Goal: Information Seeking & Learning: Learn about a topic

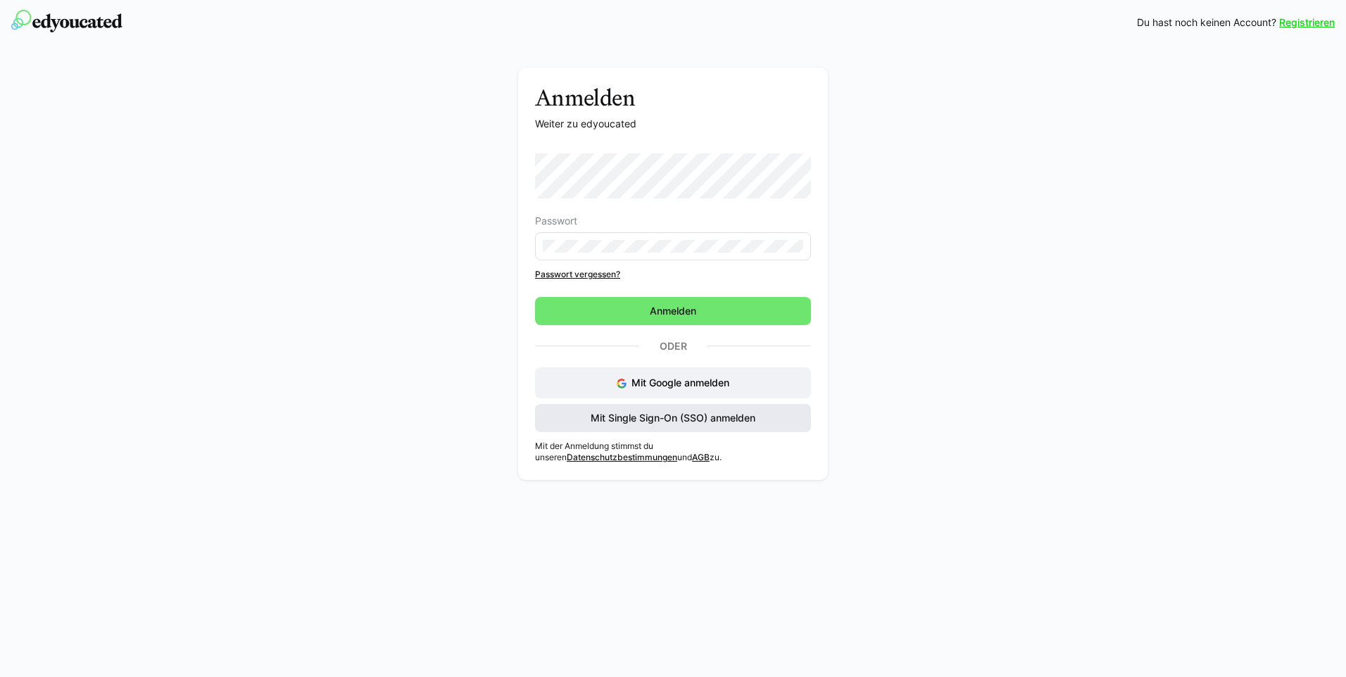
click at [693, 418] on span "Mit Single Sign-On (SSO) anmelden" at bounding box center [673, 418] width 169 height 14
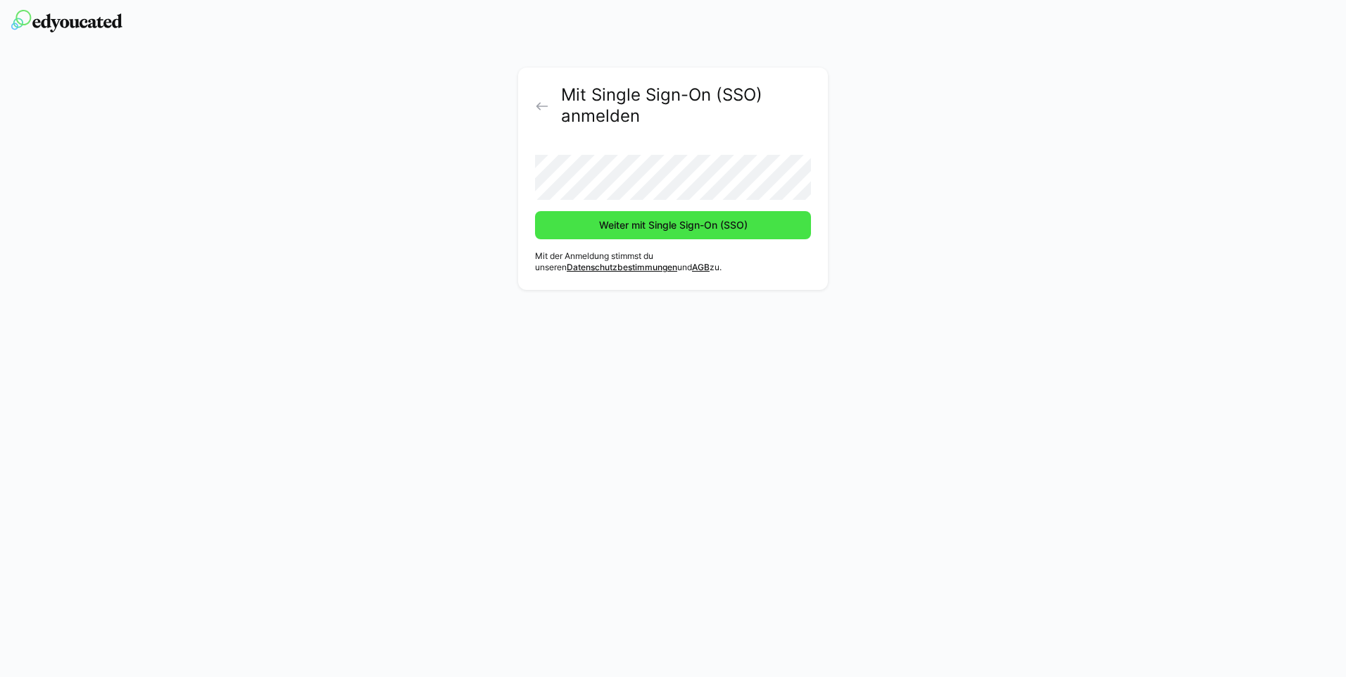
click at [627, 225] on span "Weiter mit Single Sign-On (SSO)" at bounding box center [673, 225] width 153 height 14
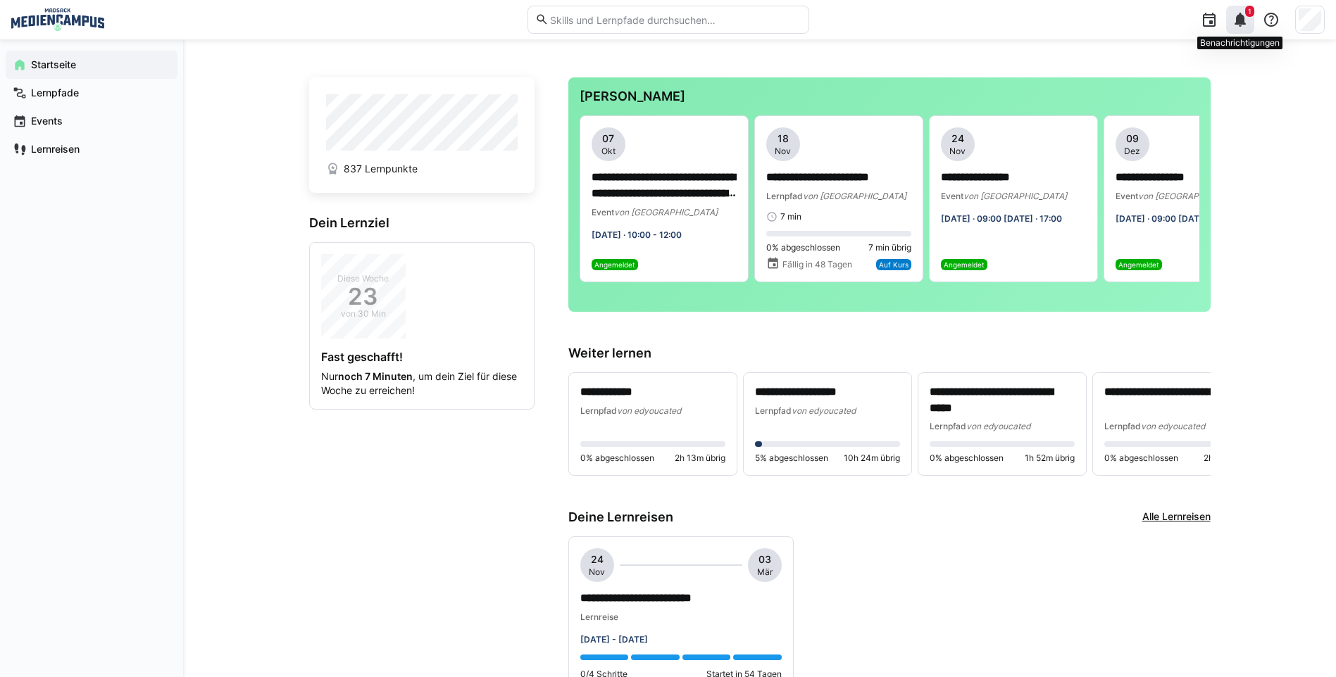
click at [1244, 19] on eds-icon at bounding box center [1240, 19] width 17 height 17
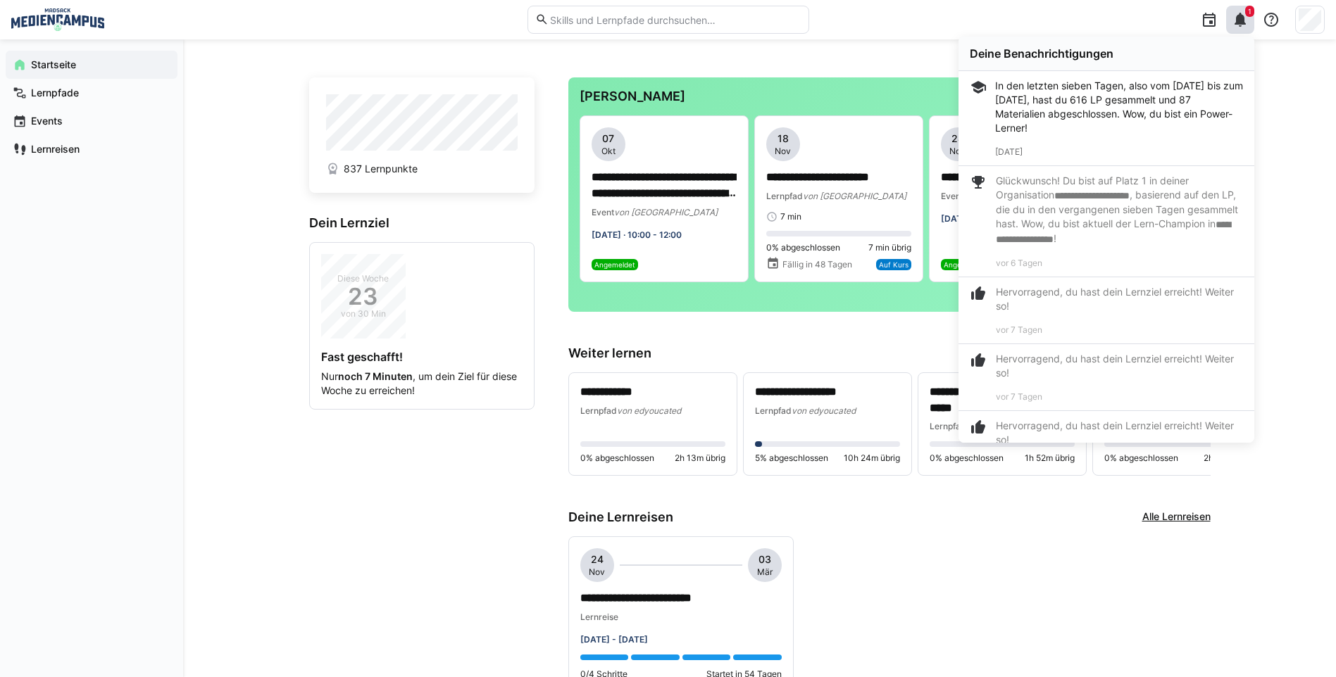
click at [1284, 146] on div "**********" at bounding box center [759, 674] width 1153 height 1270
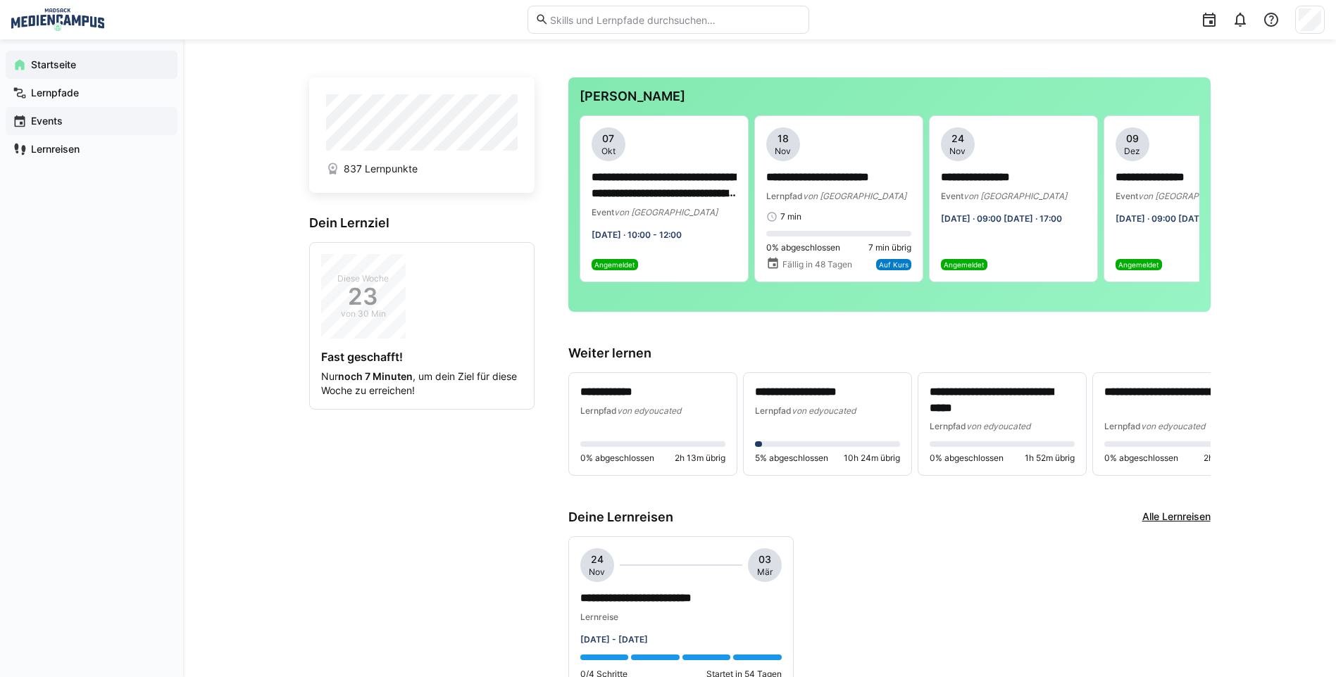
click at [89, 111] on div "Events" at bounding box center [92, 121] width 172 height 28
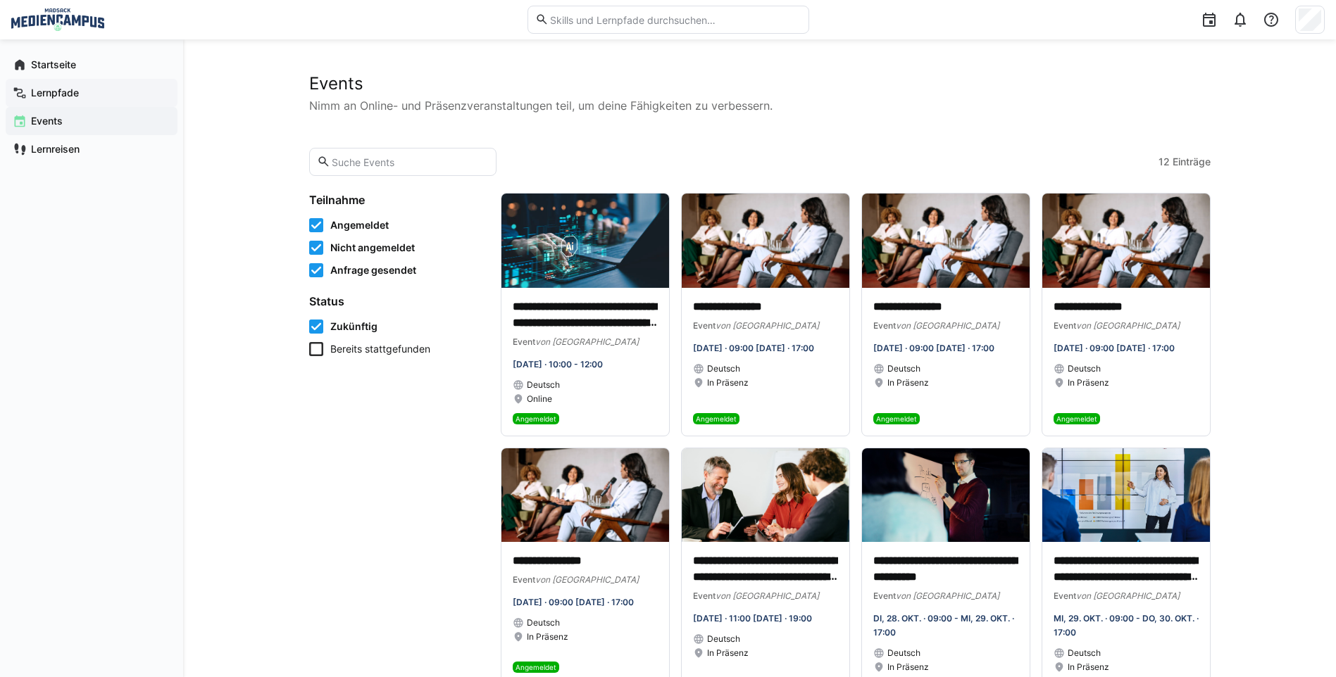
click at [96, 87] on span "Lernpfade" at bounding box center [100, 93] width 142 height 14
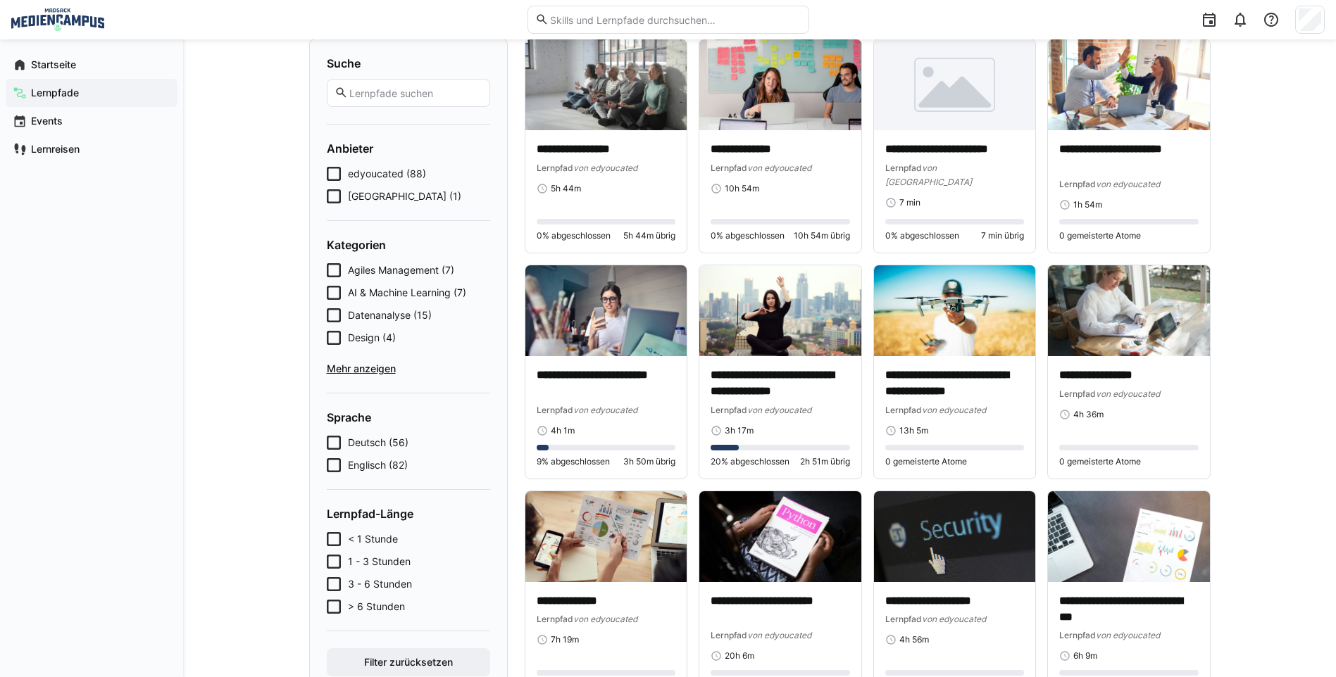
scroll to position [70, 0]
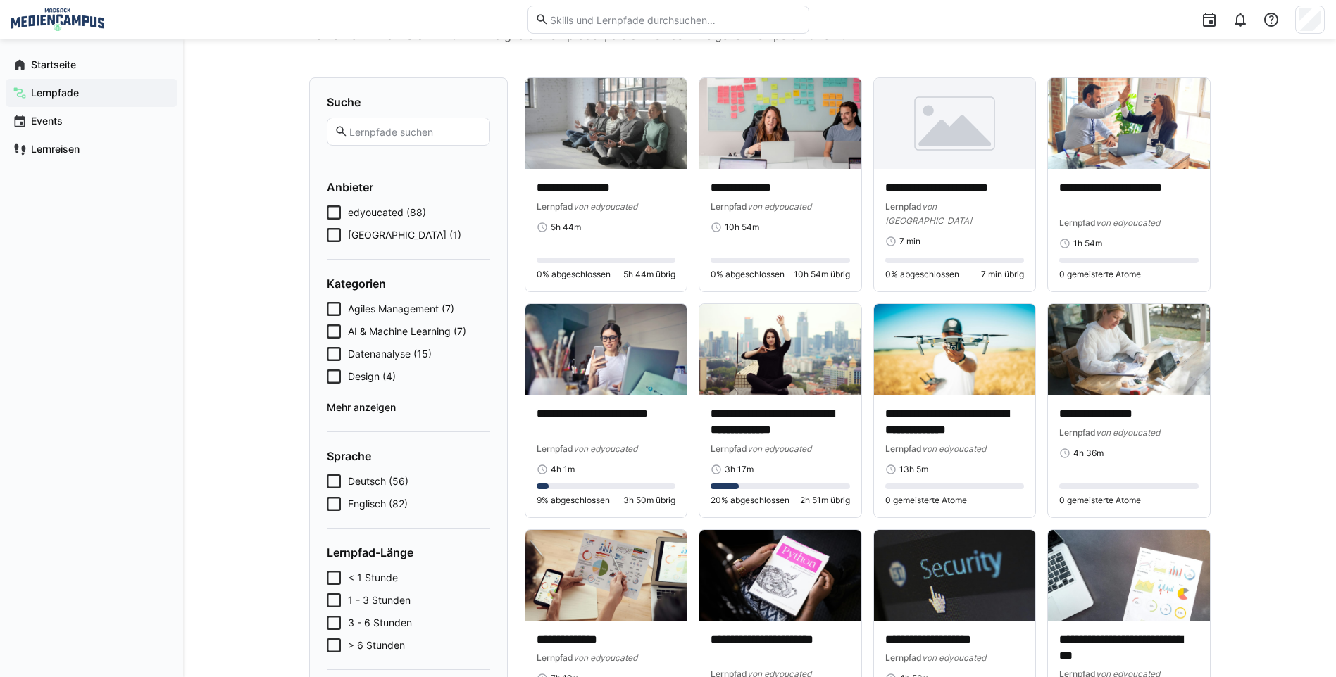
click at [357, 405] on span "Mehr anzeigen" at bounding box center [408, 408] width 163 height 14
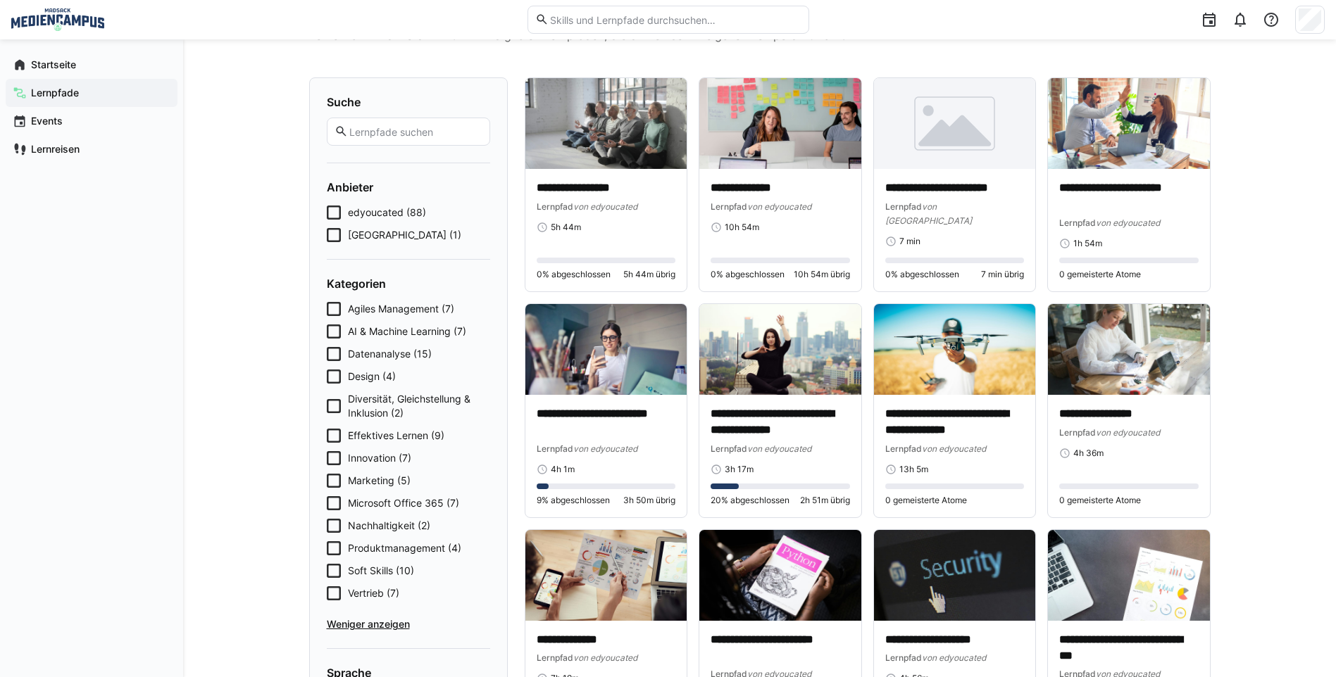
click at [332, 452] on icon at bounding box center [334, 458] width 14 height 14
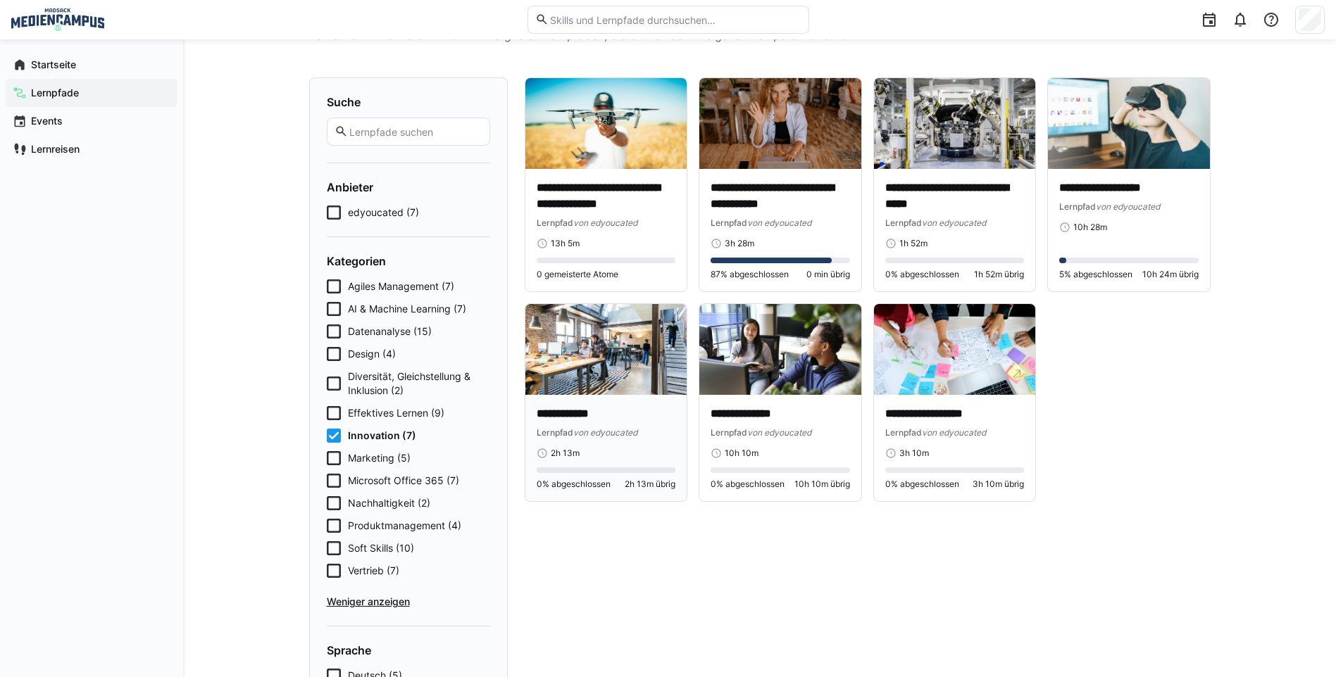
click at [601, 413] on p "**********" at bounding box center [606, 414] width 139 height 16
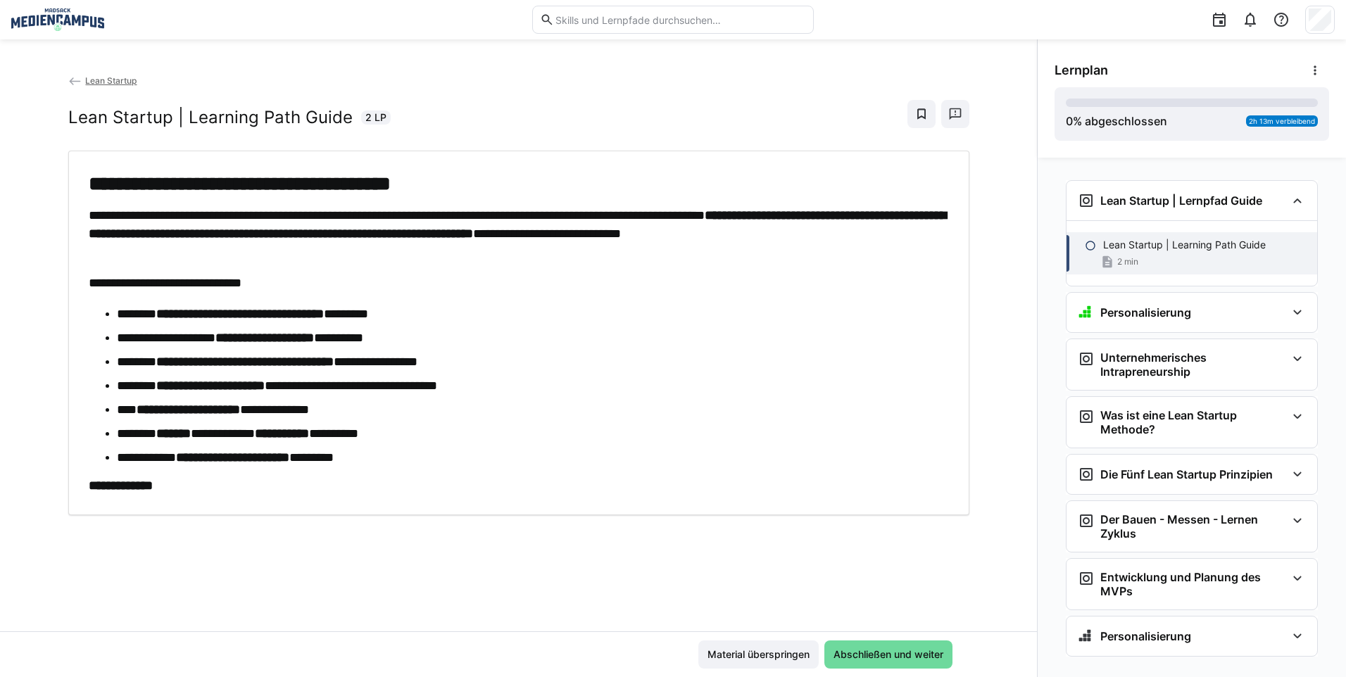
click at [919, 653] on span "Abschließen und weiter" at bounding box center [889, 655] width 114 height 14
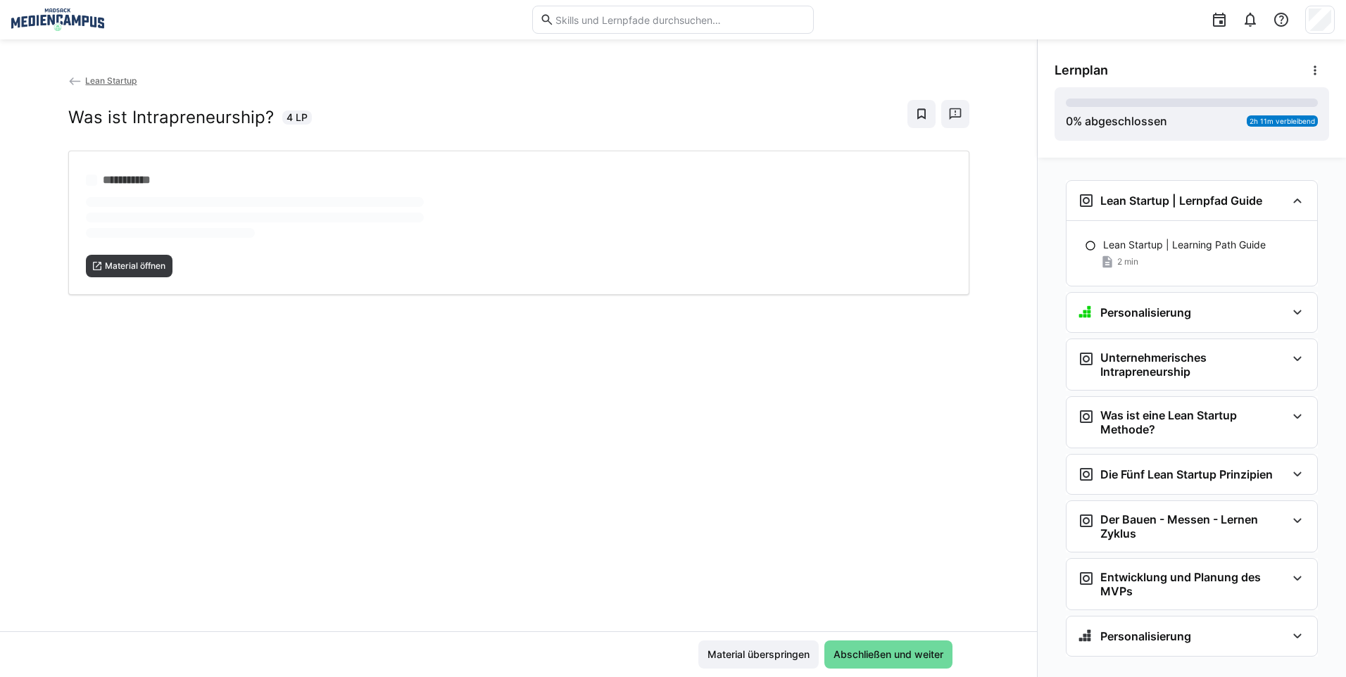
scroll to position [23, 0]
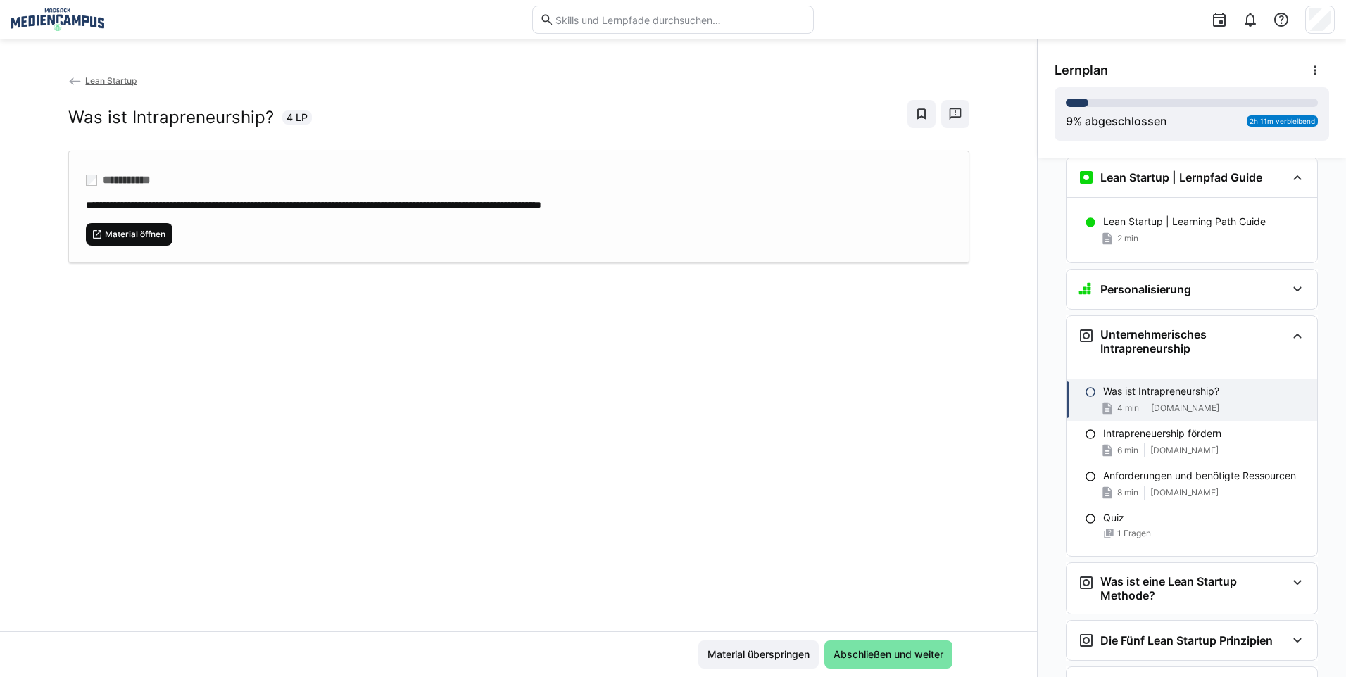
click at [132, 229] on span "Material öffnen" at bounding box center [135, 234] width 63 height 11
click at [791, 647] on span "Material überspringen" at bounding box center [759, 655] width 120 height 28
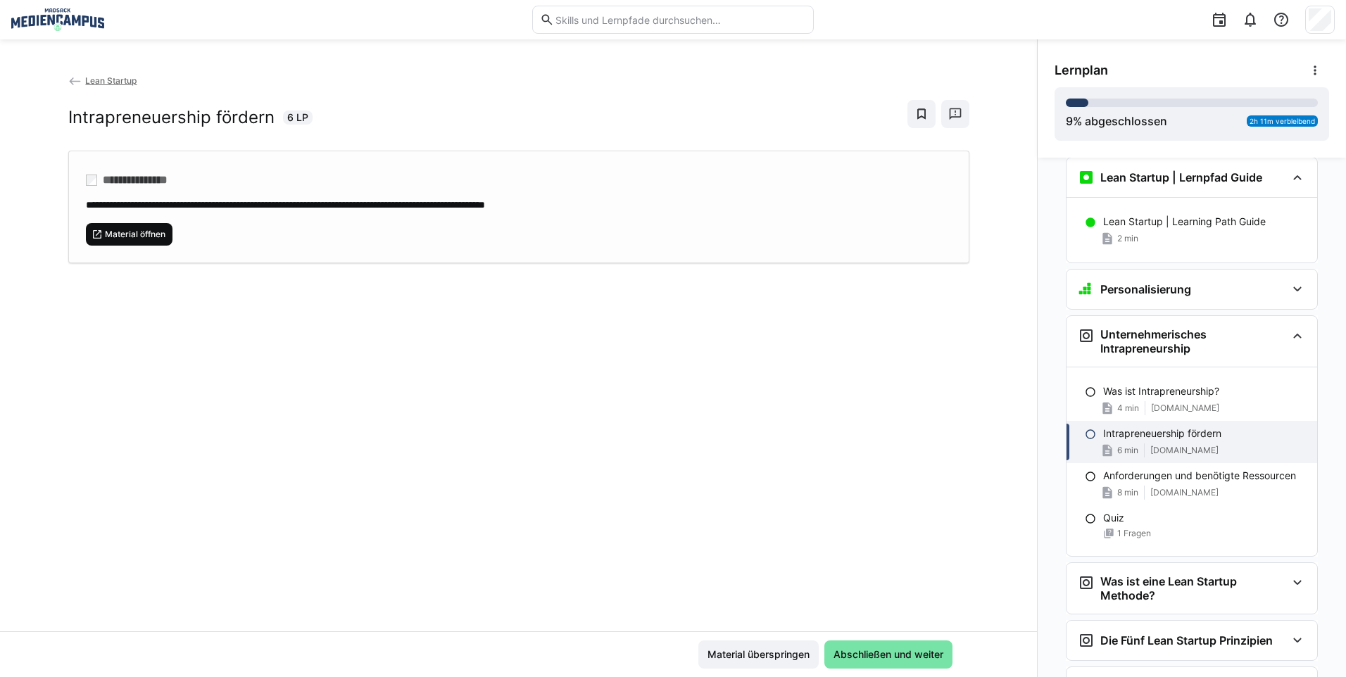
click at [139, 230] on span "Material öffnen" at bounding box center [135, 234] width 63 height 11
click at [717, 652] on span "Material überspringen" at bounding box center [759, 655] width 106 height 14
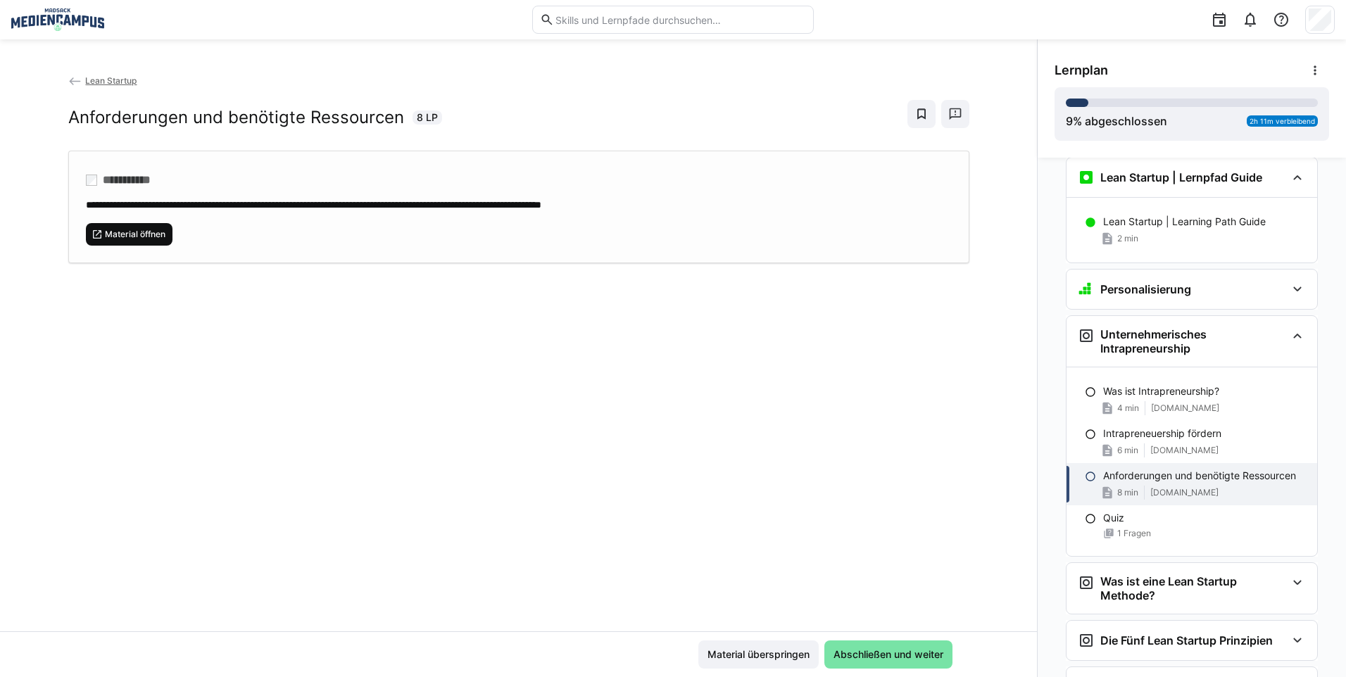
click at [96, 232] on eds-icon at bounding box center [97, 234] width 11 height 11
click at [767, 662] on span "Material überspringen" at bounding box center [759, 655] width 120 height 28
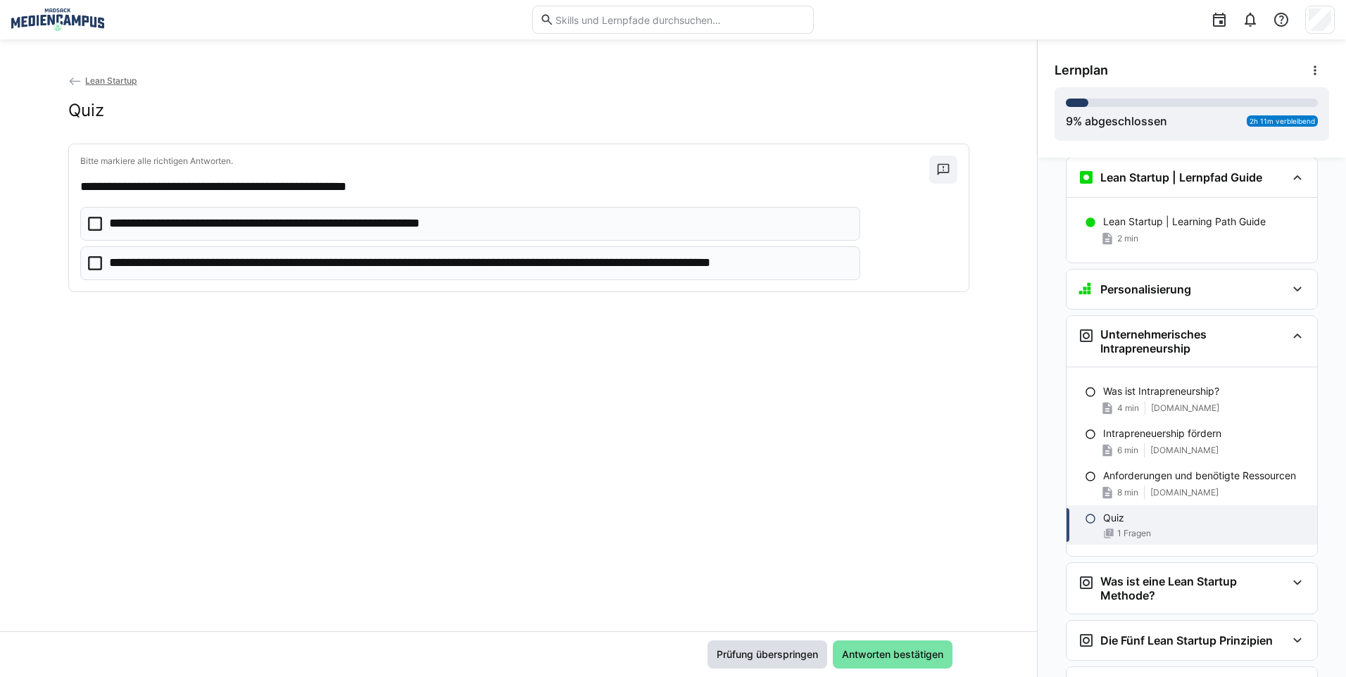
click at [770, 653] on span "Prüfung überspringen" at bounding box center [768, 655] width 106 height 14
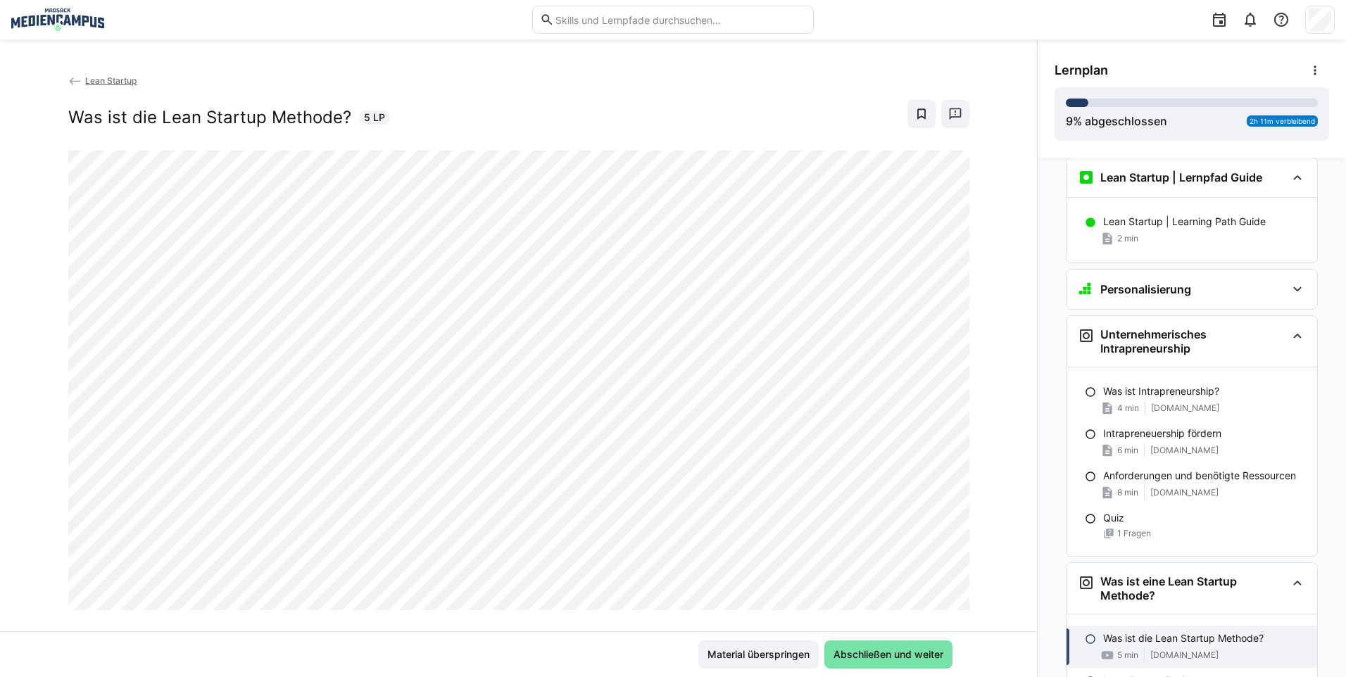
scroll to position [213, 0]
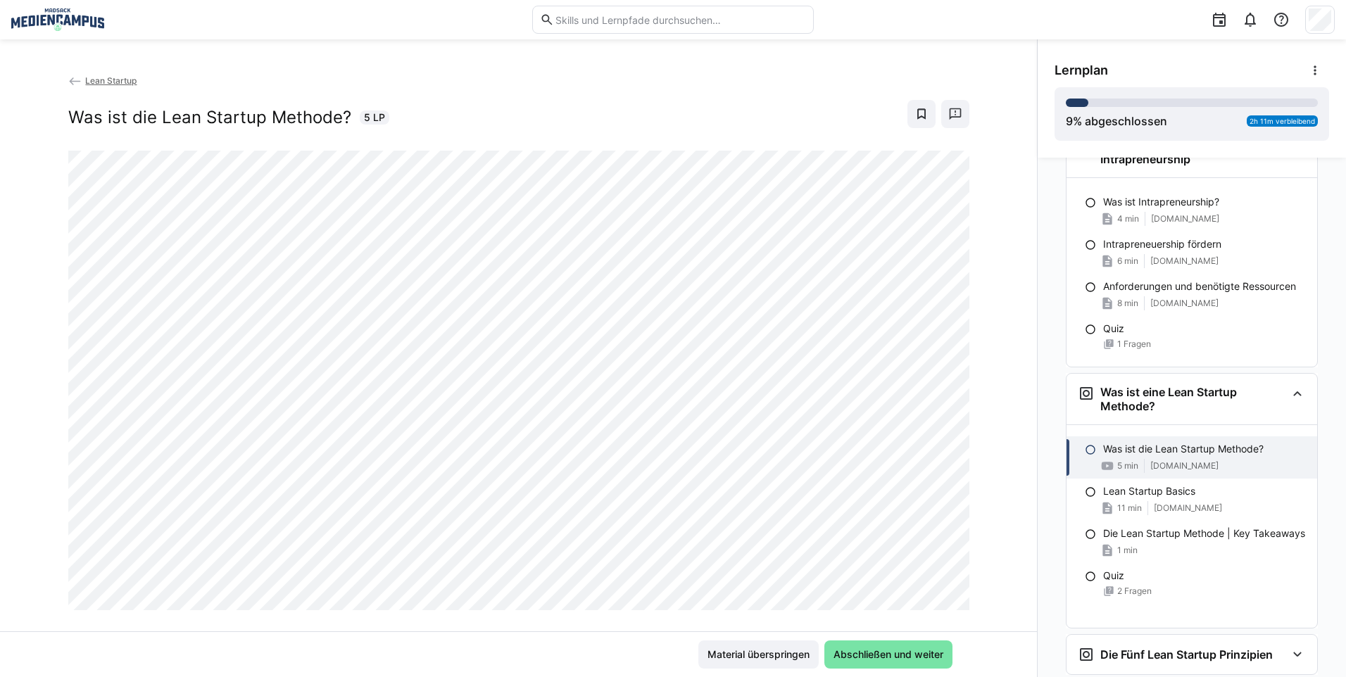
click at [780, 634] on div "Material überspringen Abschließen und weiter" at bounding box center [518, 655] width 1037 height 46
click at [773, 651] on span "Material überspringen" at bounding box center [759, 655] width 106 height 14
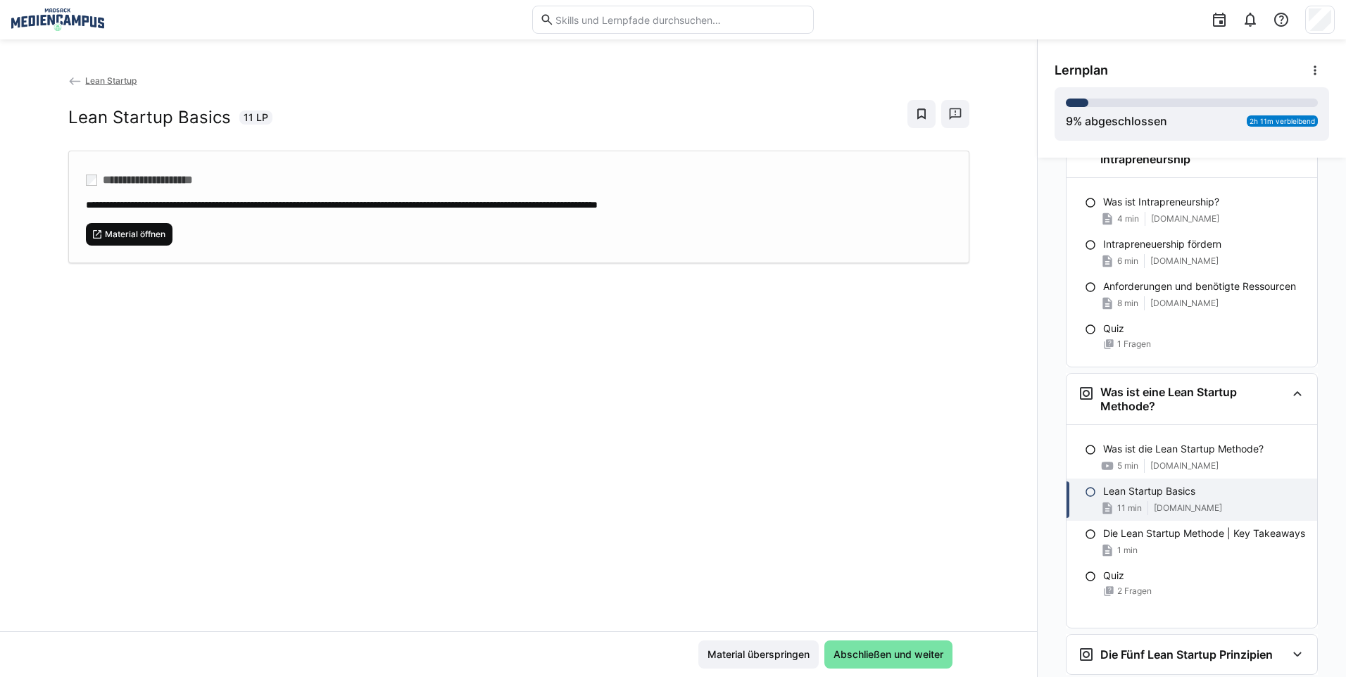
click at [116, 234] on span "Material öffnen" at bounding box center [135, 234] width 63 height 11
click at [746, 644] on span "Material überspringen" at bounding box center [759, 655] width 120 height 28
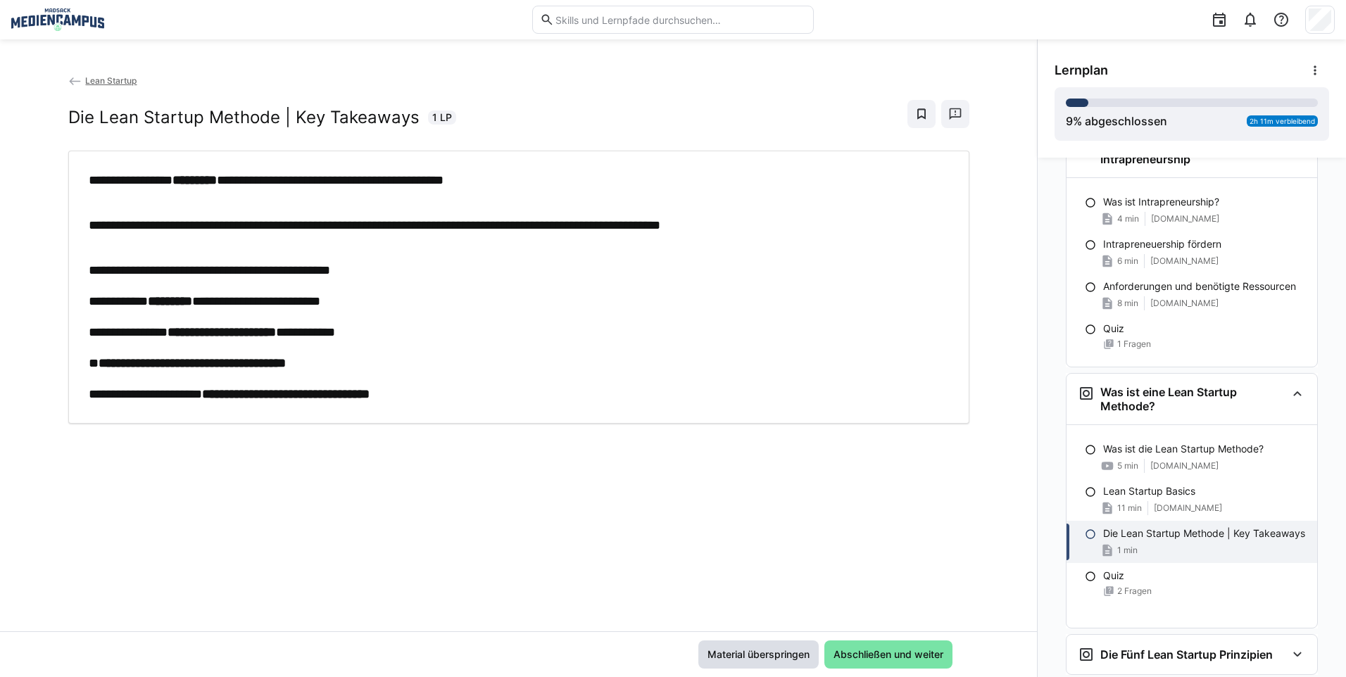
click at [755, 648] on span "Material überspringen" at bounding box center [759, 655] width 106 height 14
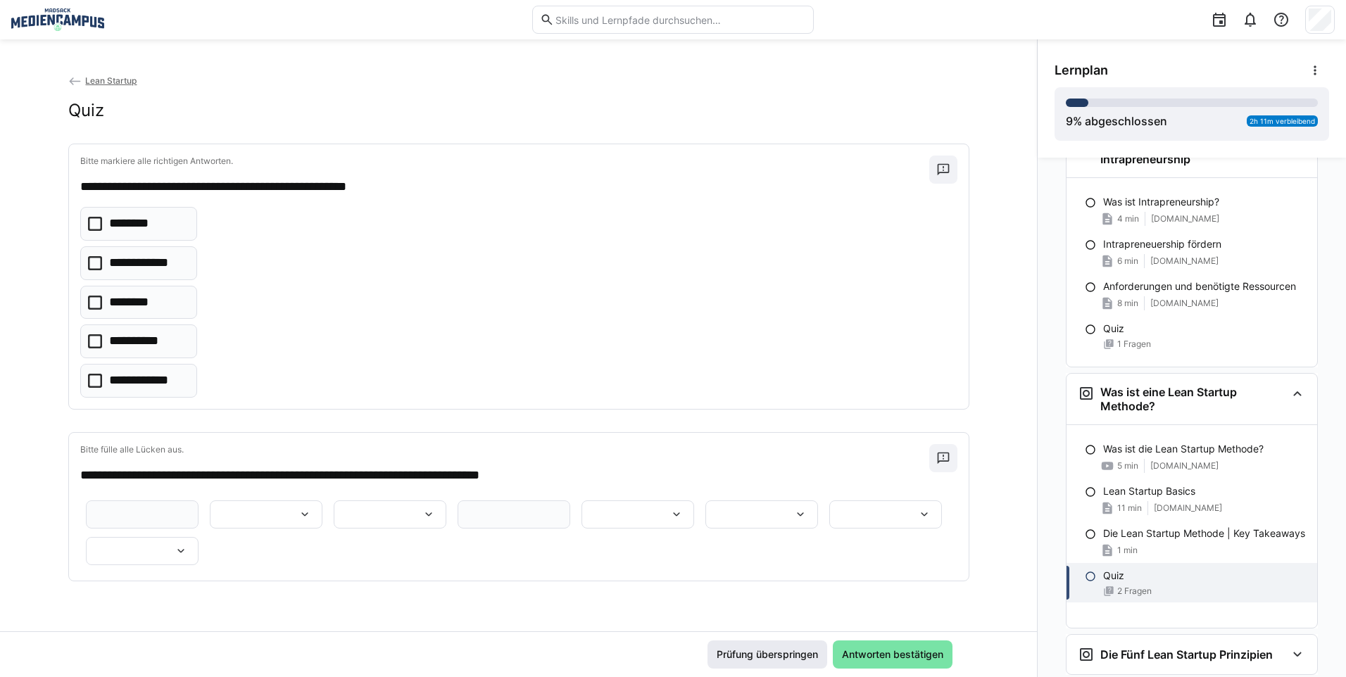
click at [761, 658] on span "Prüfung überspringen" at bounding box center [768, 655] width 106 height 14
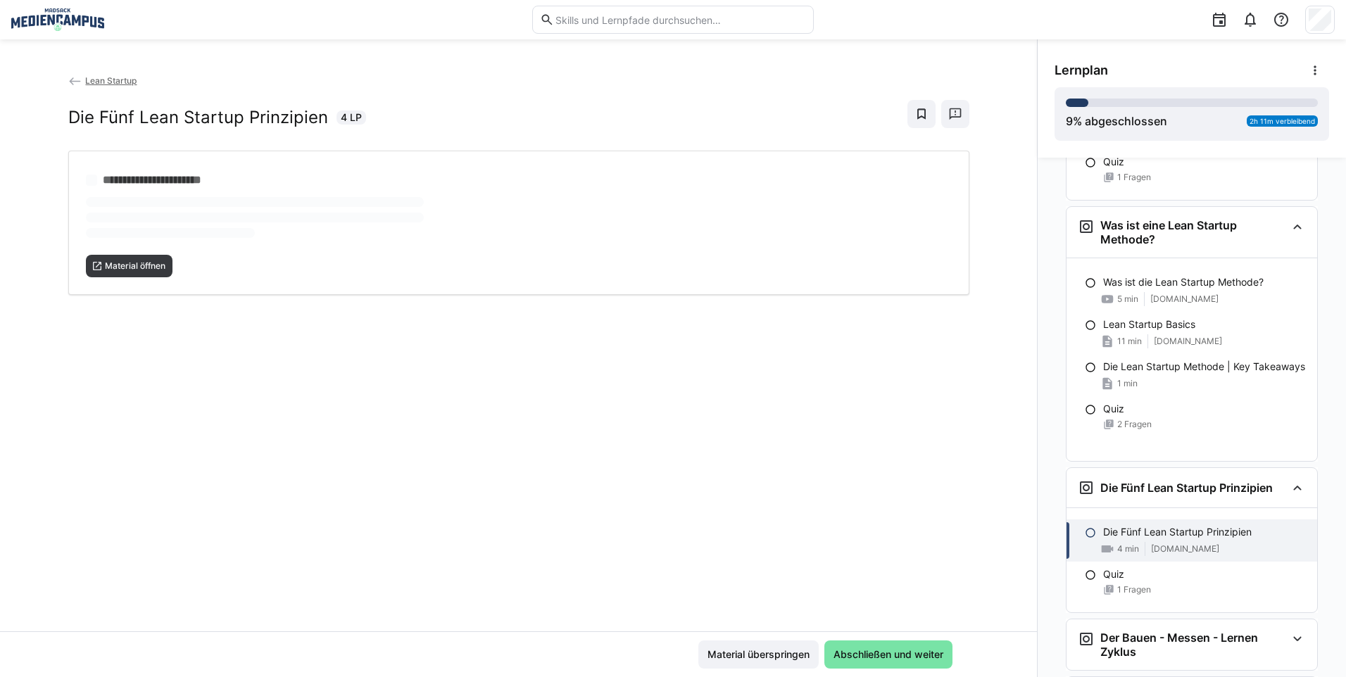
scroll to position [416, 0]
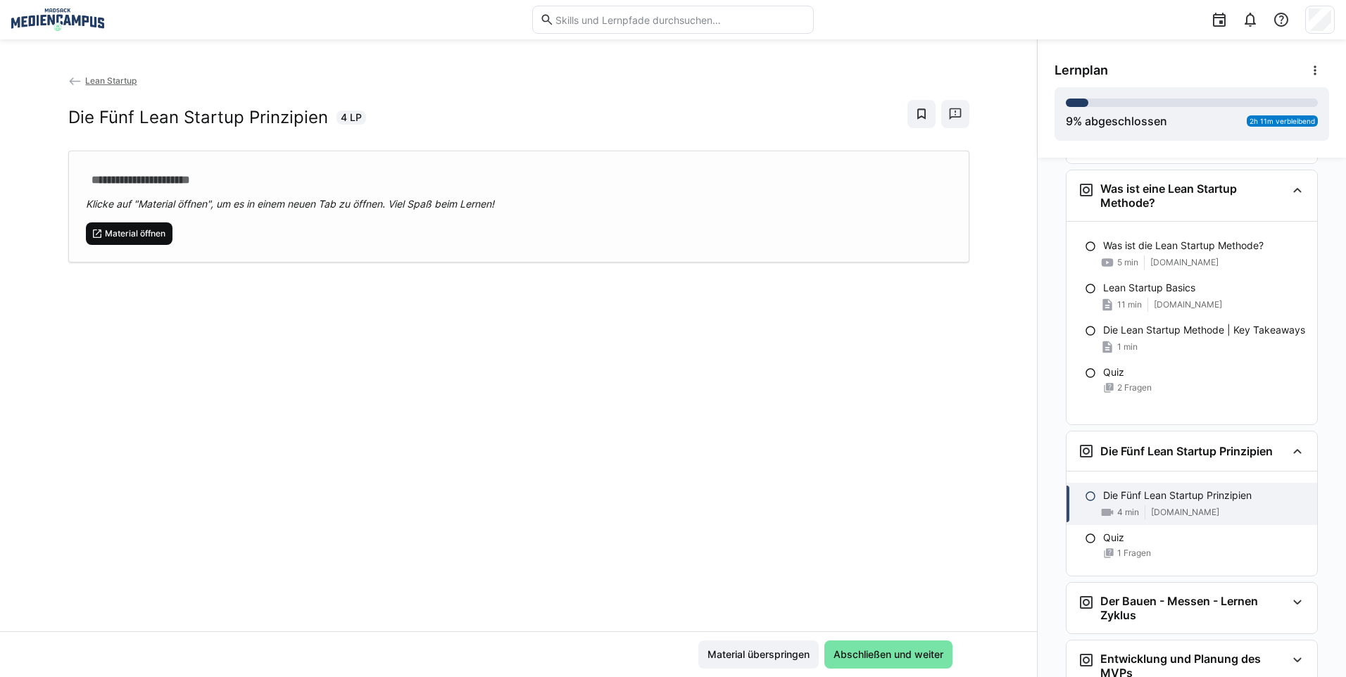
click at [147, 228] on span "Material öffnen" at bounding box center [135, 233] width 63 height 11
click at [780, 647] on span "Material überspringen" at bounding box center [759, 655] width 120 height 28
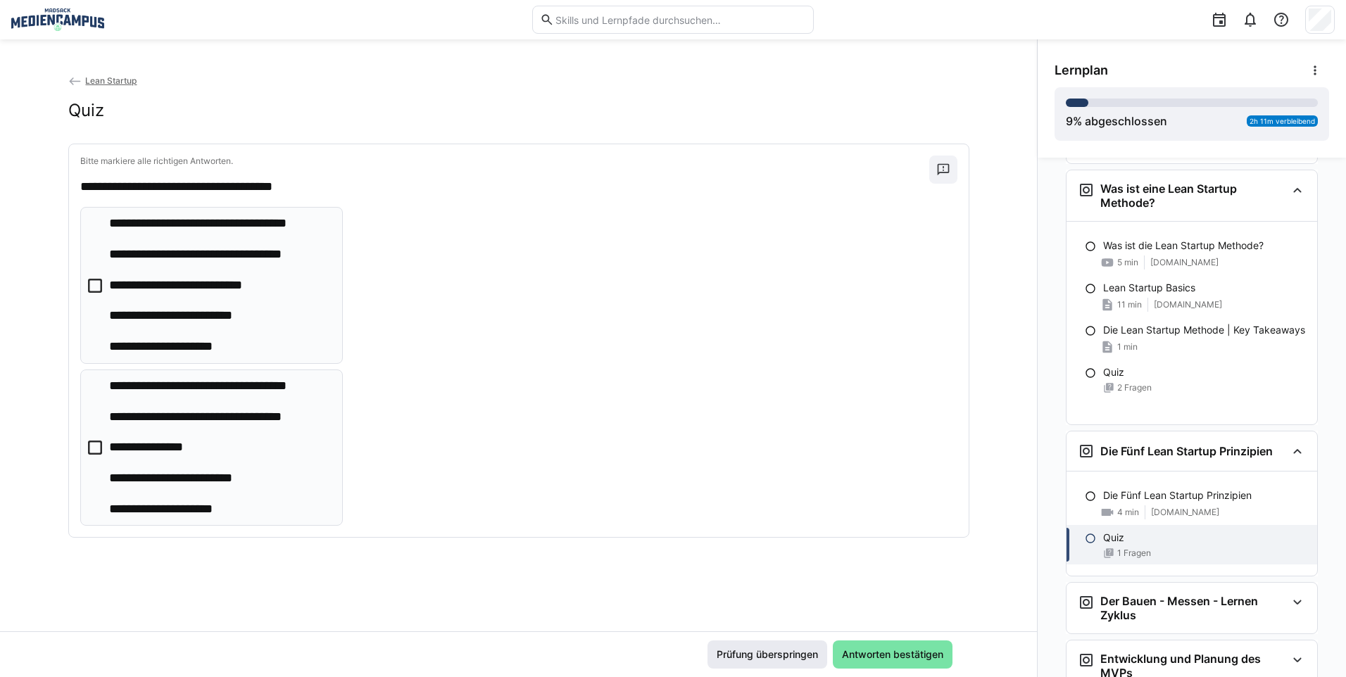
click at [778, 651] on span "Prüfung überspringen" at bounding box center [768, 655] width 106 height 14
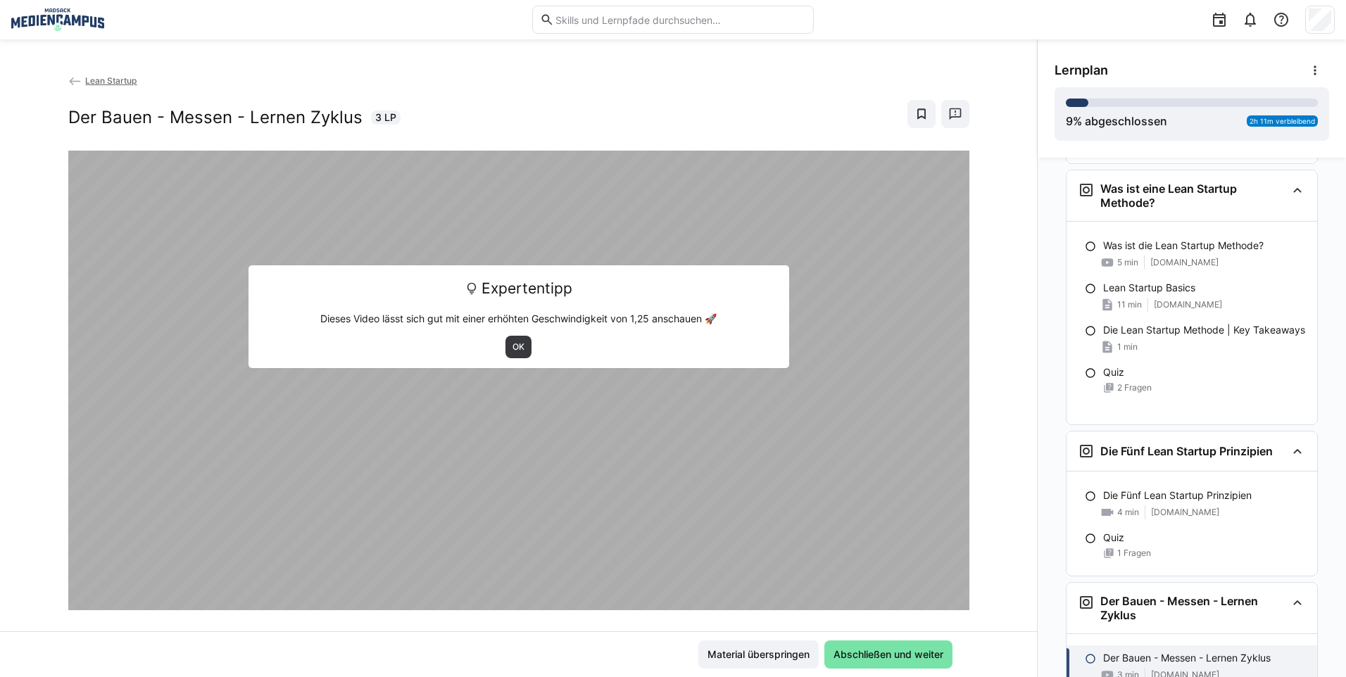
scroll to position [521, 0]
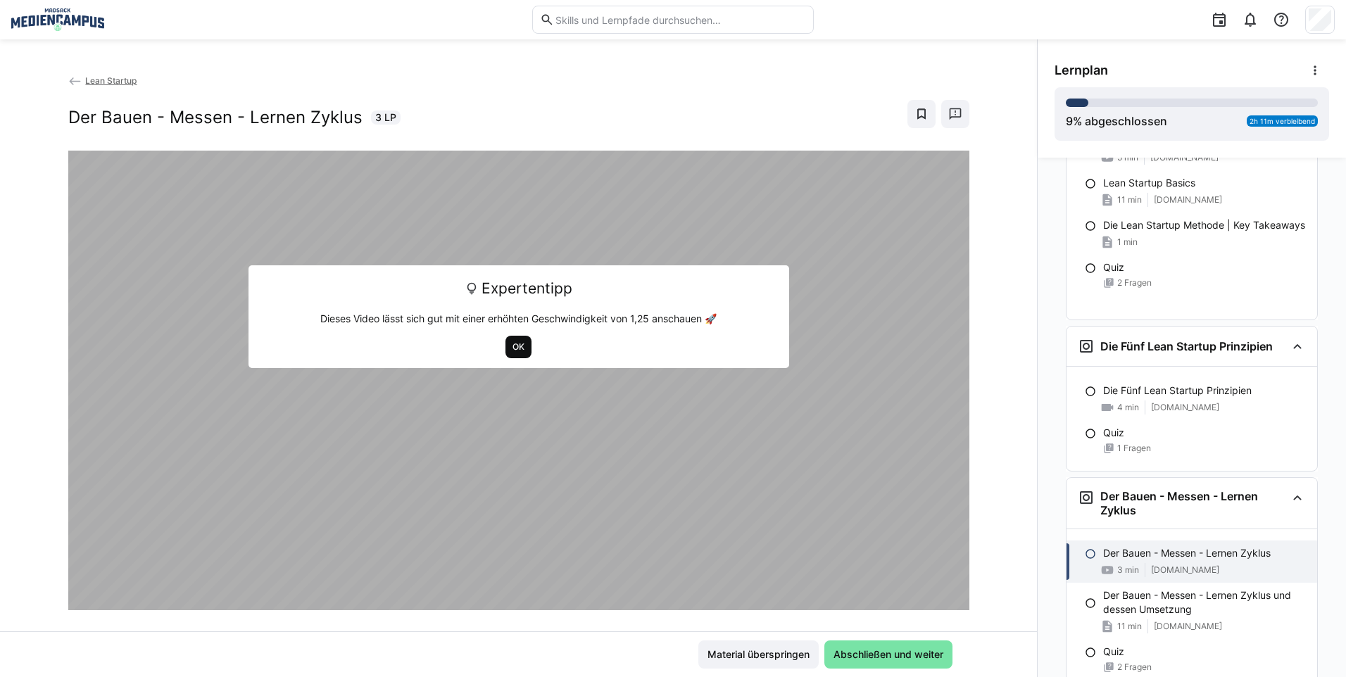
click at [517, 343] on span "OK" at bounding box center [518, 347] width 15 height 11
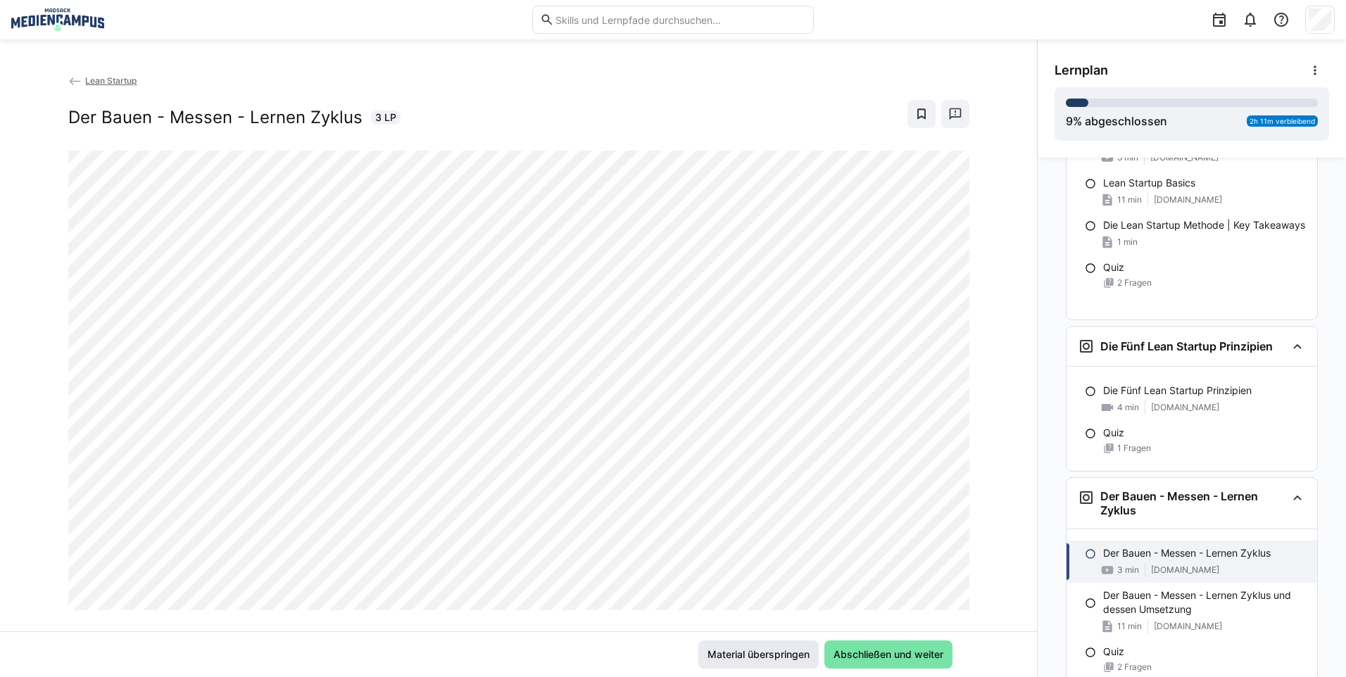
click at [758, 660] on span "Material überspringen" at bounding box center [759, 655] width 106 height 14
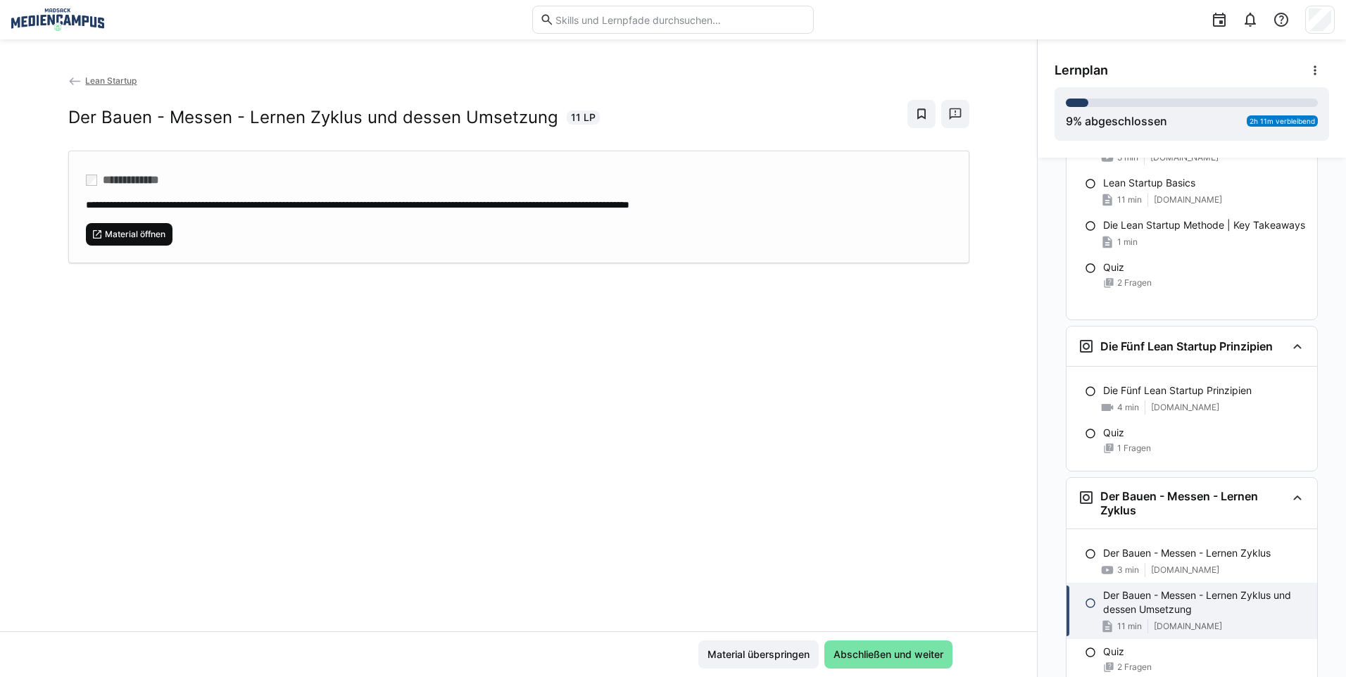
click at [123, 234] on span "Material öffnen" at bounding box center [135, 234] width 63 height 11
click at [774, 641] on span "Material überspringen" at bounding box center [759, 655] width 120 height 28
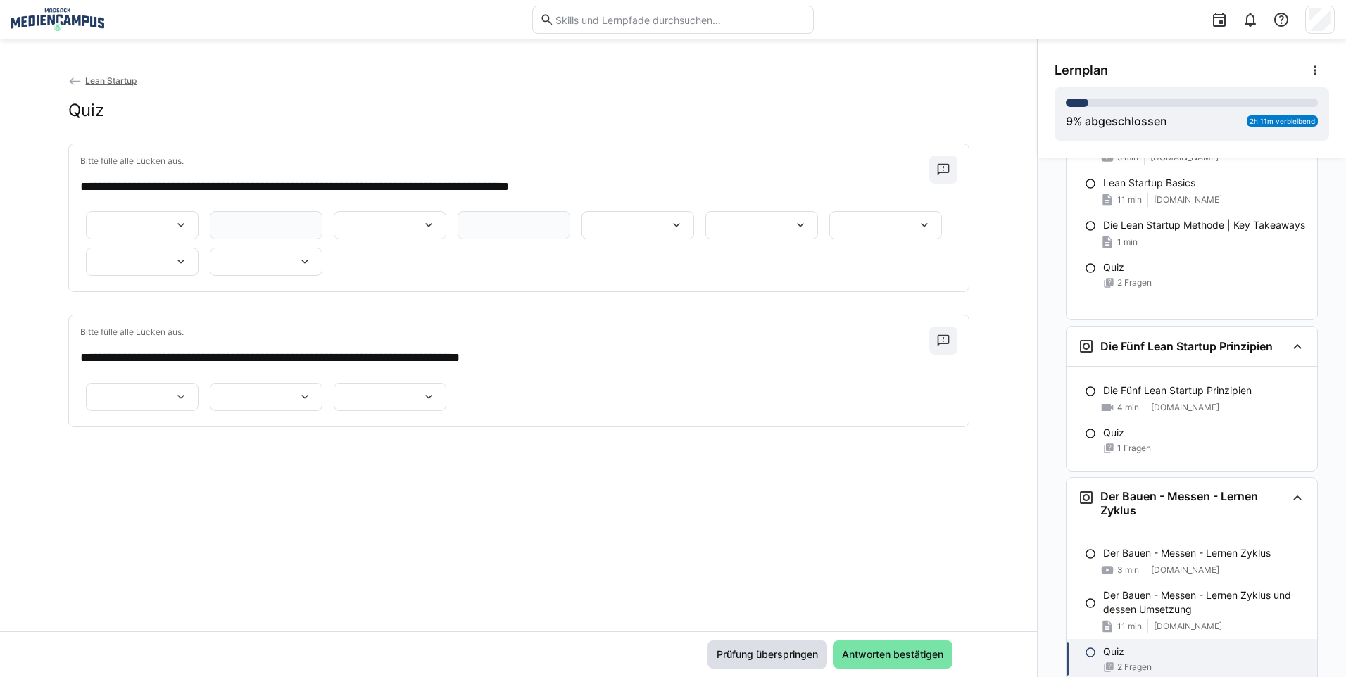
click at [772, 651] on span "Prüfung überspringen" at bounding box center [768, 655] width 106 height 14
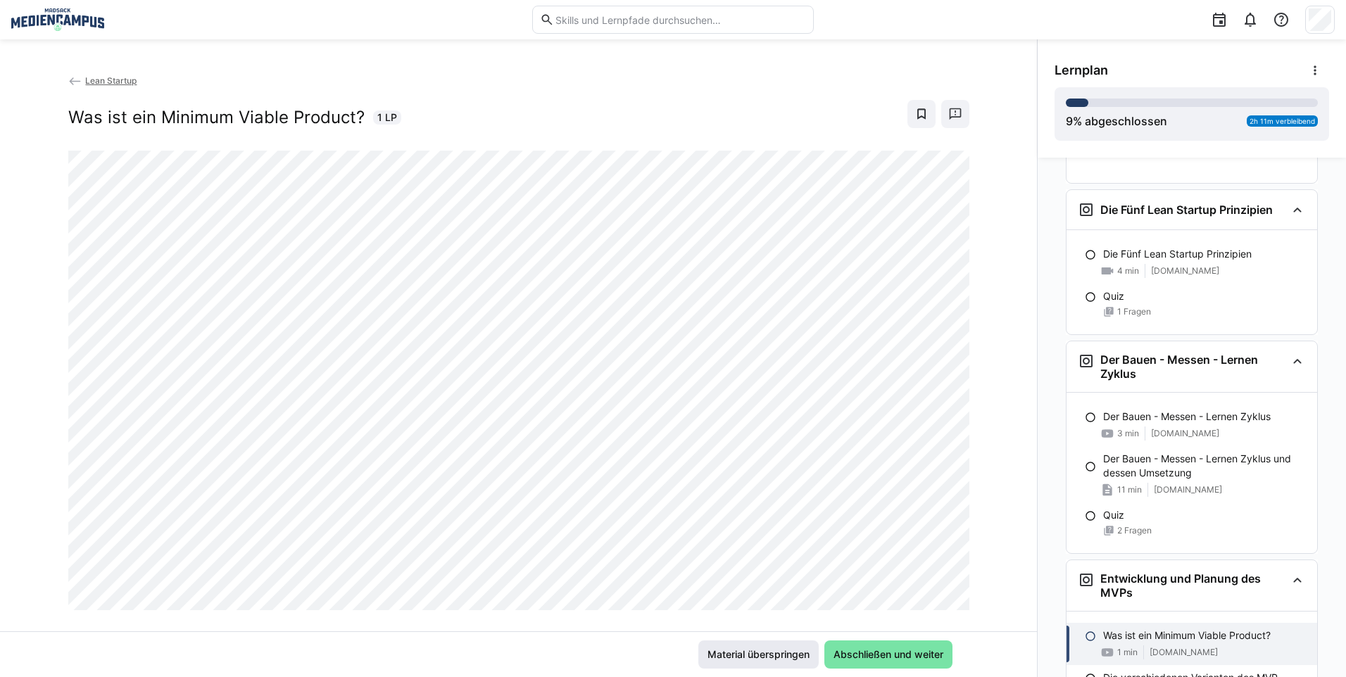
scroll to position [682, 0]
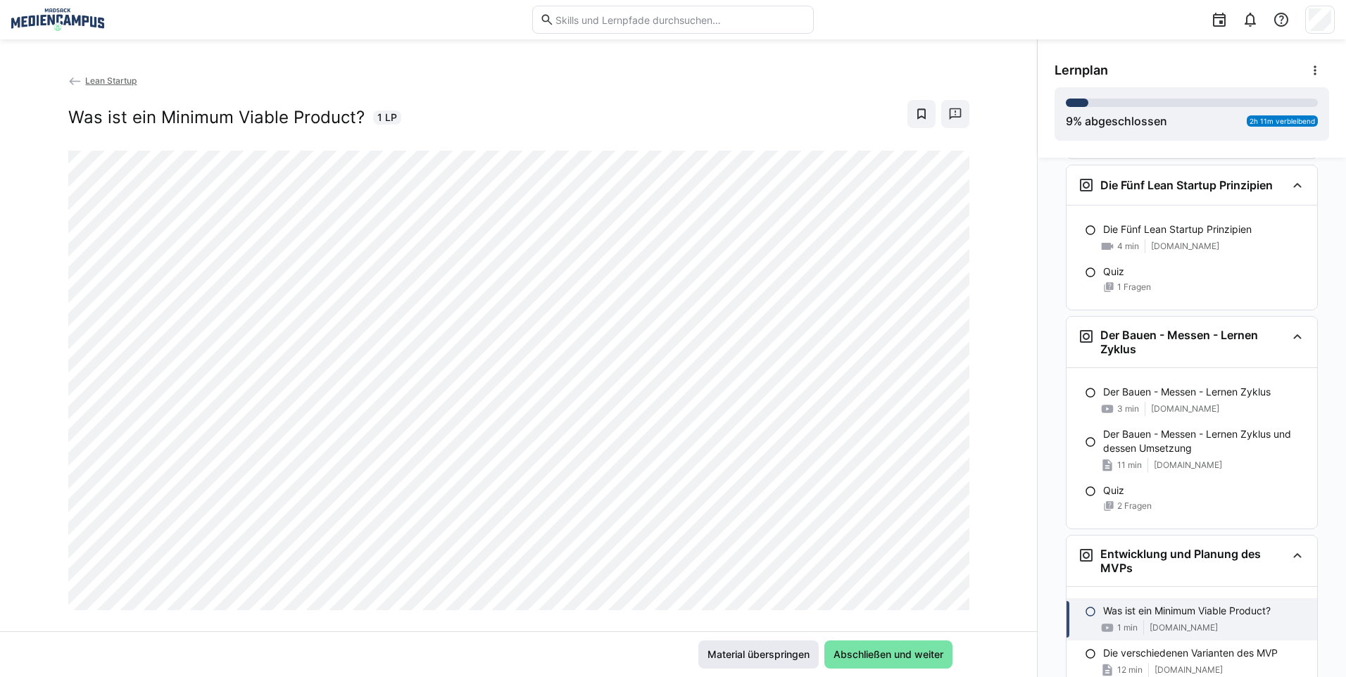
click at [772, 655] on span "Material überspringen" at bounding box center [759, 655] width 106 height 14
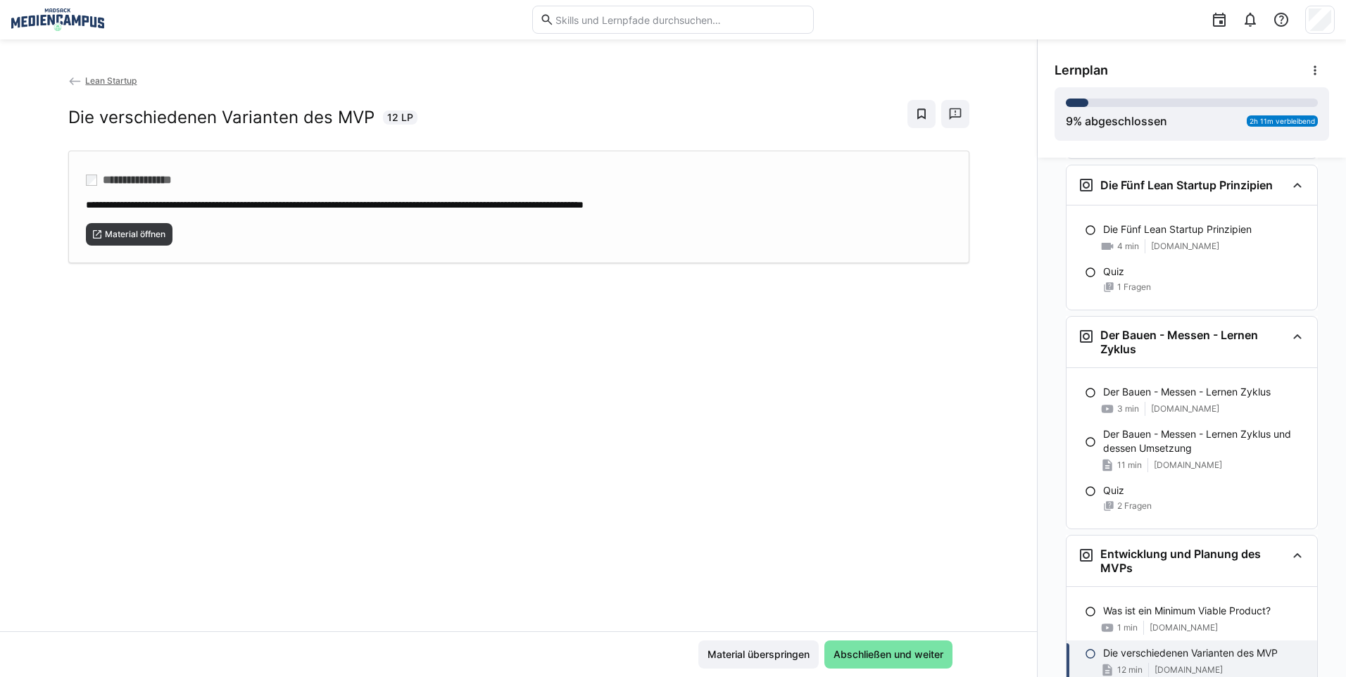
click at [115, 220] on div "Material öffnen" at bounding box center [519, 229] width 866 height 34
click at [713, 661] on span "Material überspringen" at bounding box center [759, 655] width 106 height 14
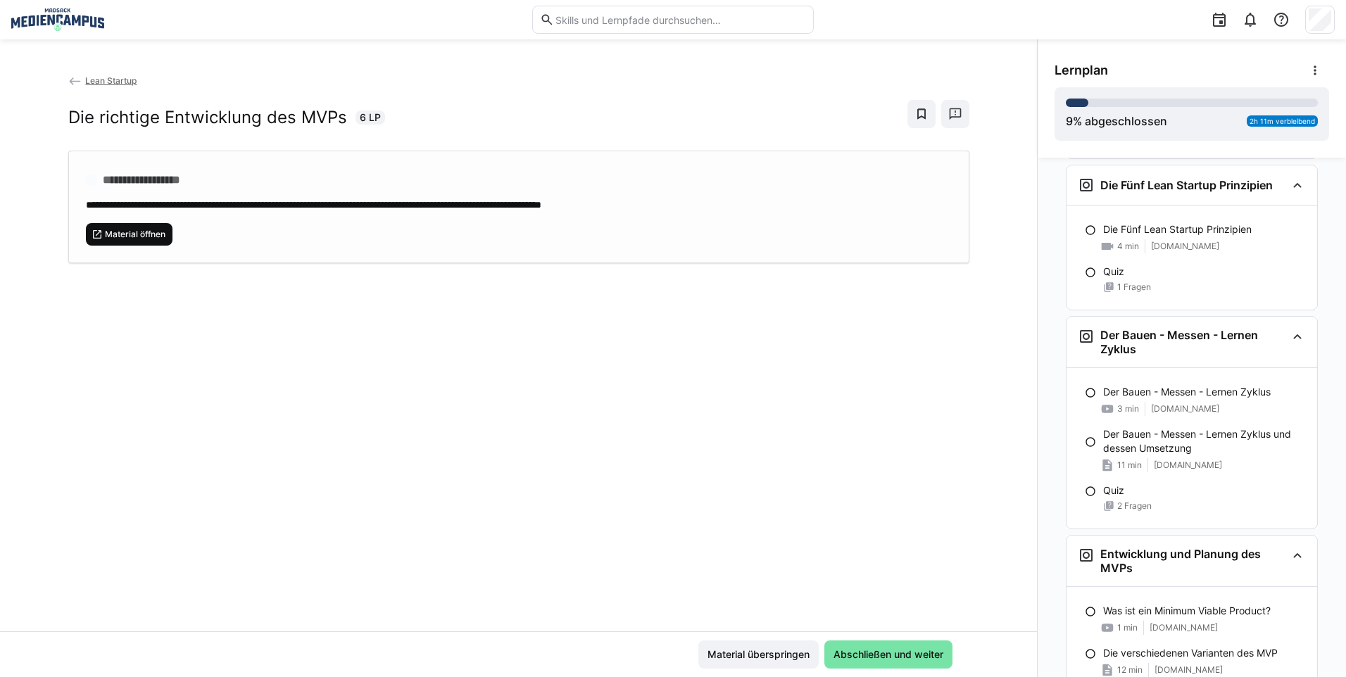
click at [158, 265] on div "**********" at bounding box center [518, 352] width 1037 height 558
click at [151, 236] on span "Material öffnen" at bounding box center [135, 234] width 63 height 11
click at [756, 662] on span "Material überspringen" at bounding box center [759, 655] width 120 height 28
click at [136, 218] on div "Material öffnen" at bounding box center [519, 229] width 866 height 34
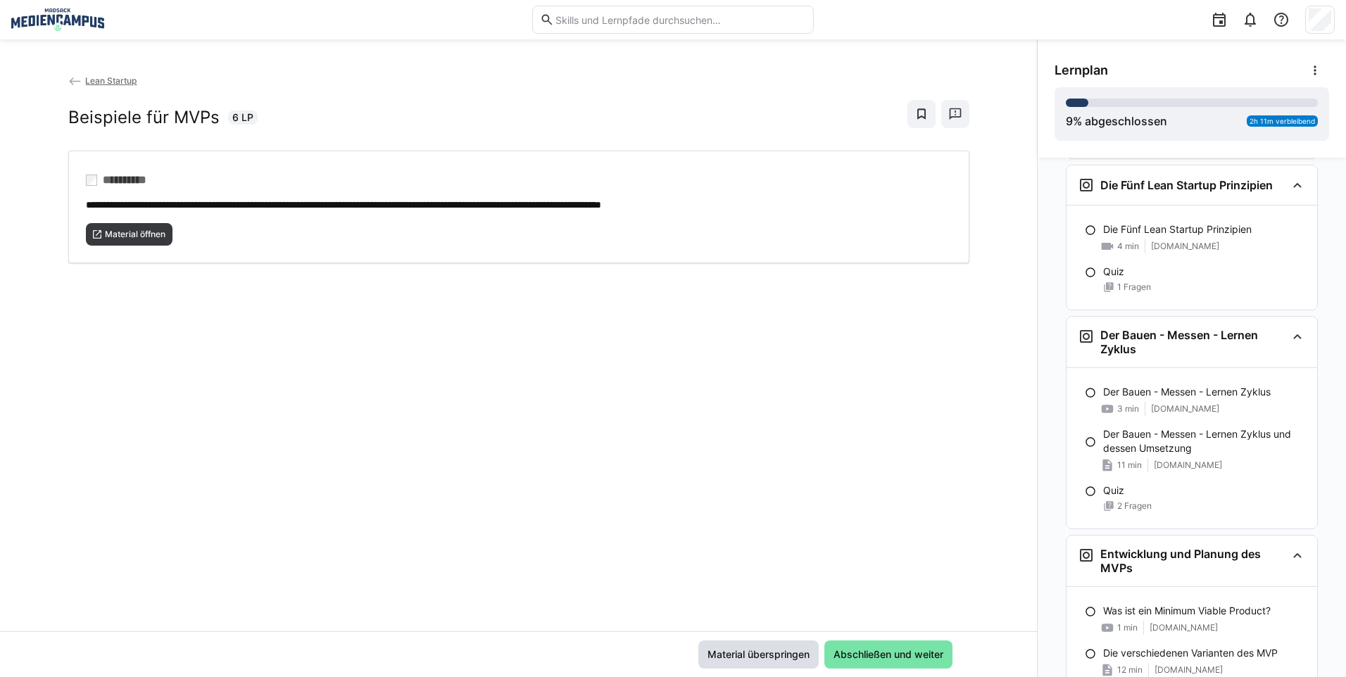
click at [738, 664] on span "Material überspringen" at bounding box center [759, 655] width 120 height 28
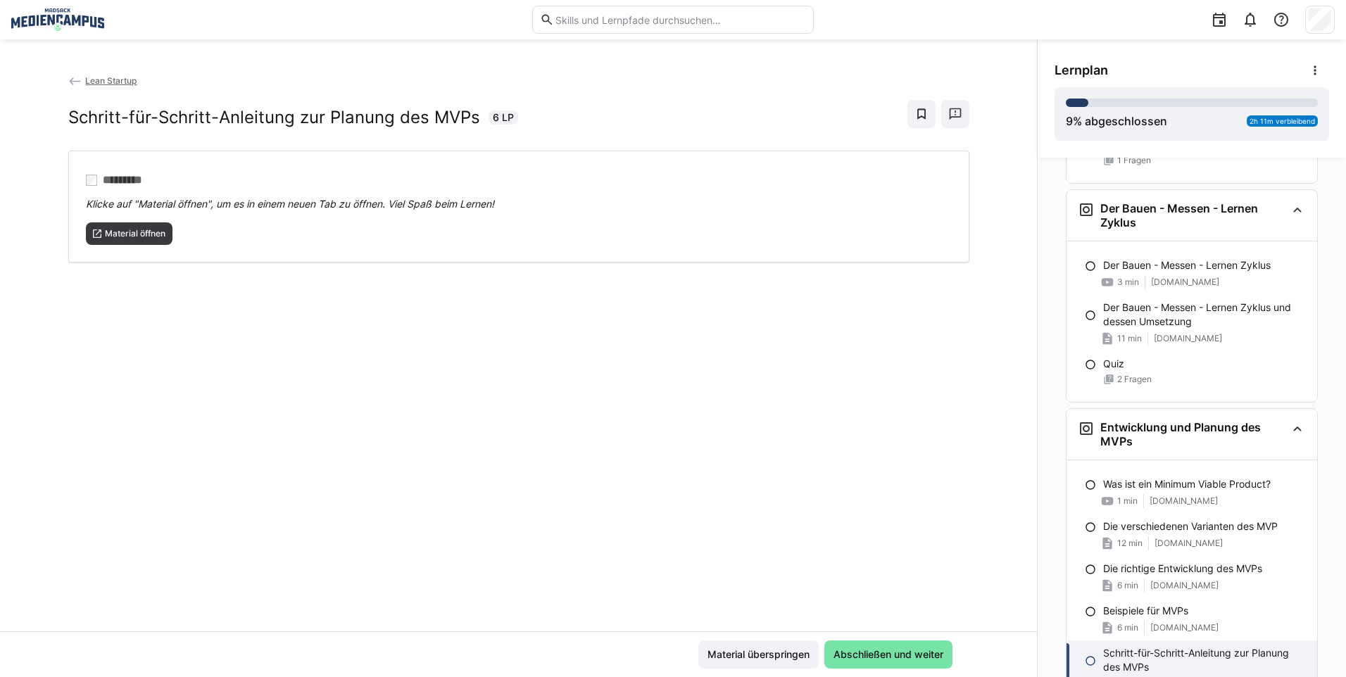
scroll to position [823, 0]
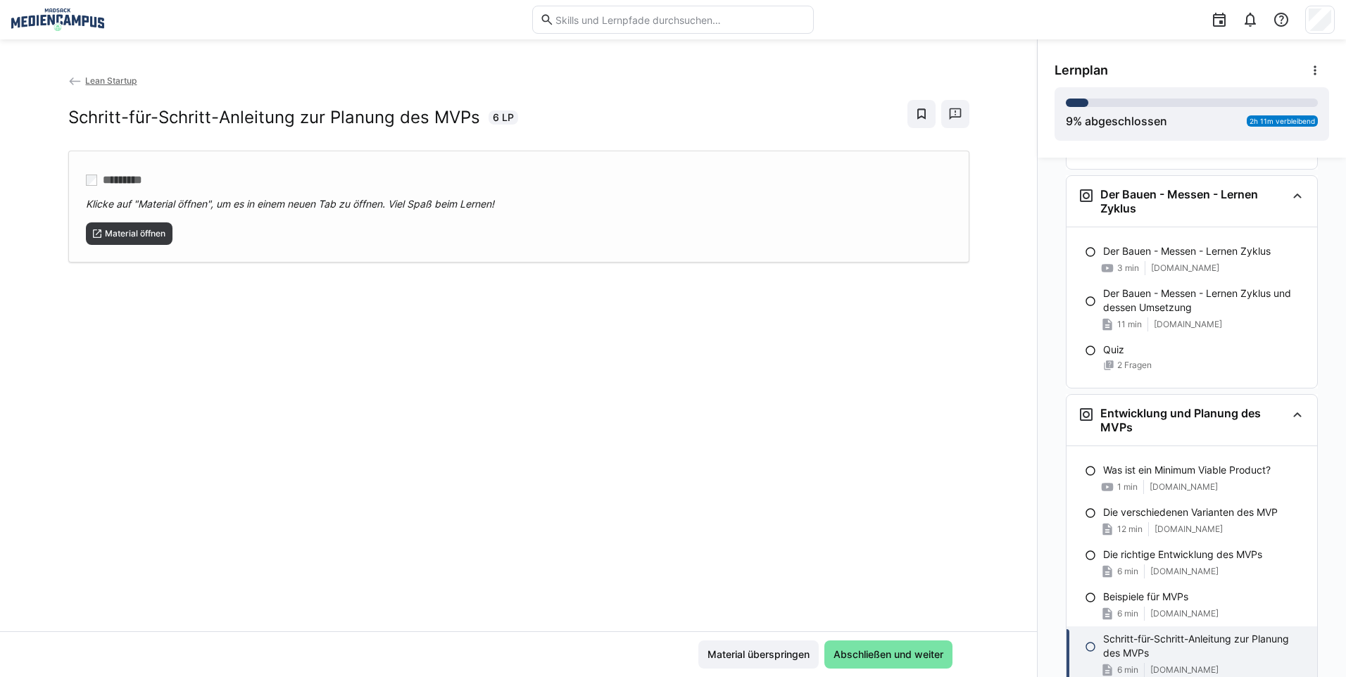
click at [137, 248] on div "********* Klicke auf "Material öffnen", um es in einem neuen Tab zu öffnen. Vie…" at bounding box center [518, 207] width 901 height 112
click at [788, 670] on div "Material überspringen Abschließen und weiter" at bounding box center [518, 655] width 1037 height 46
click at [771, 650] on span "Material überspringen" at bounding box center [759, 655] width 106 height 14
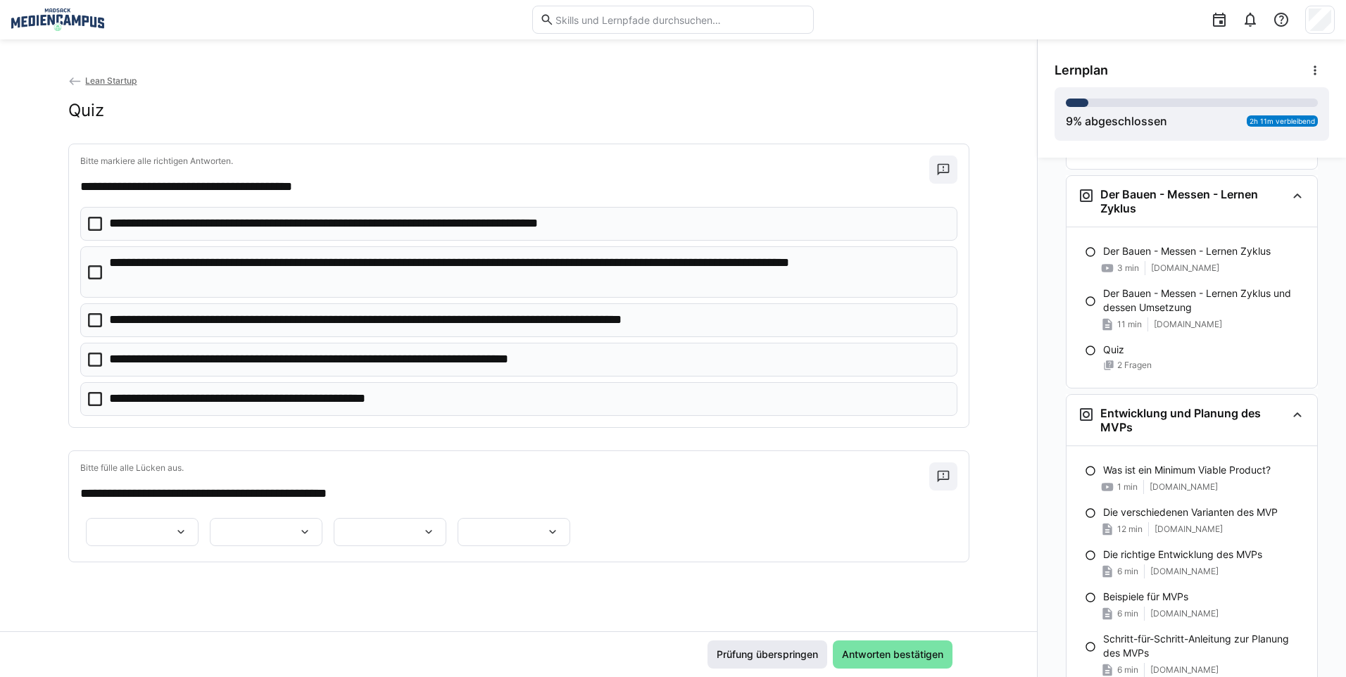
click at [749, 644] on span "Prüfung überspringen" at bounding box center [768, 655] width 120 height 28
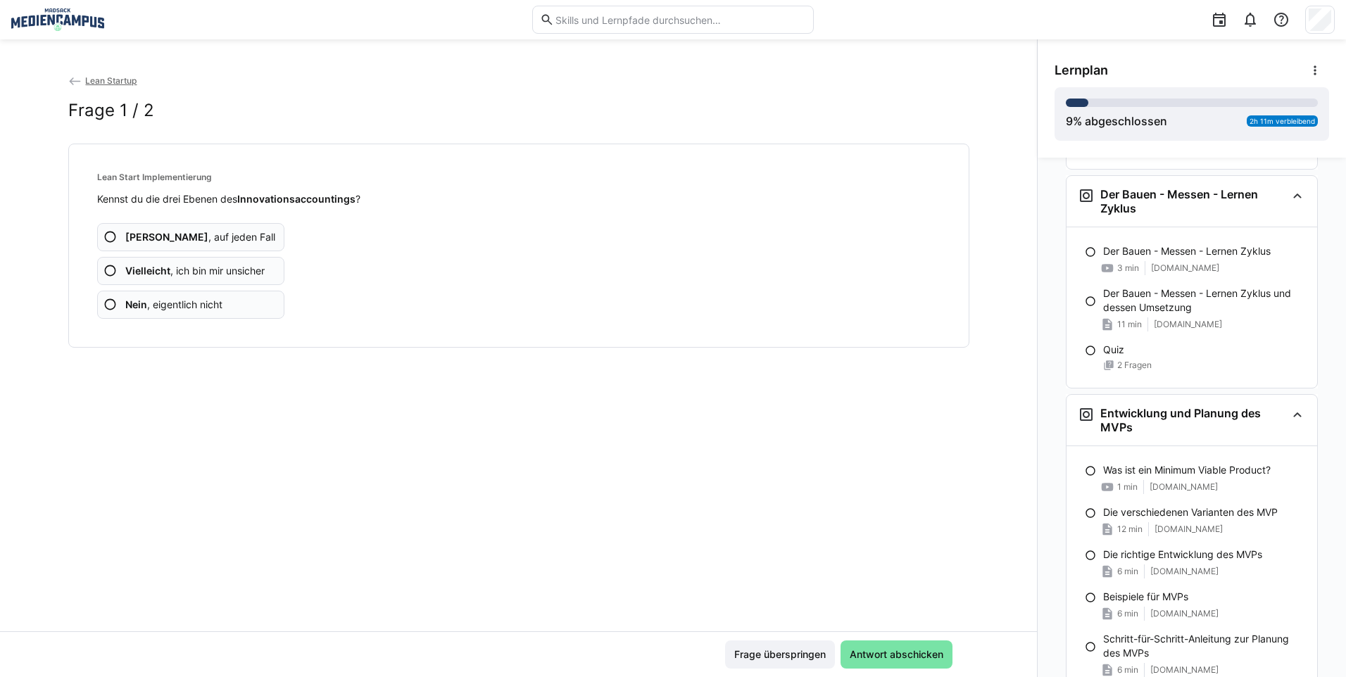
scroll to position [970, 0]
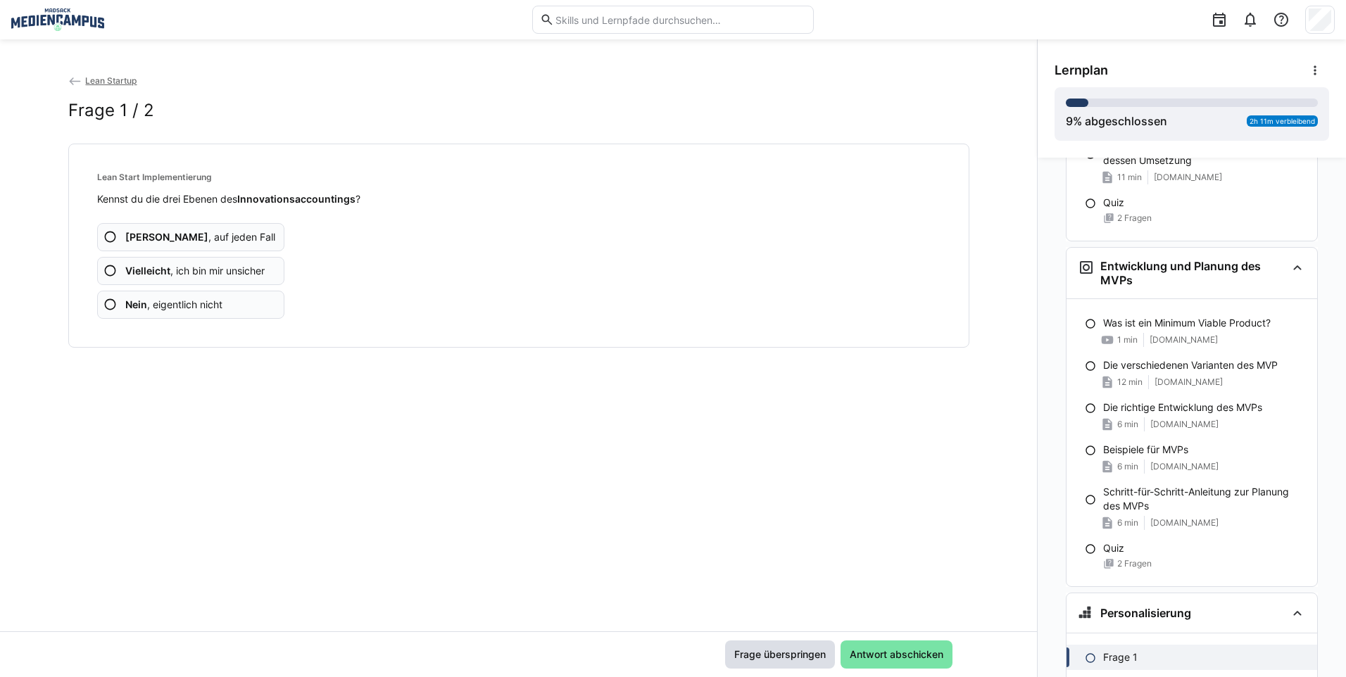
click at [749, 649] on span "Frage überspringen" at bounding box center [780, 655] width 96 height 14
click at [748, 655] on span "Frage überspringen" at bounding box center [780, 655] width 96 height 14
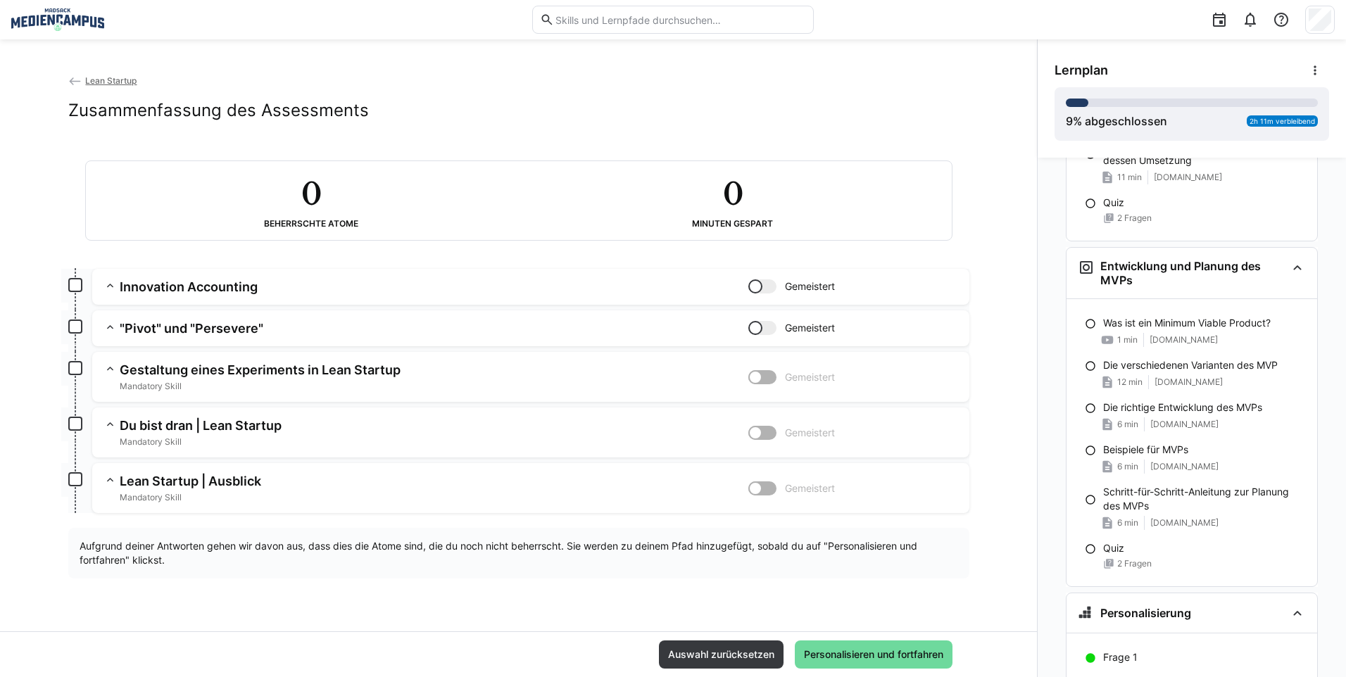
click at [811, 655] on span "Personalisieren und fortfahren" at bounding box center [874, 655] width 144 height 14
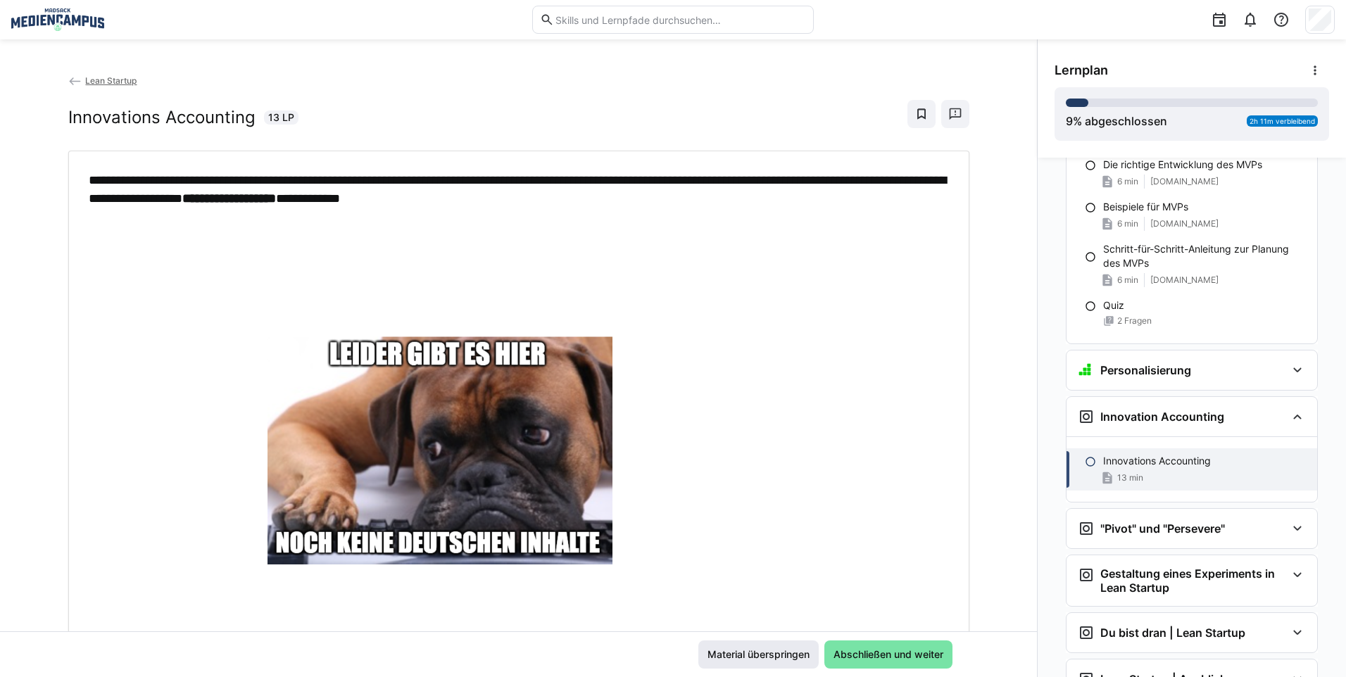
scroll to position [1214, 0]
click at [723, 656] on span "Material überspringen" at bounding box center [759, 655] width 106 height 14
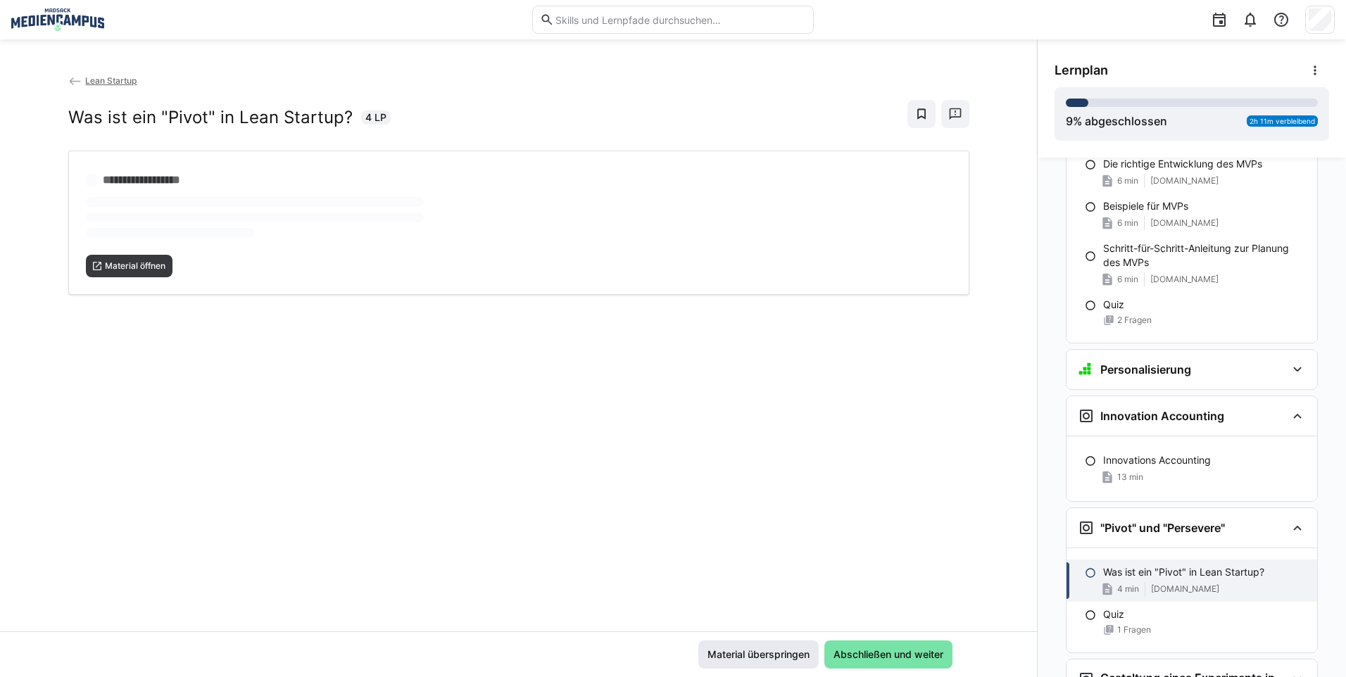
scroll to position [1279, 0]
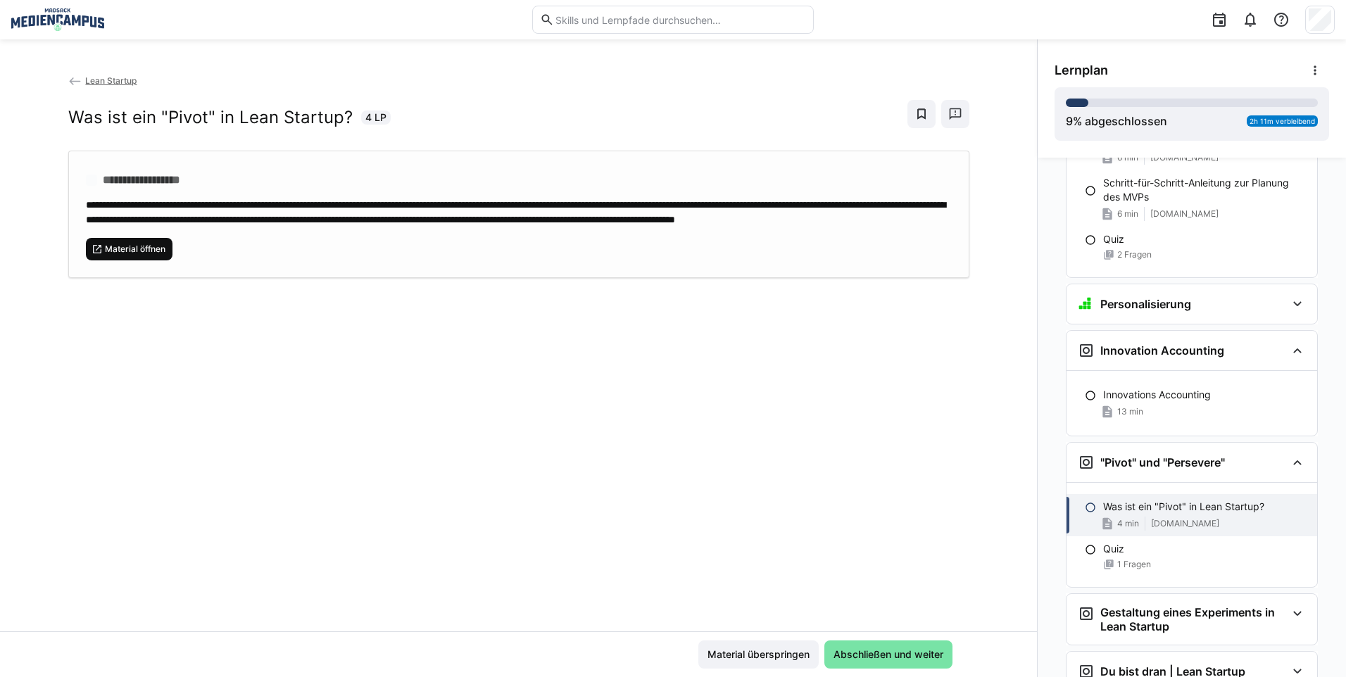
click at [109, 255] on span "Material öffnen" at bounding box center [135, 249] width 63 height 11
click at [730, 655] on span "Material überspringen" at bounding box center [759, 655] width 106 height 14
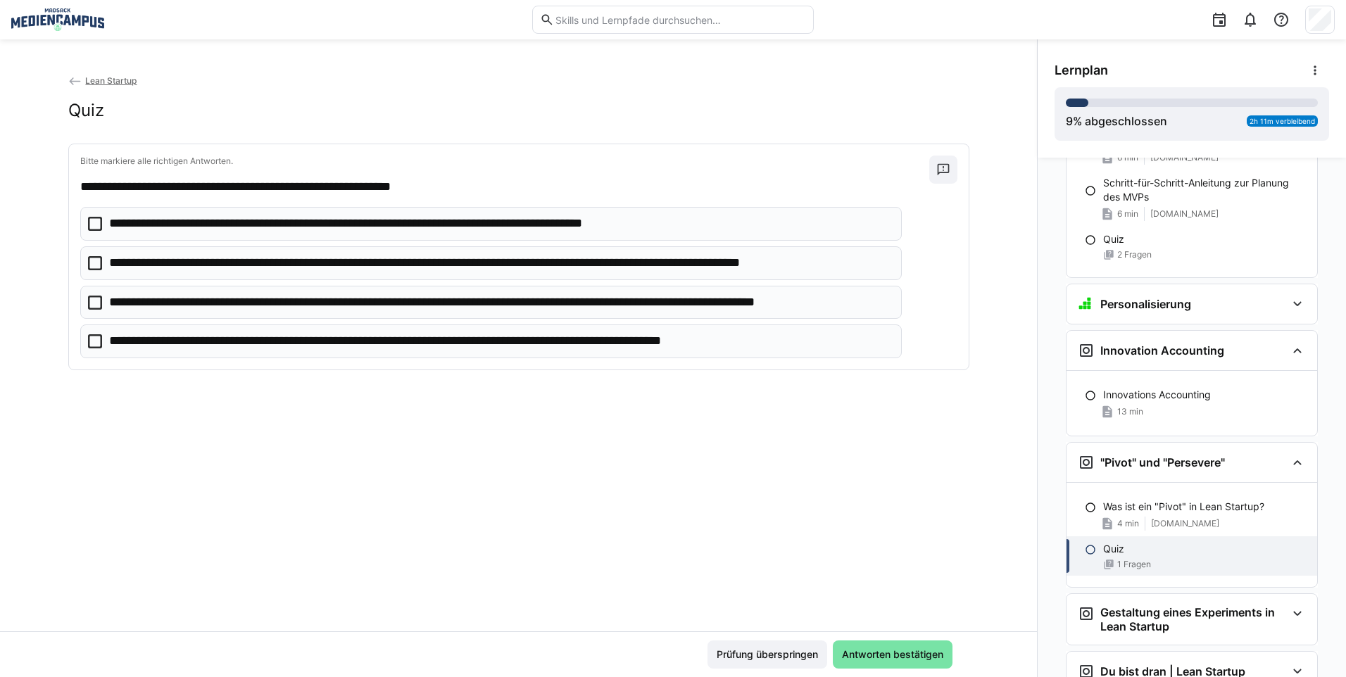
click at [730, 655] on span "Prüfung überspringen" at bounding box center [768, 655] width 106 height 14
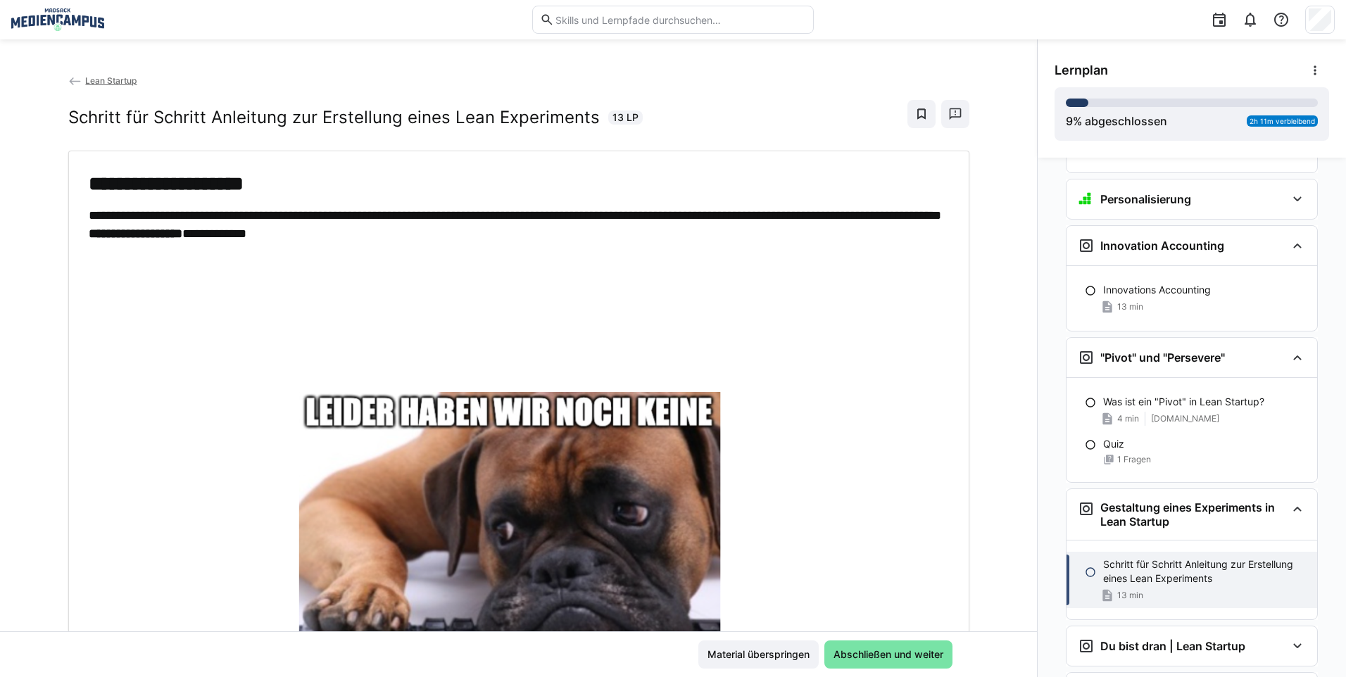
scroll to position [70, 0]
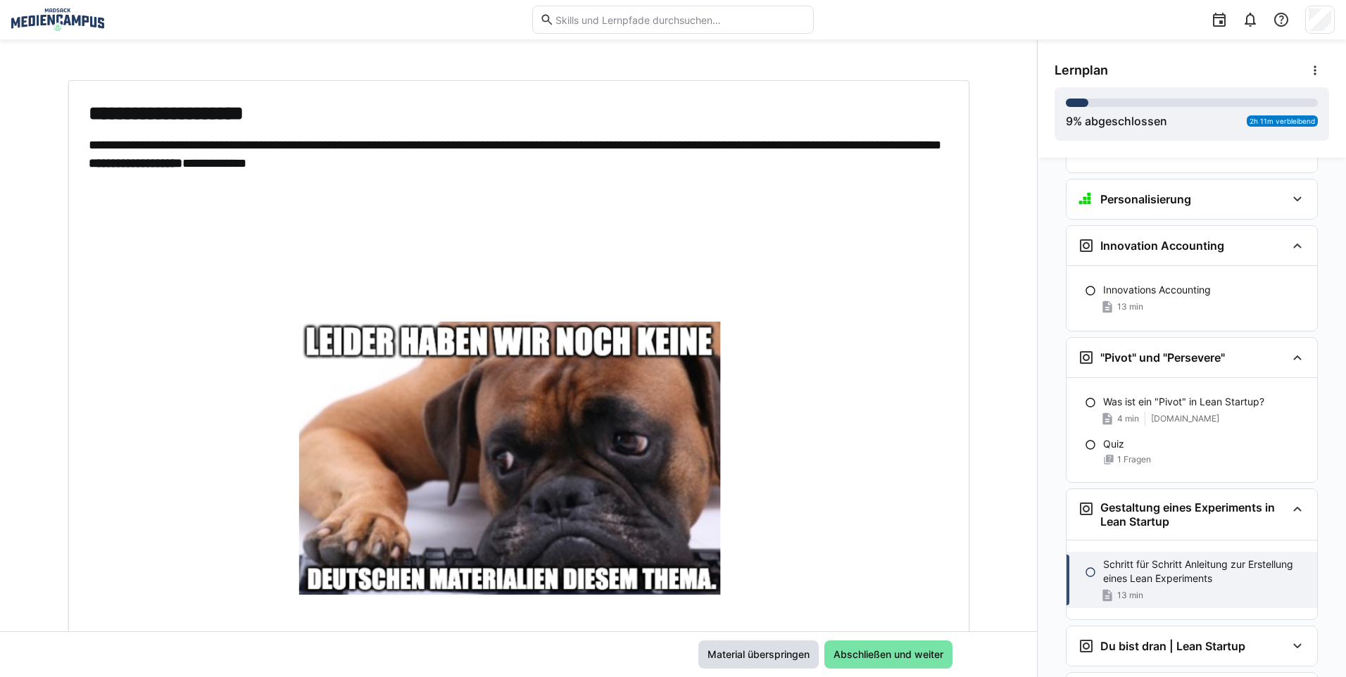
click at [762, 651] on span "Material überspringen" at bounding box center [759, 655] width 106 height 14
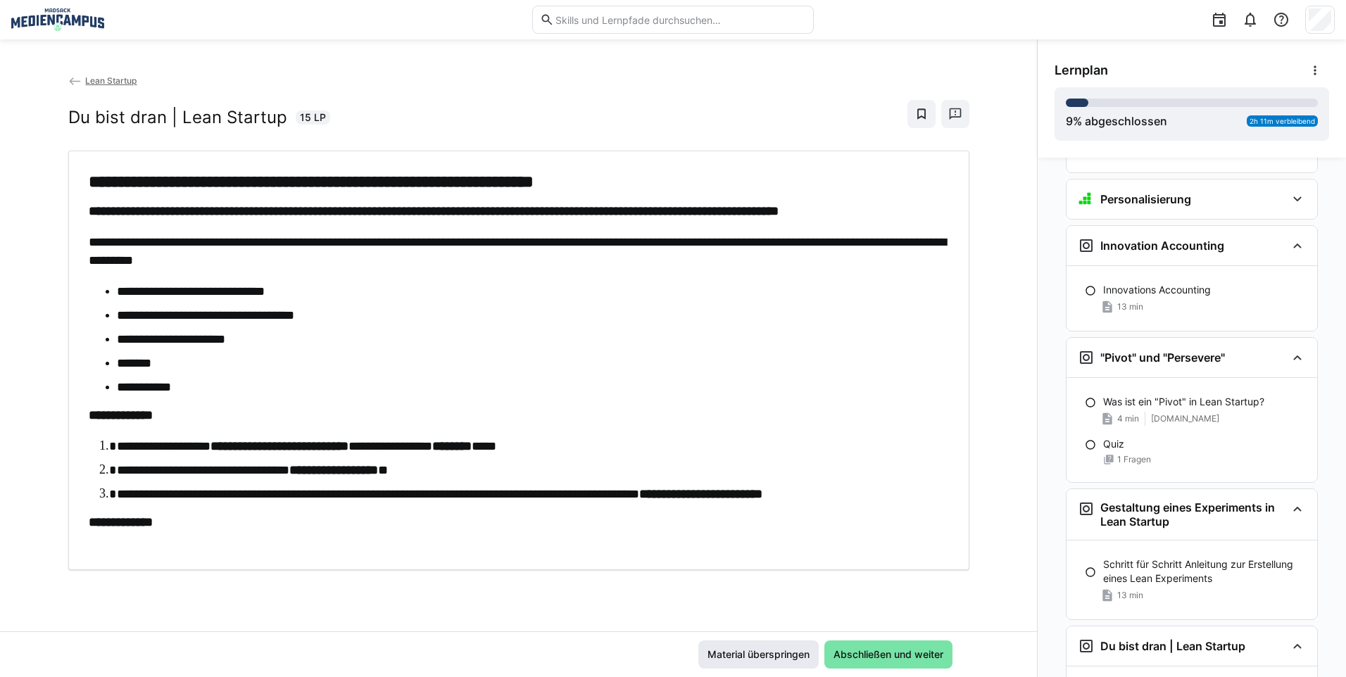
scroll to position [1464, 0]
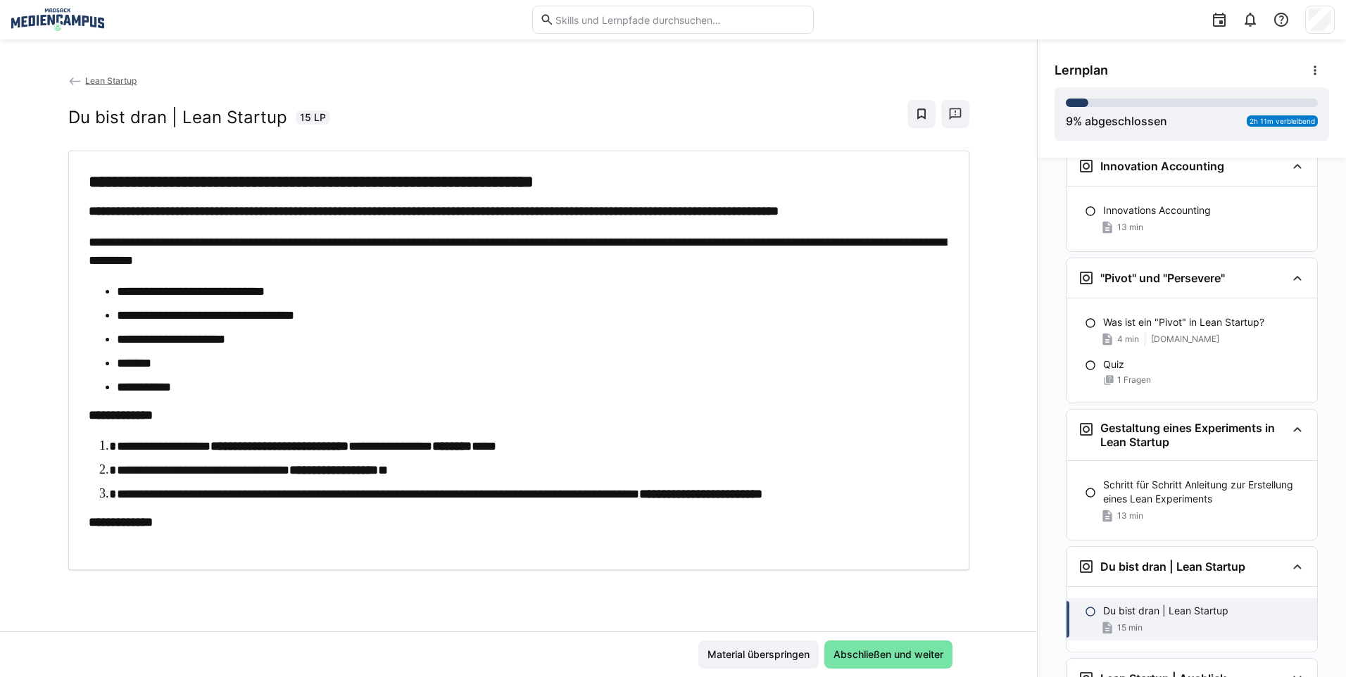
click at [113, 87] on app-back-navigation "Lean Startup" at bounding box center [518, 80] width 901 height 15
click at [117, 77] on span "Lean Startup" at bounding box center [110, 80] width 51 height 11
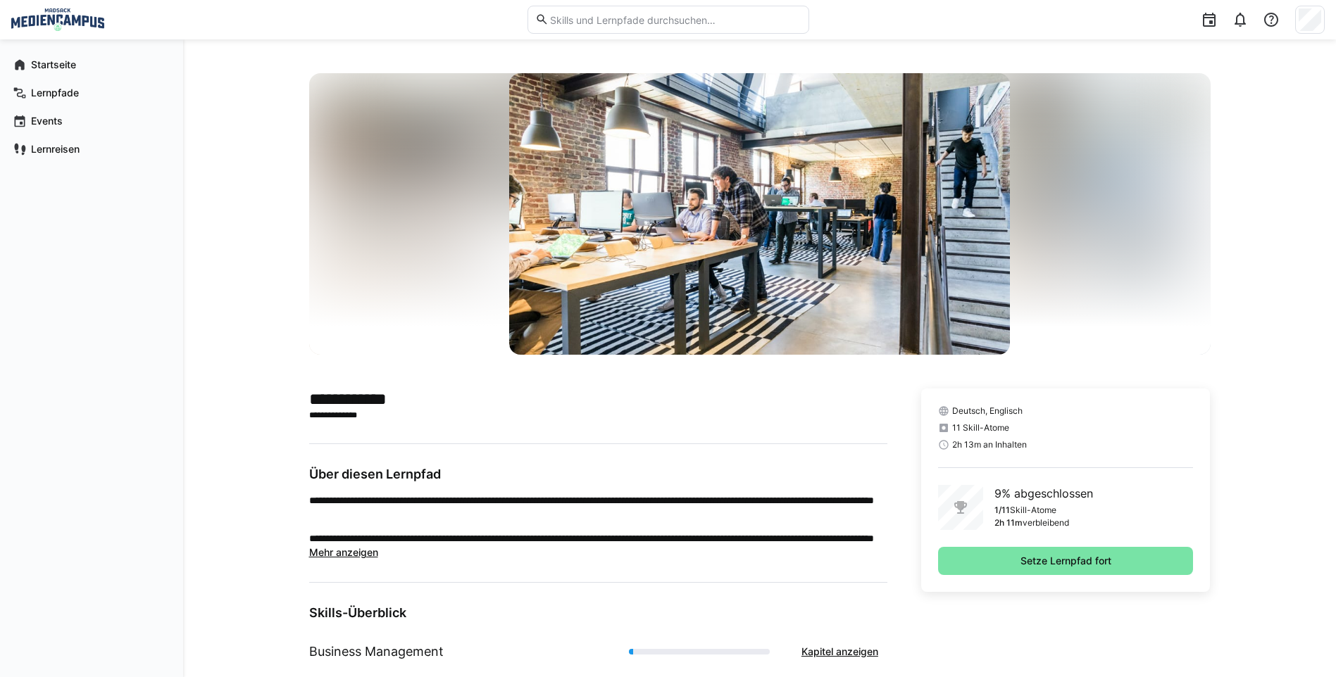
click at [999, 536] on div "Deutsch, Englisch 11 Skill-Atome 2h 13m an Inhalten 9% abgeschlossen 1/11 Skill…" at bounding box center [1065, 491] width 289 height 204
click at [1000, 553] on span "Setze Lernpfad fort" at bounding box center [1066, 561] width 256 height 28
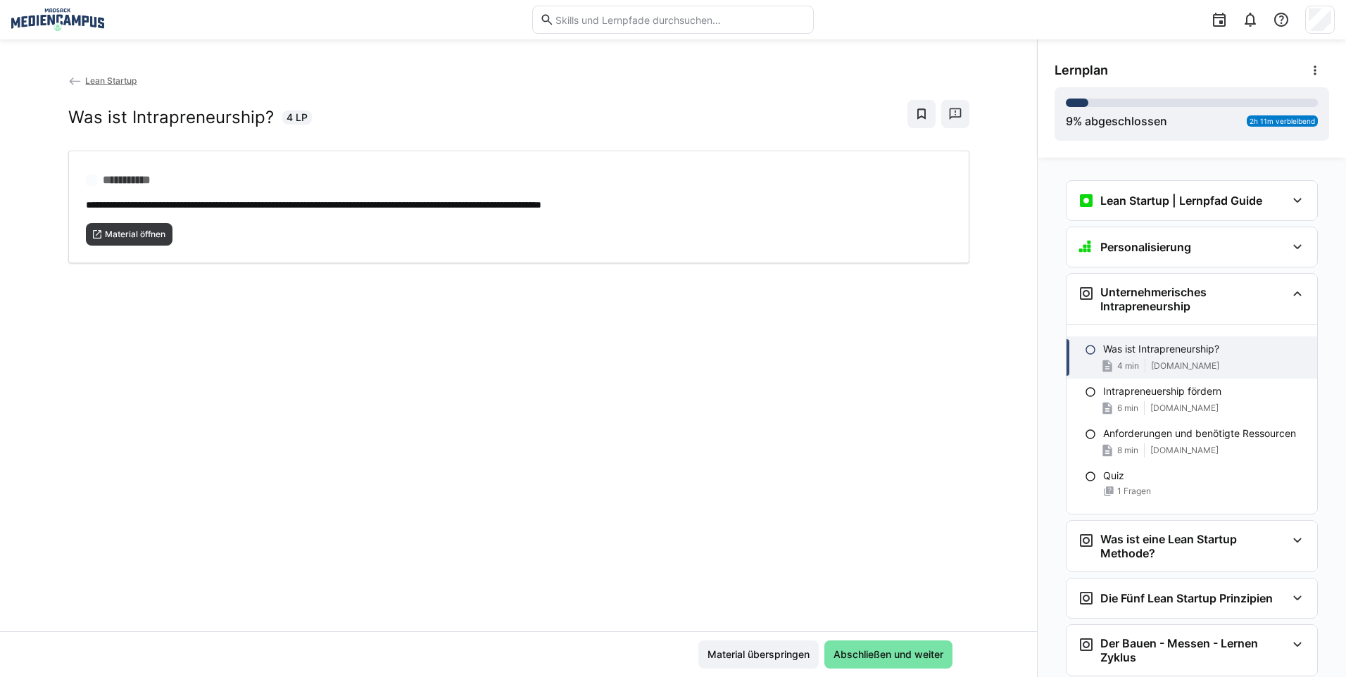
scroll to position [115, 0]
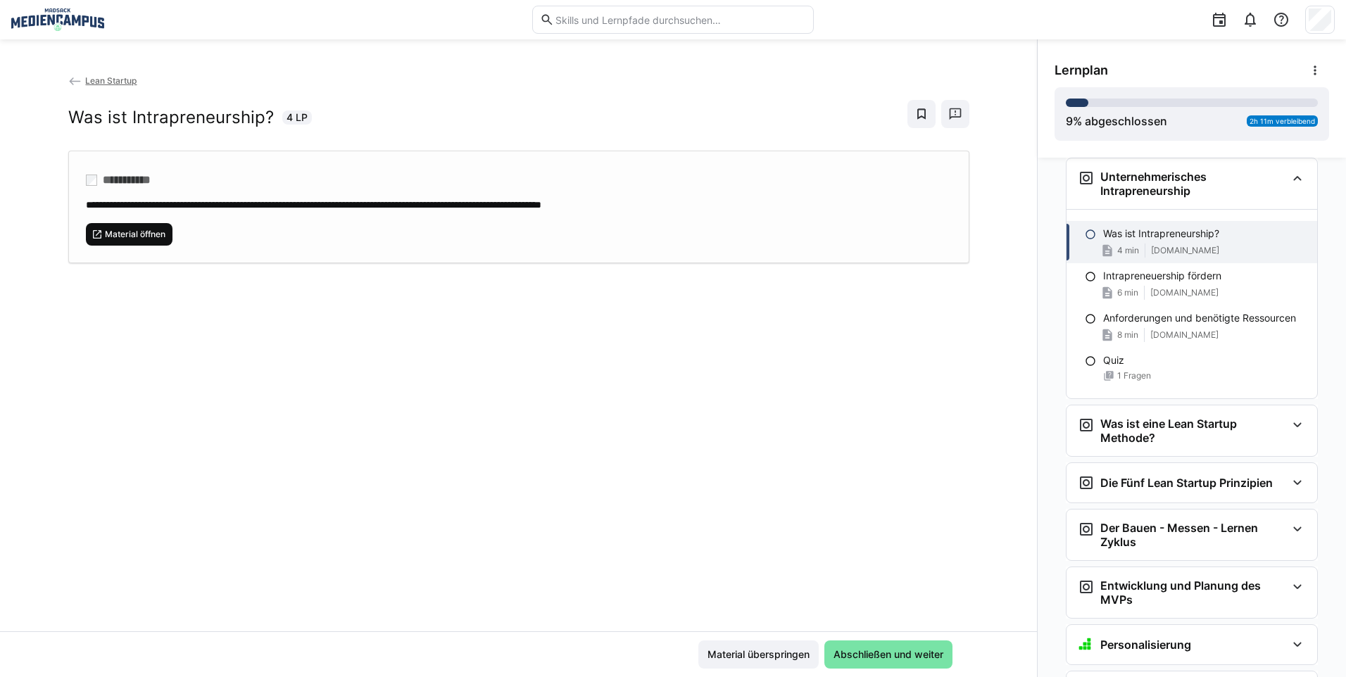
click at [104, 238] on span "Material öffnen" at bounding box center [135, 234] width 63 height 11
click at [741, 650] on span "Material überspringen" at bounding box center [759, 655] width 106 height 14
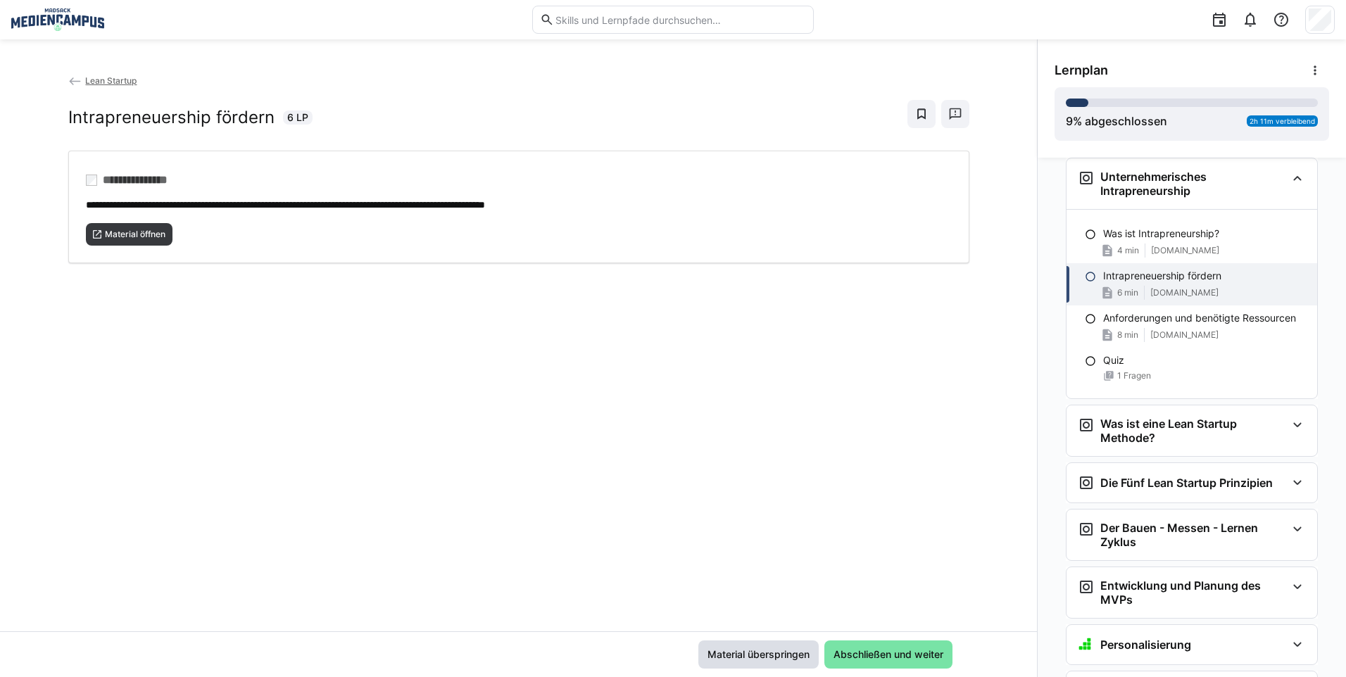
click at [742, 657] on span "Material überspringen" at bounding box center [759, 655] width 106 height 14
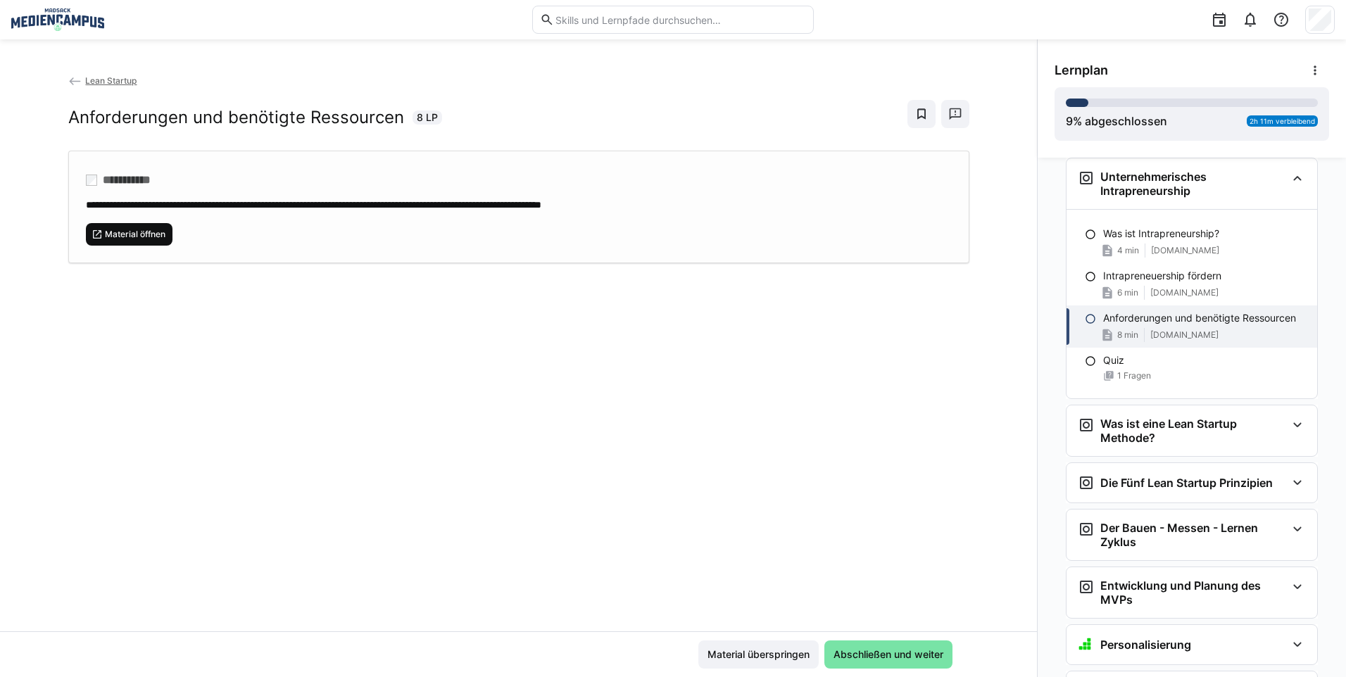
click at [114, 230] on span "Material öffnen" at bounding box center [135, 234] width 63 height 11
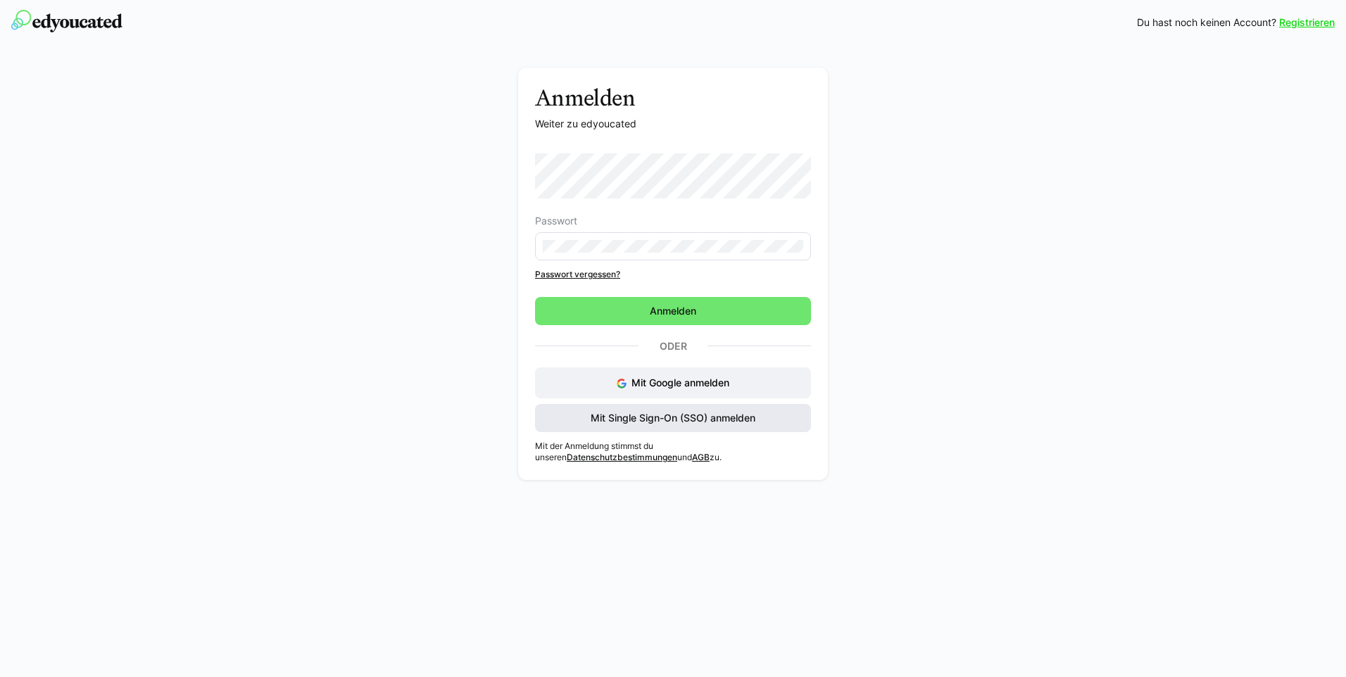
click at [724, 420] on span "Mit Single Sign-On (SSO) anmelden" at bounding box center [673, 418] width 169 height 14
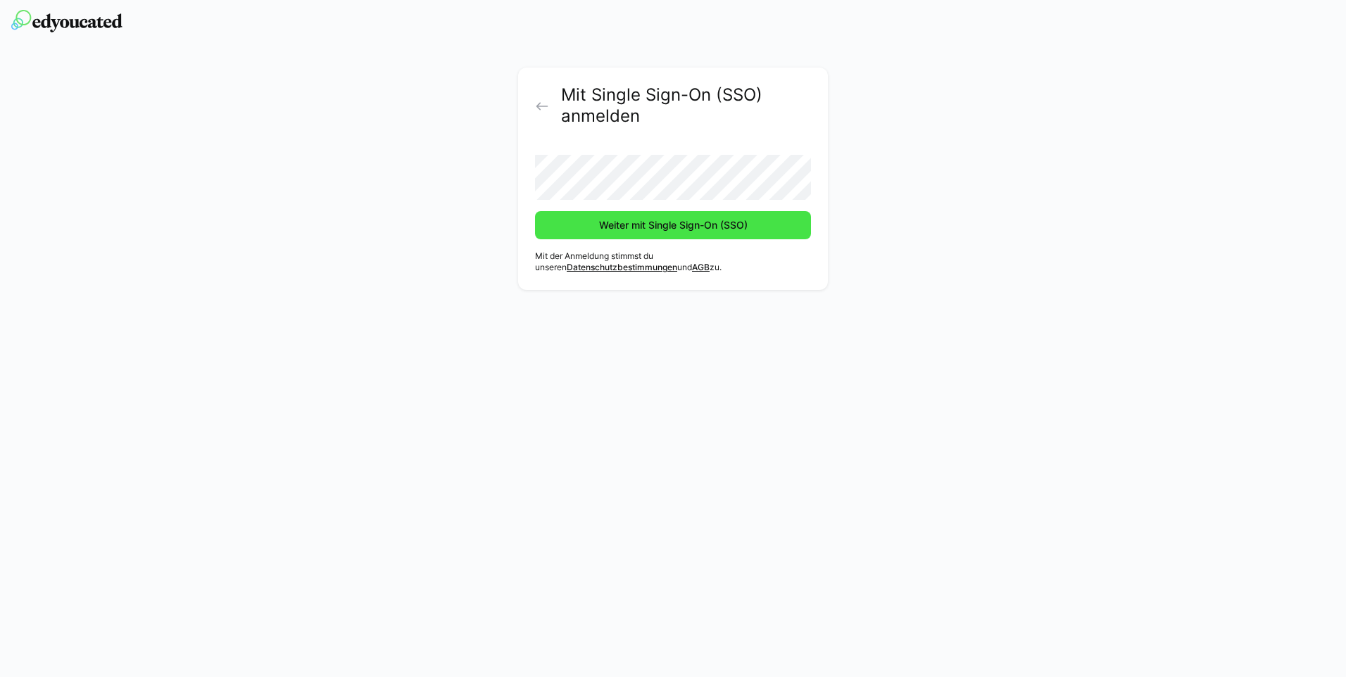
click at [644, 228] on span "Weiter mit Single Sign-On (SSO)" at bounding box center [673, 225] width 153 height 14
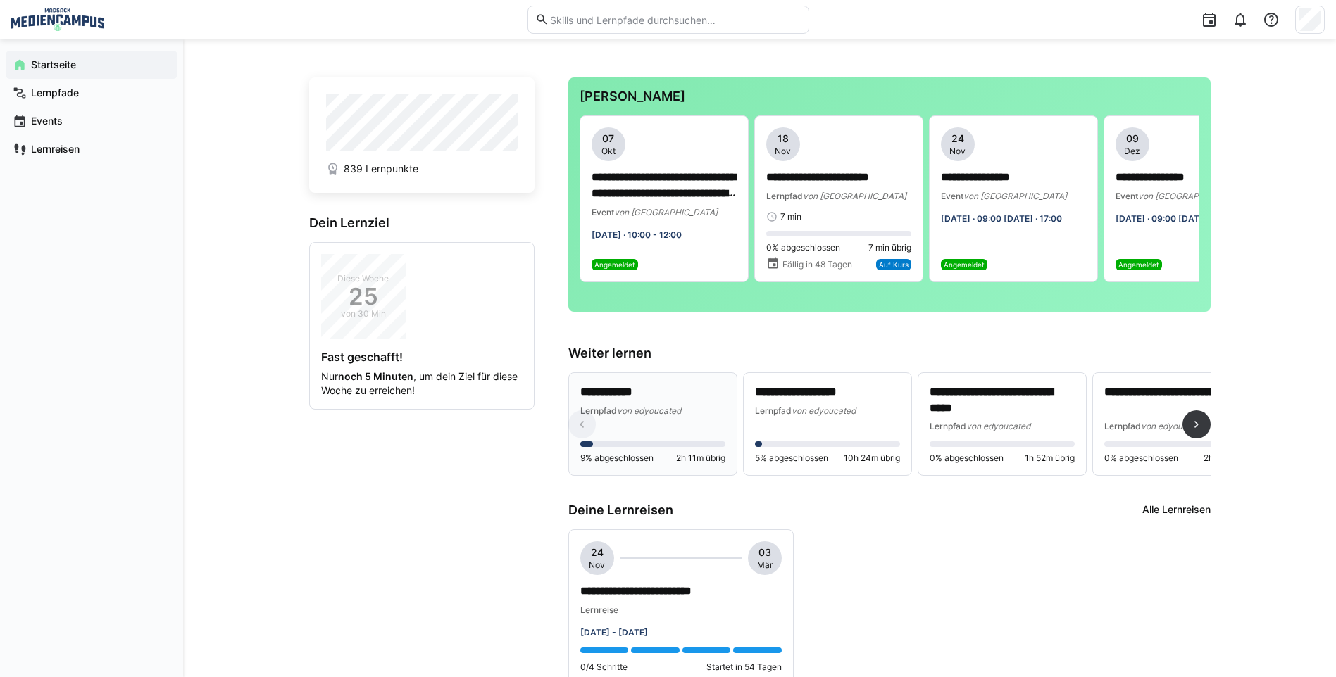
click at [680, 401] on p "**********" at bounding box center [652, 392] width 145 height 16
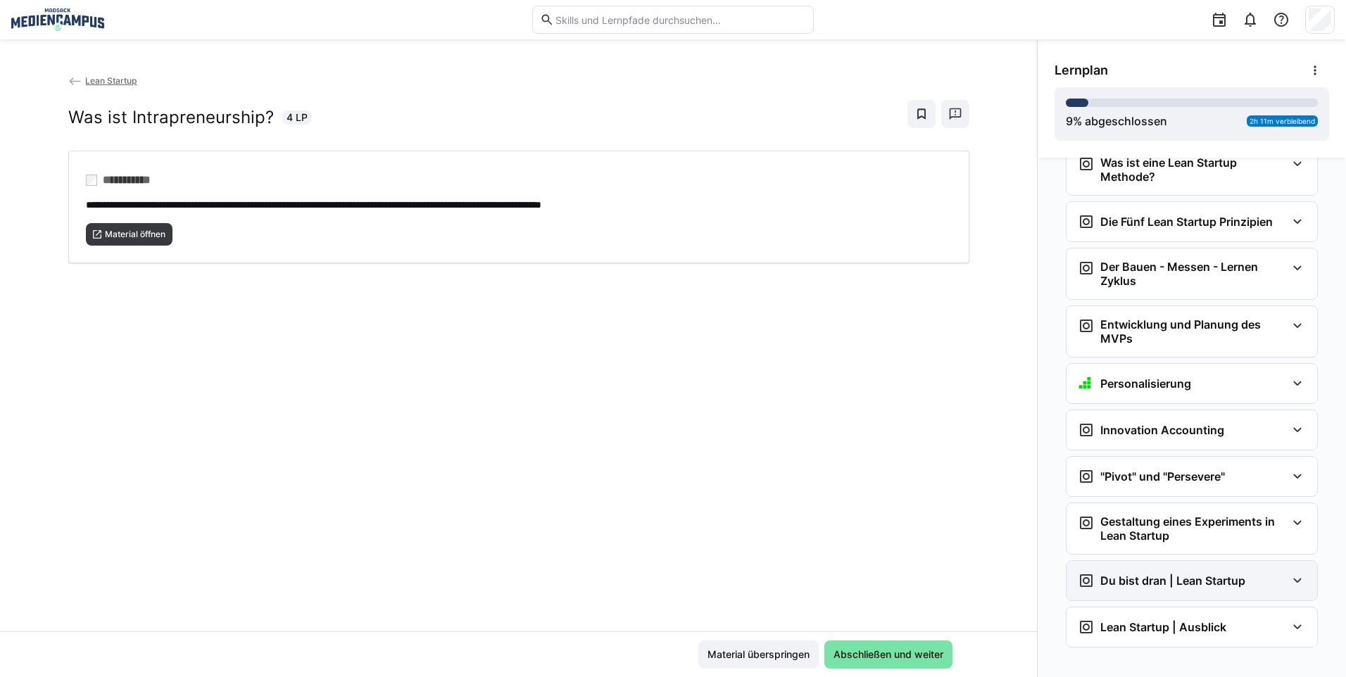
scroll to position [391, 0]
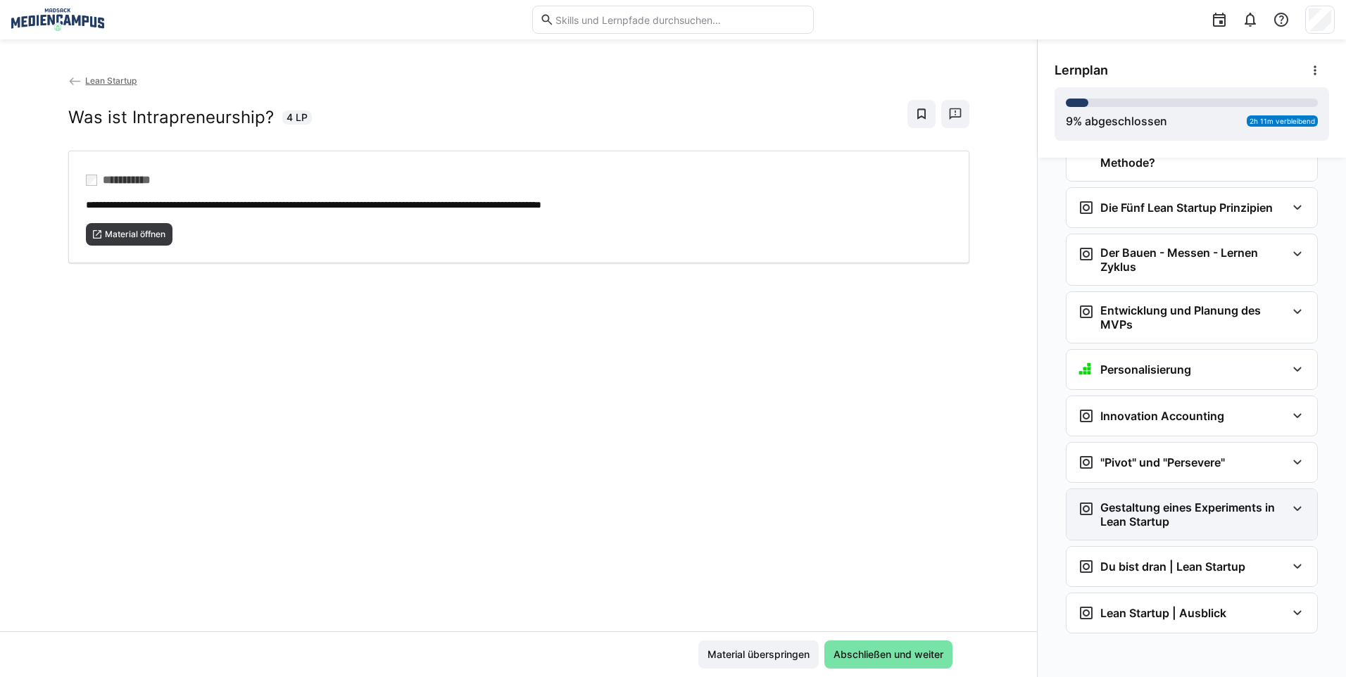
click at [1156, 518] on h3 "Gestaltung eines Experiments in Lean Startup" at bounding box center [1194, 515] width 186 height 28
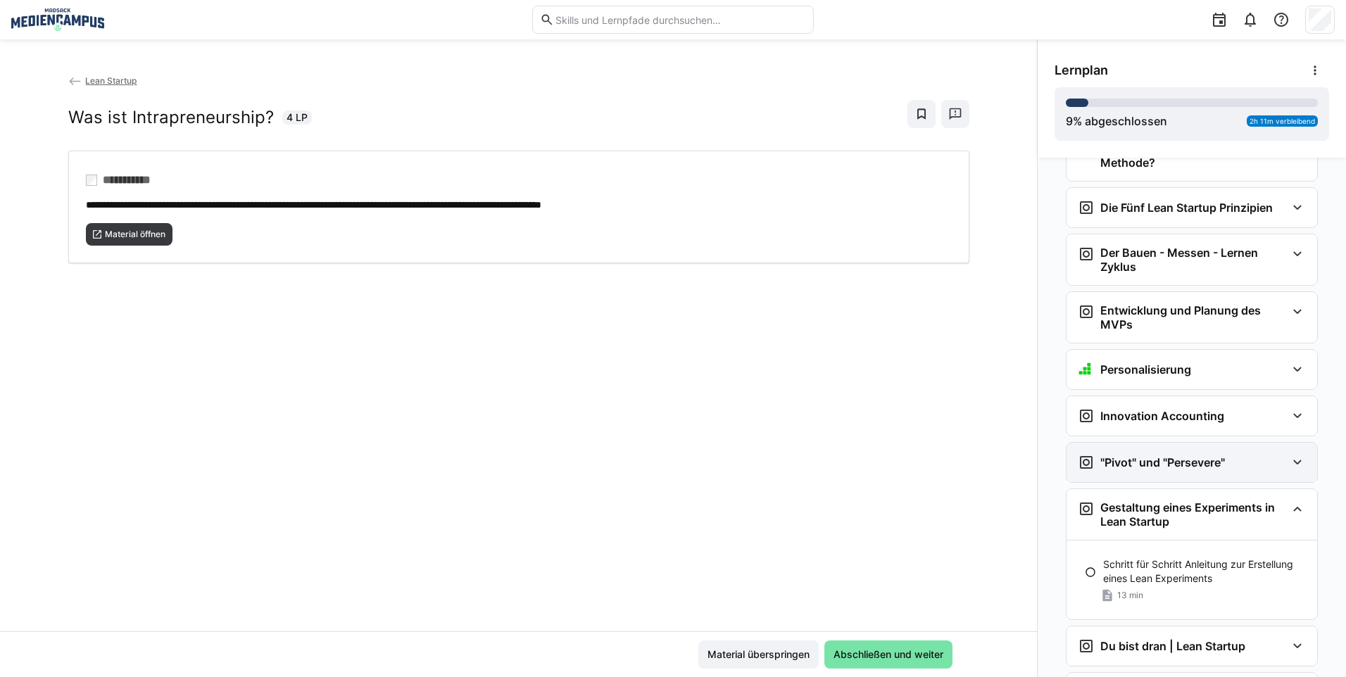
click at [1155, 465] on h3 ""Pivot" und "Persevere"" at bounding box center [1163, 463] width 125 height 14
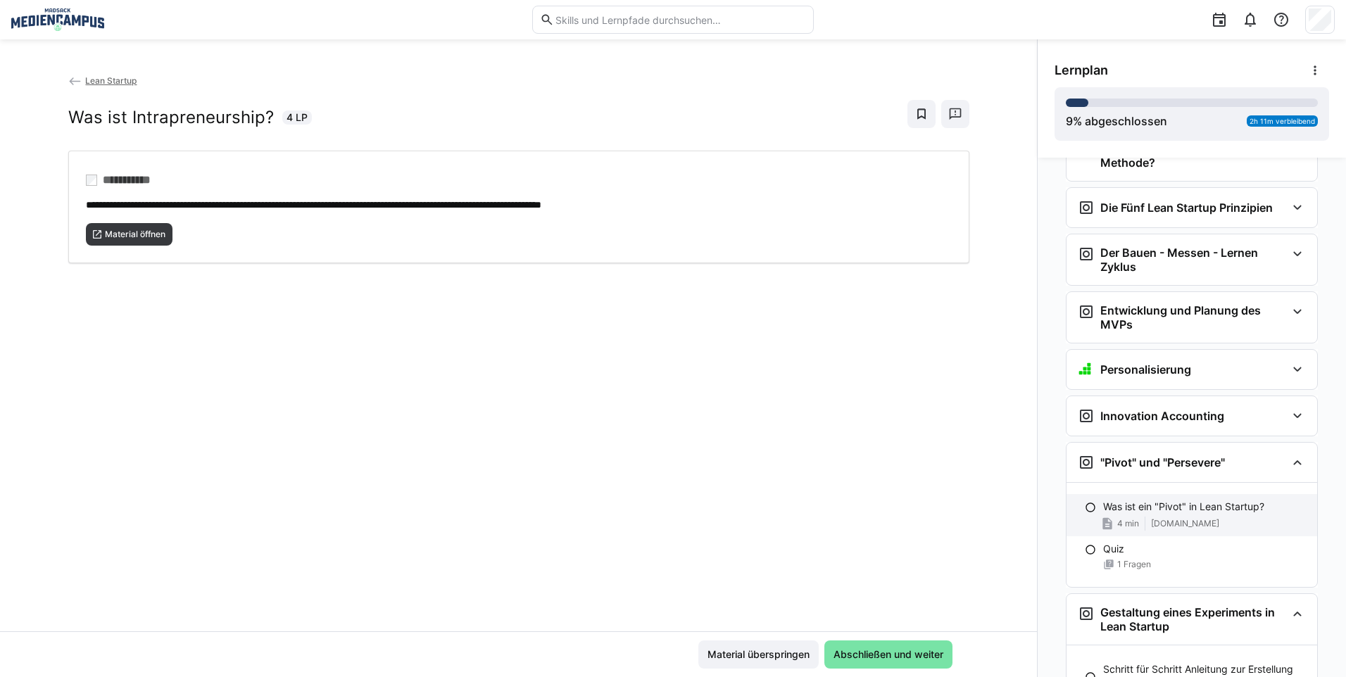
click at [1143, 515] on div "Was ist ein "Pivot" in Lean Startup? 4 min www.businessinsider.de" at bounding box center [1192, 515] width 251 height 42
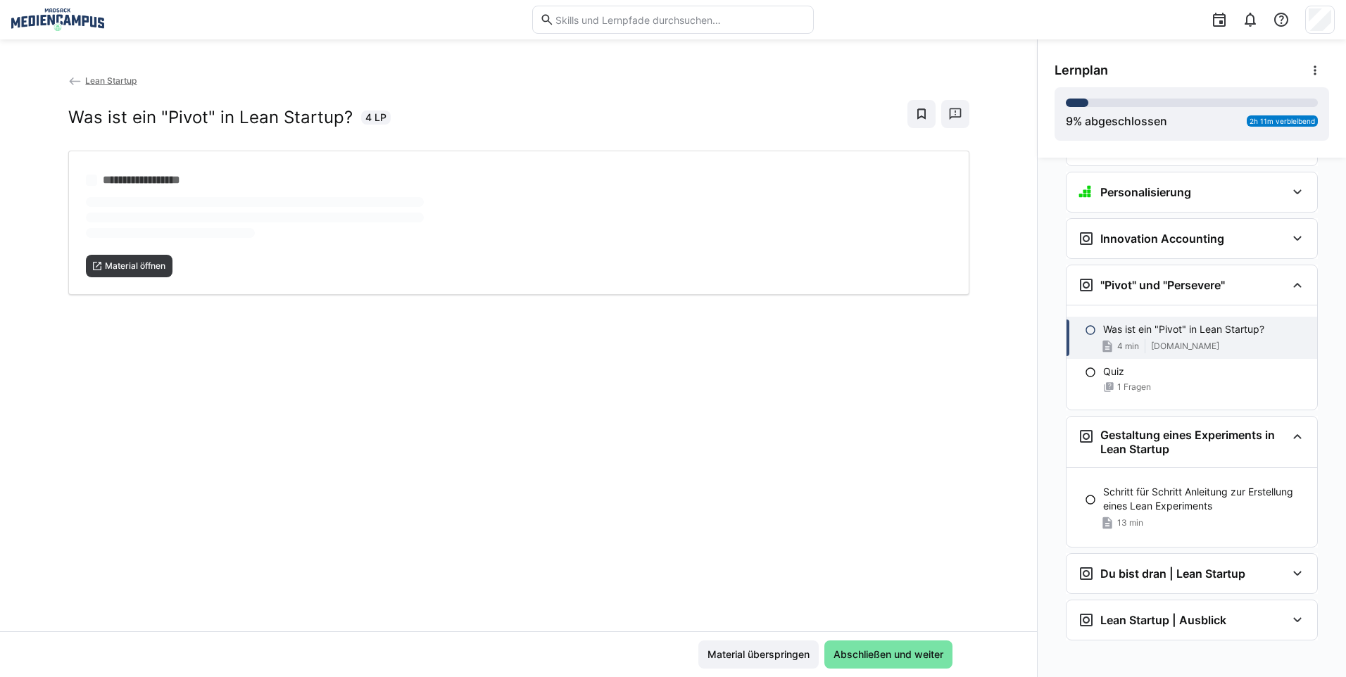
scroll to position [575, 0]
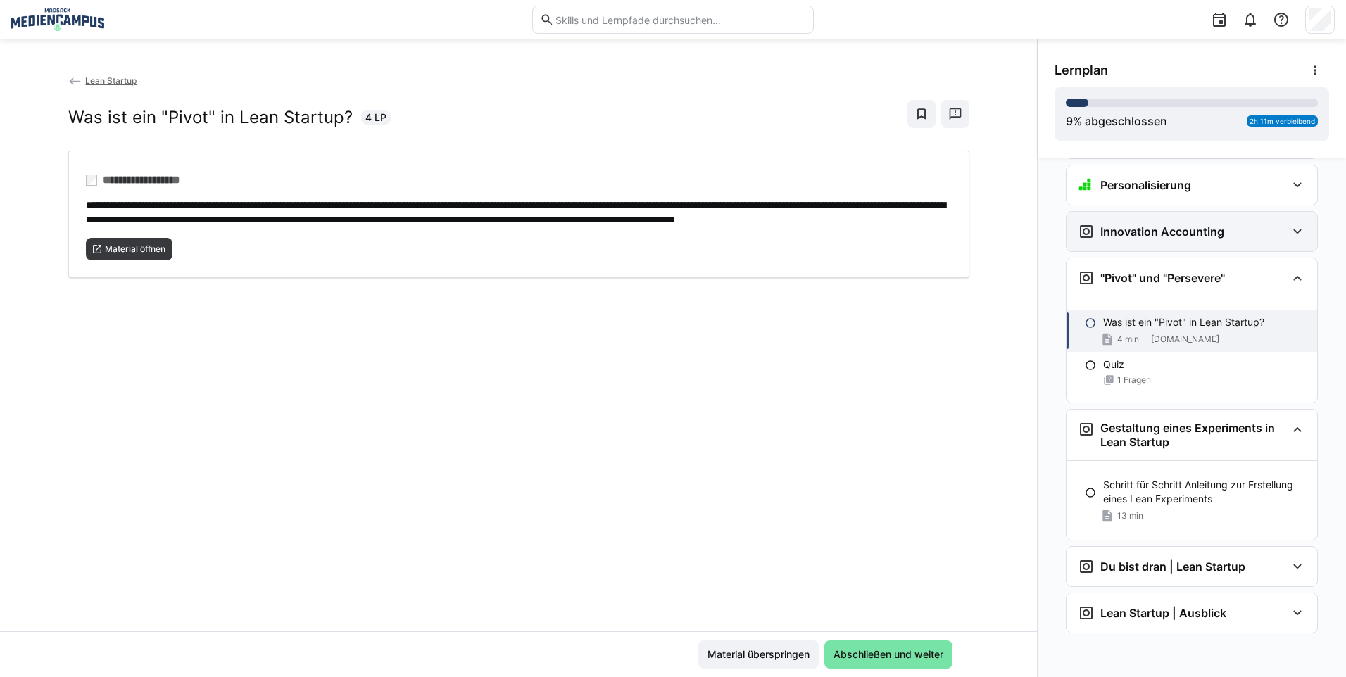
click at [1152, 232] on h3 "Innovation Accounting" at bounding box center [1163, 232] width 124 height 14
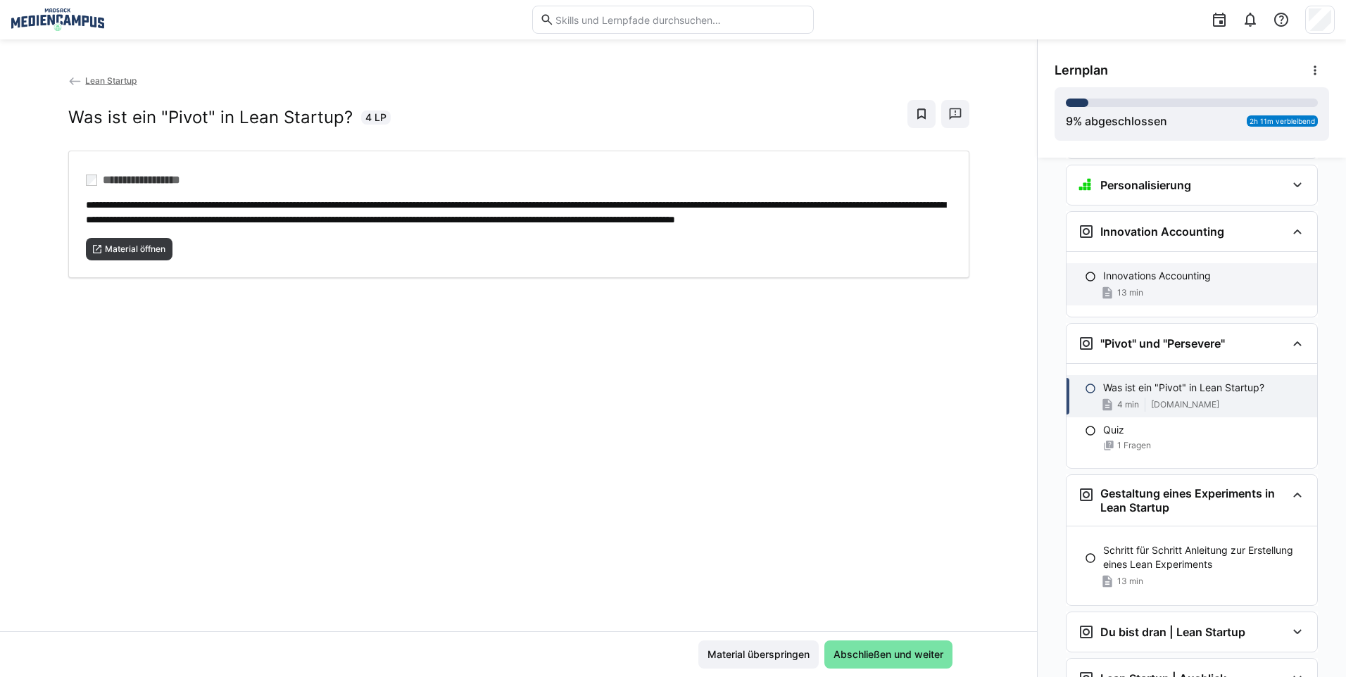
click at [1145, 275] on p "Innovations Accounting" at bounding box center [1157, 276] width 108 height 14
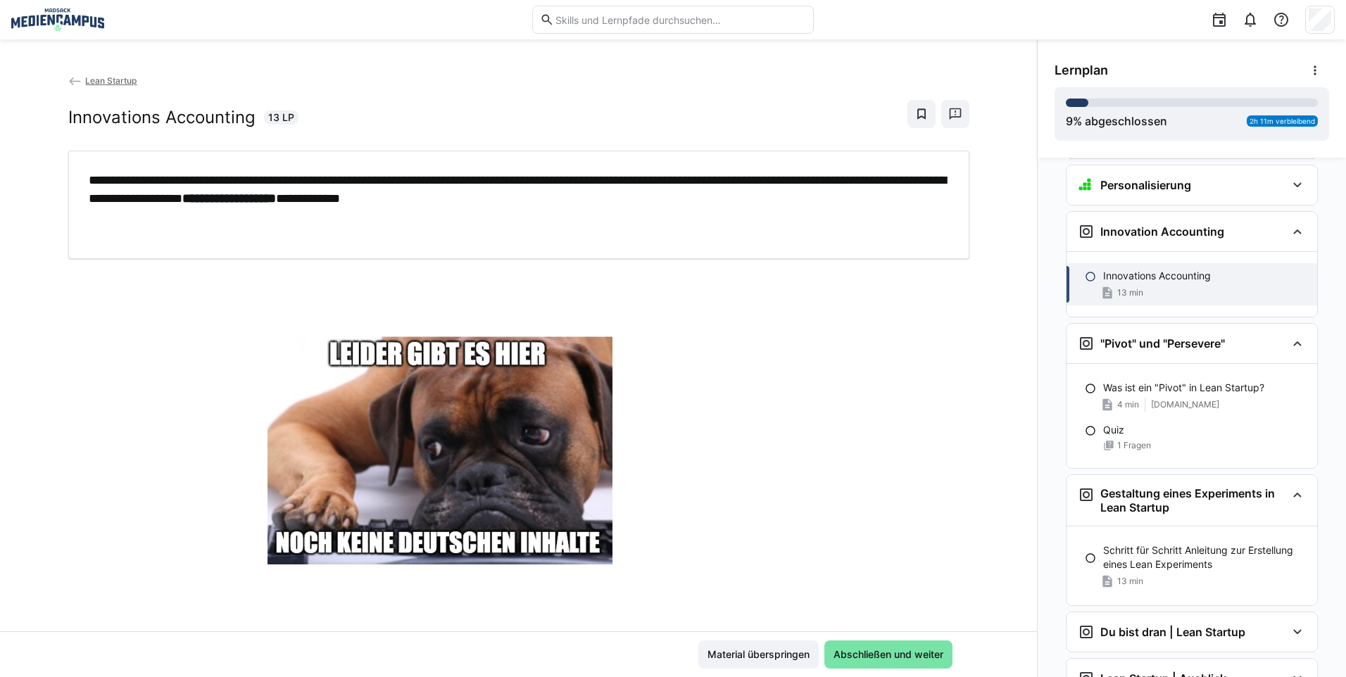
scroll to position [629, 0]
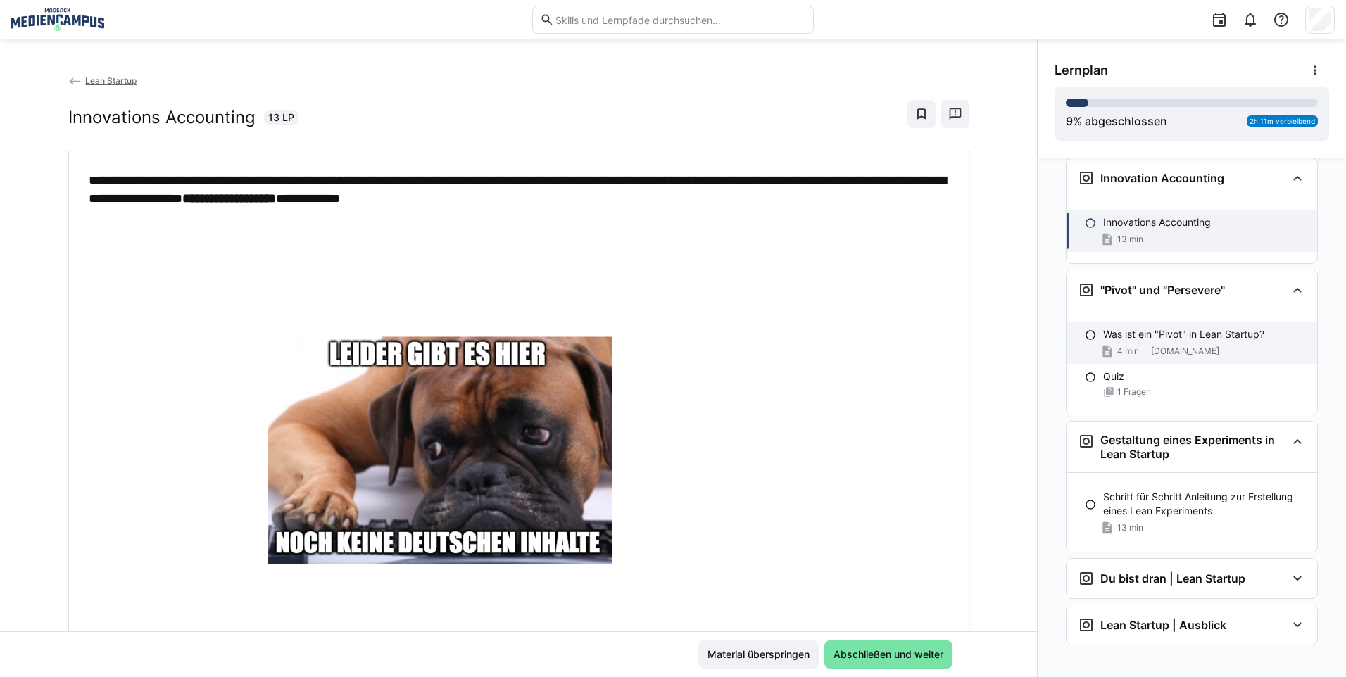
click at [1145, 345] on span at bounding box center [1145, 351] width 1 height 14
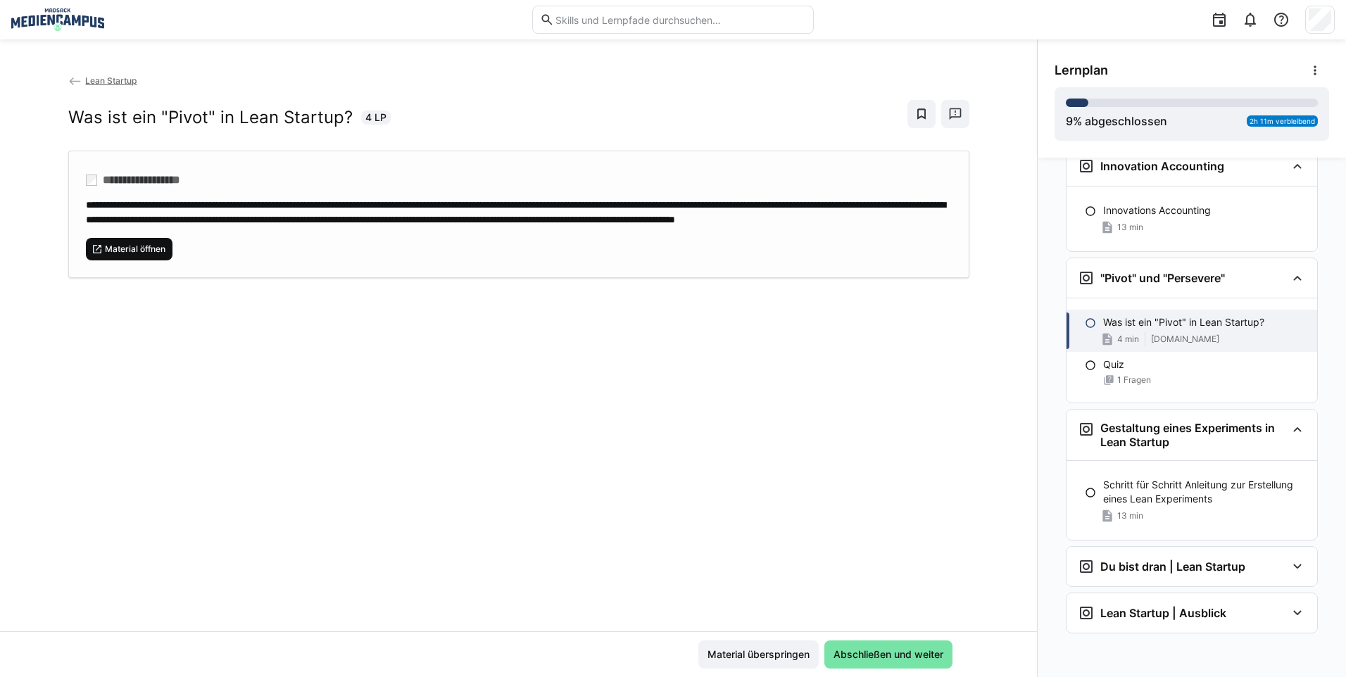
click at [131, 261] on span "Material öffnen" at bounding box center [129, 249] width 87 height 23
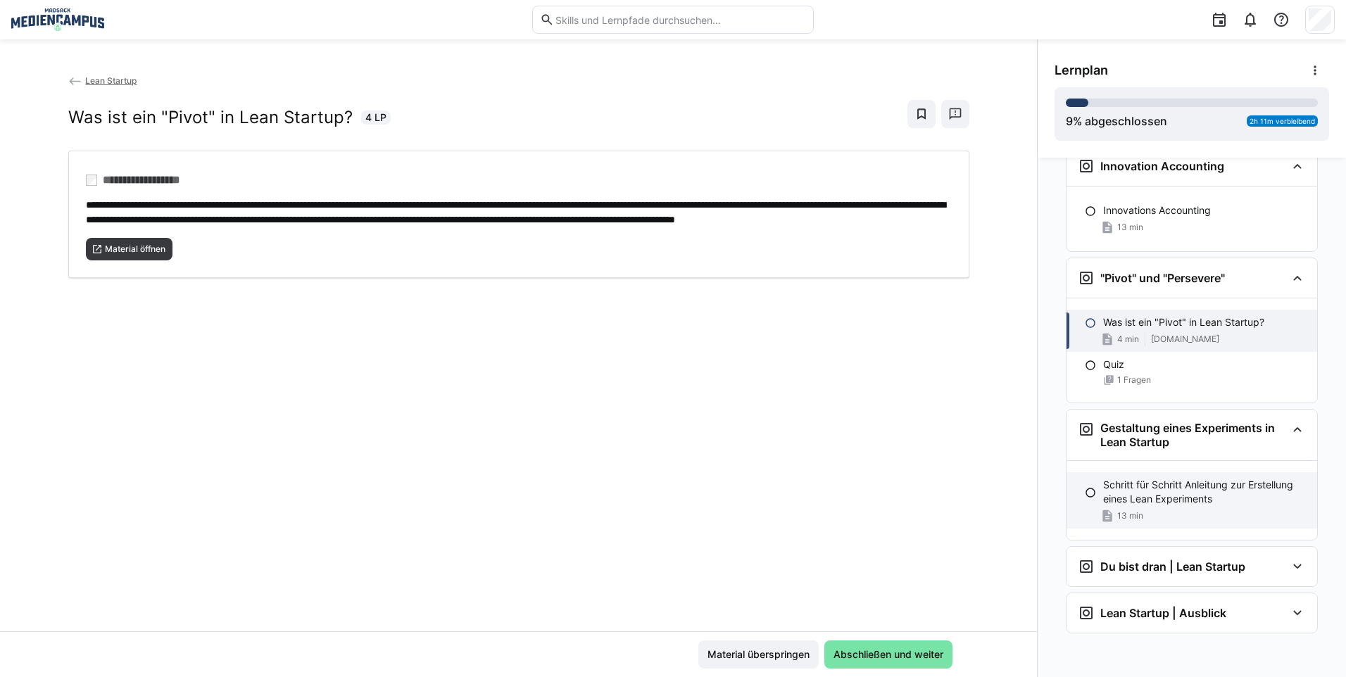
click at [1163, 487] on p "Schritt für Schritt Anleitung zur Erstellung eines Lean Experiments" at bounding box center [1204, 492] width 203 height 28
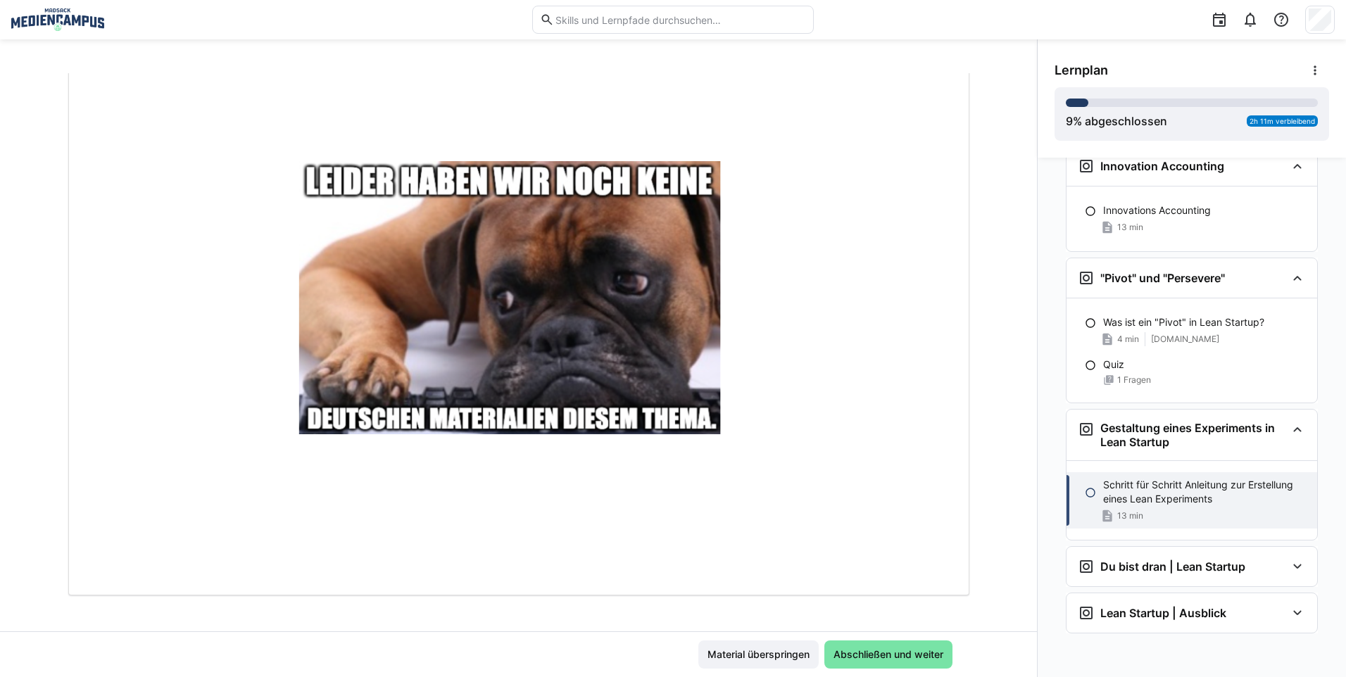
scroll to position [240, 0]
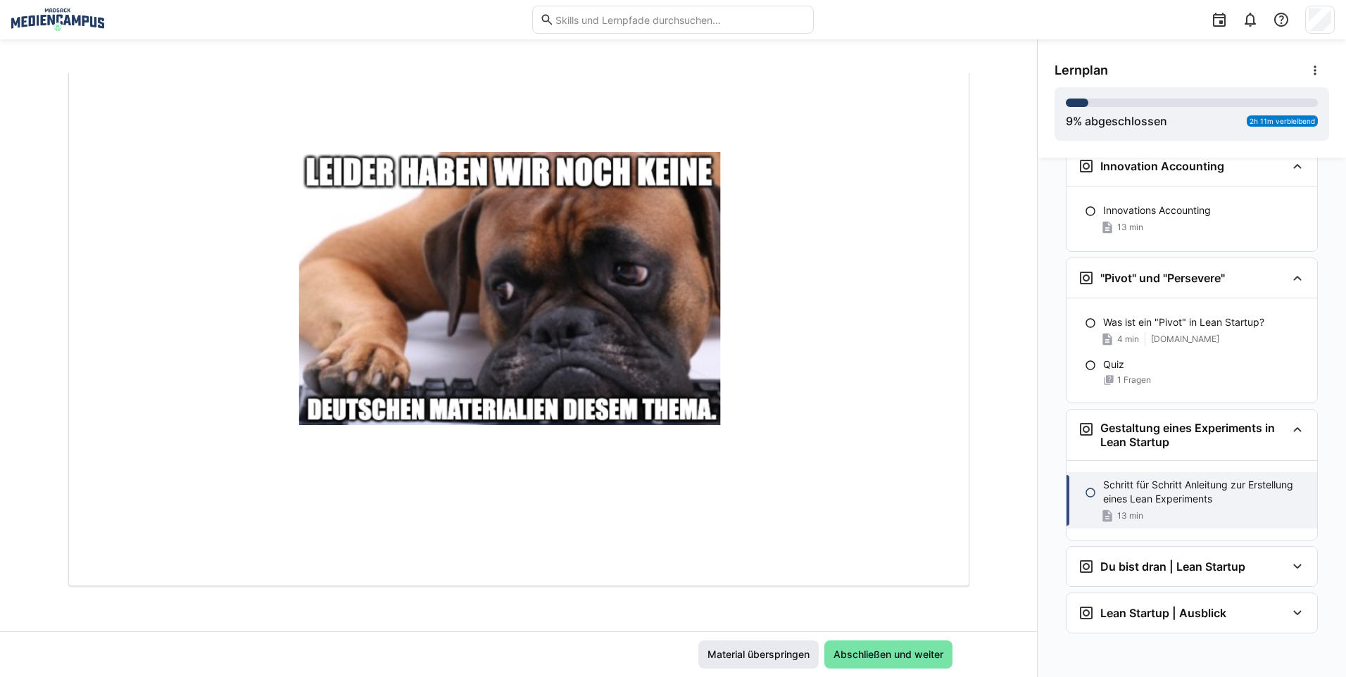
click at [708, 662] on span "Material überspringen" at bounding box center [759, 655] width 120 height 28
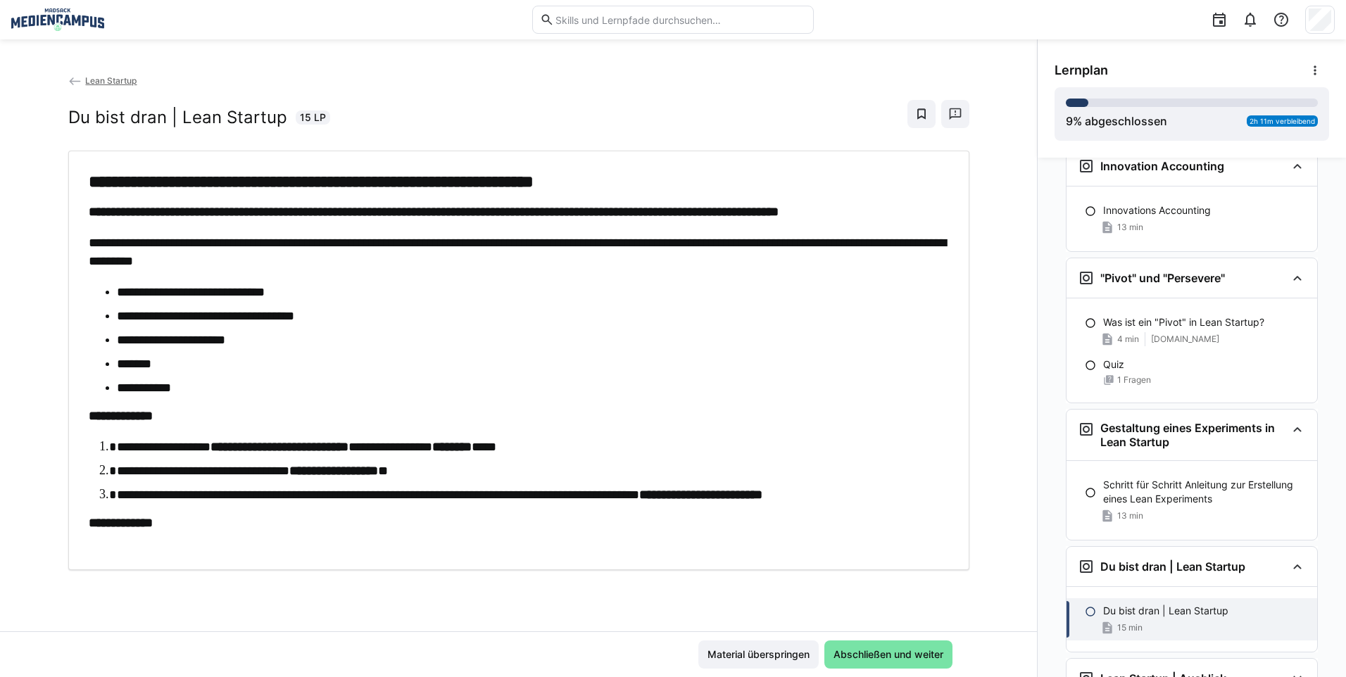
scroll to position [0, 0]
click at [771, 638] on div "Material überspringen Abschließen und weiter" at bounding box center [518, 655] width 1037 height 46
click at [772, 658] on span "Material überspringen" at bounding box center [759, 655] width 106 height 14
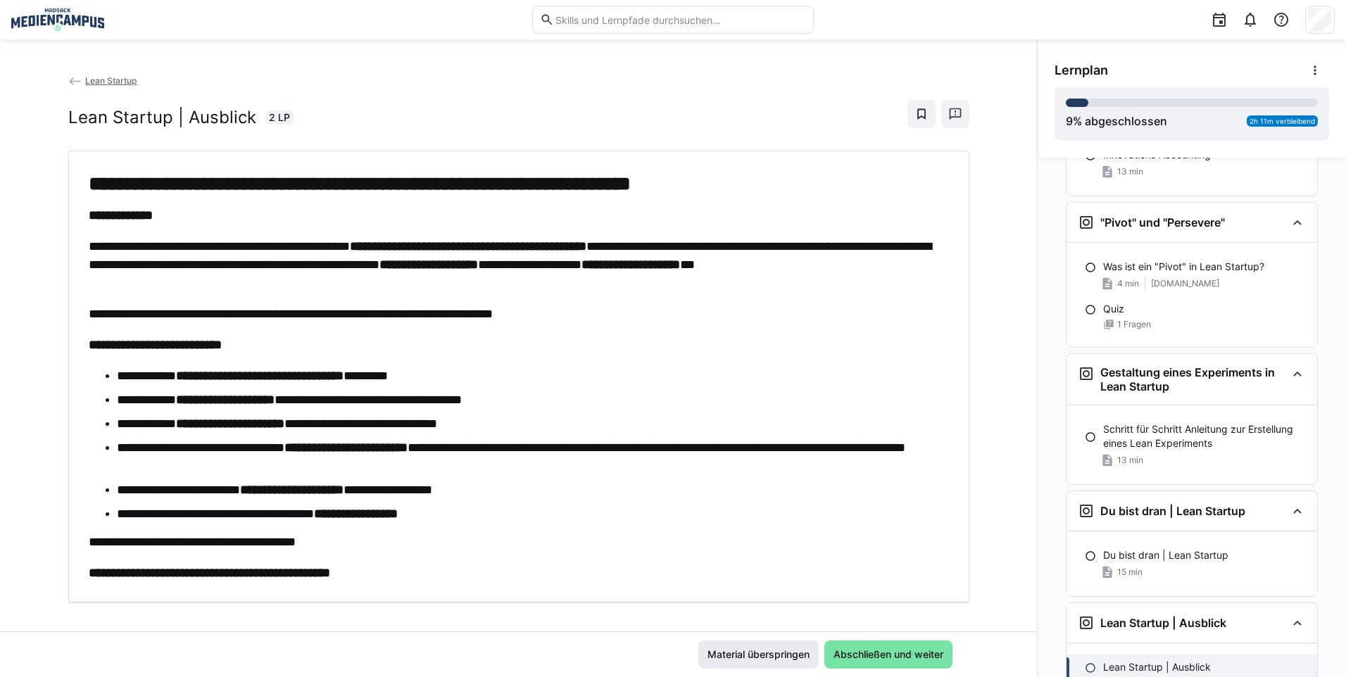
scroll to position [706, 0]
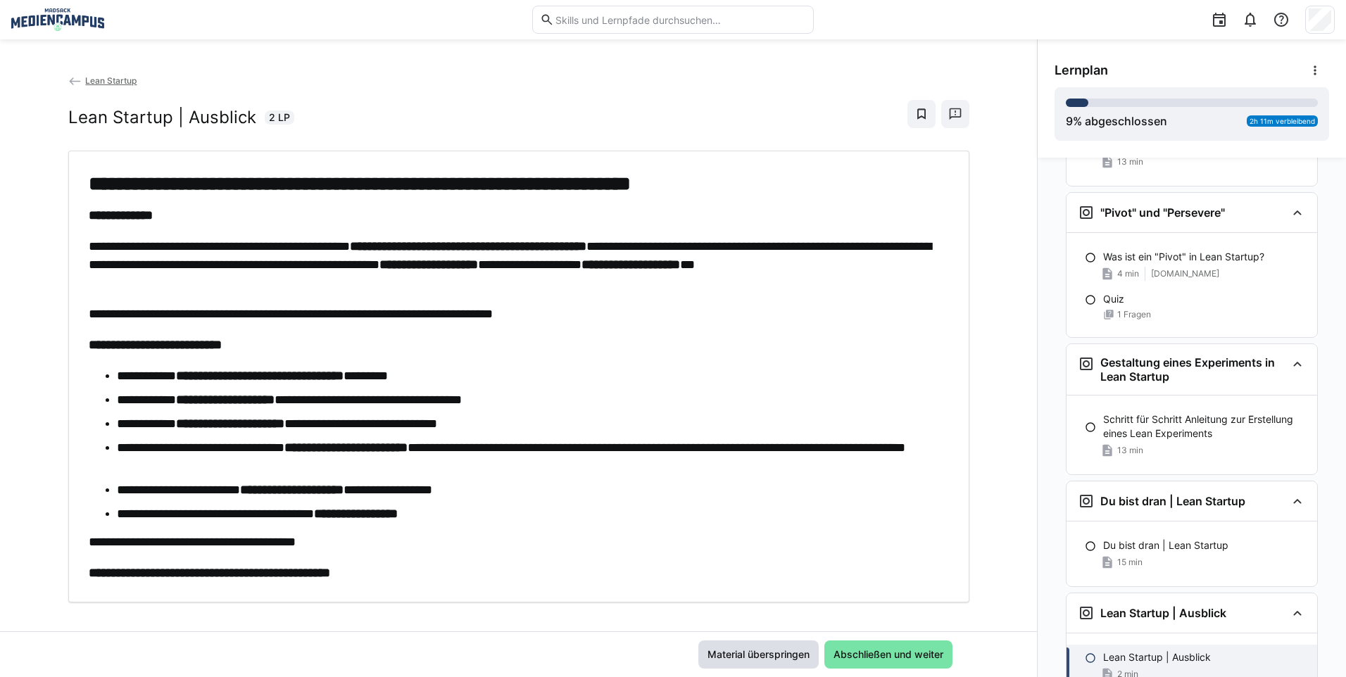
click at [772, 658] on span "Material überspringen" at bounding box center [759, 655] width 106 height 14
click at [757, 658] on span "Material überspringen" at bounding box center [759, 655] width 106 height 14
click at [763, 651] on span "Material überspringen" at bounding box center [759, 655] width 106 height 14
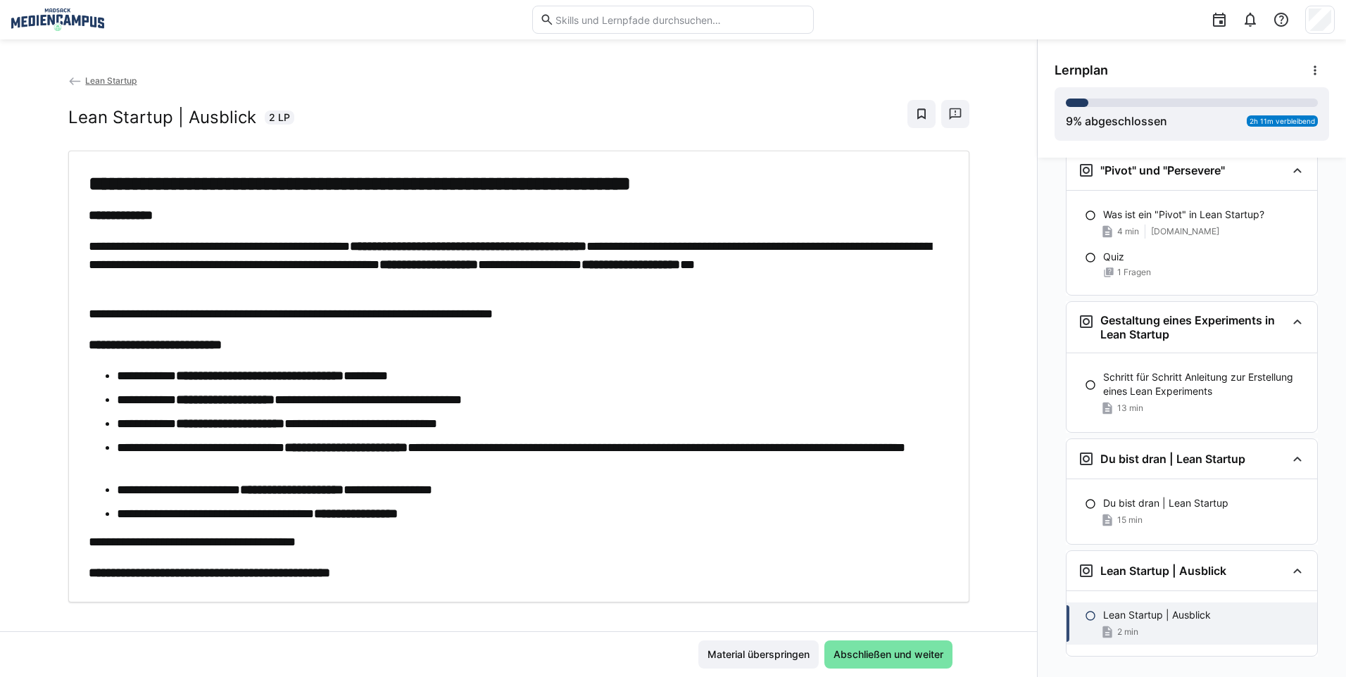
scroll to position [772, 0]
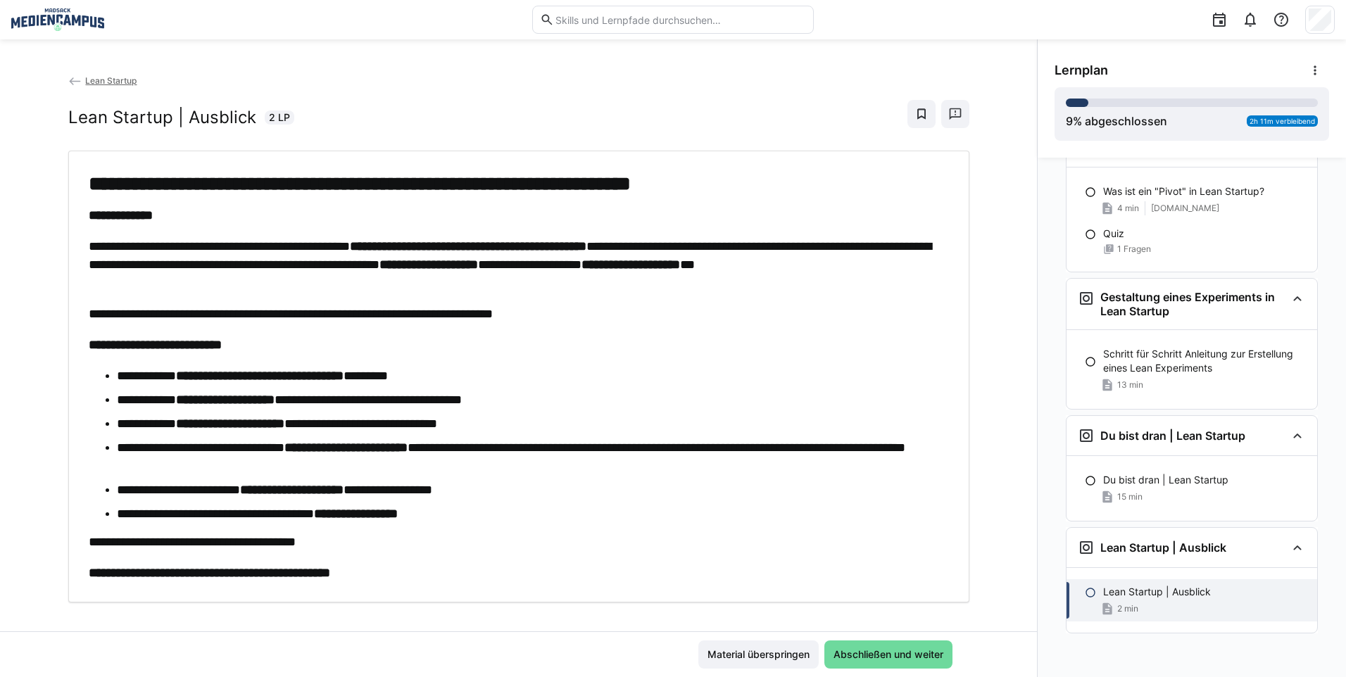
click at [896, 647] on span "Abschließen und weiter" at bounding box center [889, 655] width 128 height 28
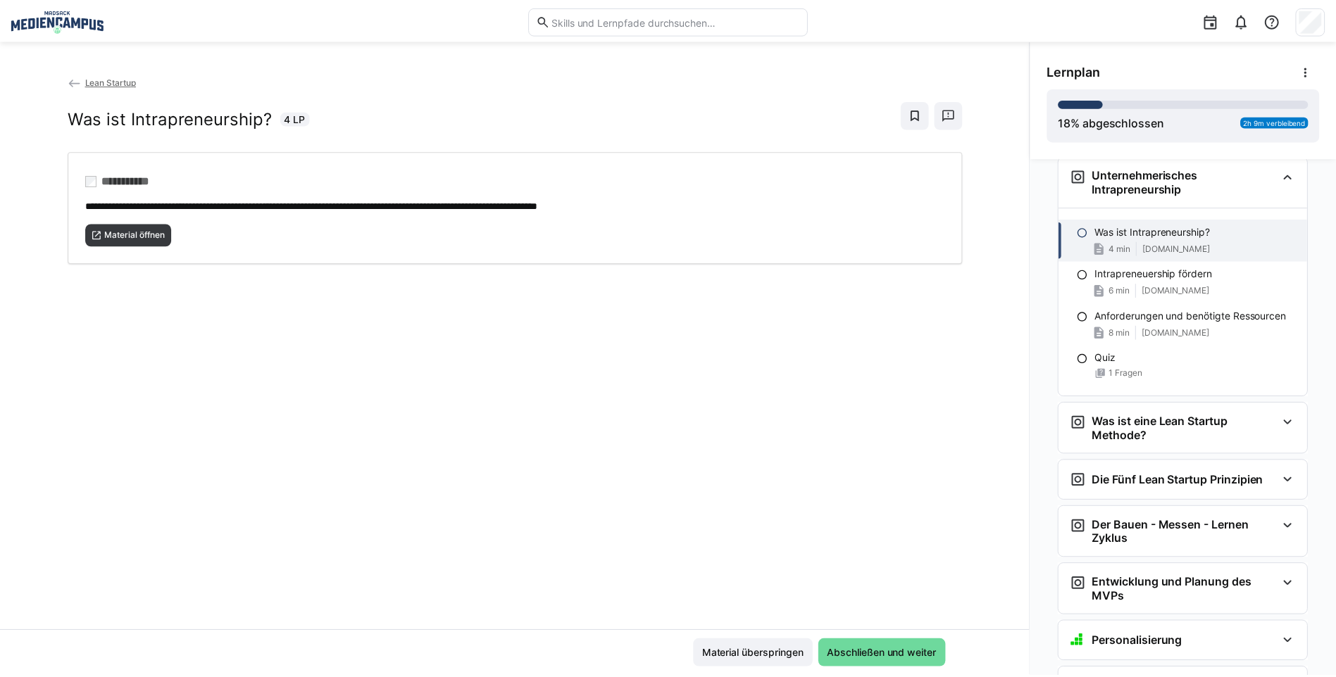
scroll to position [115, 0]
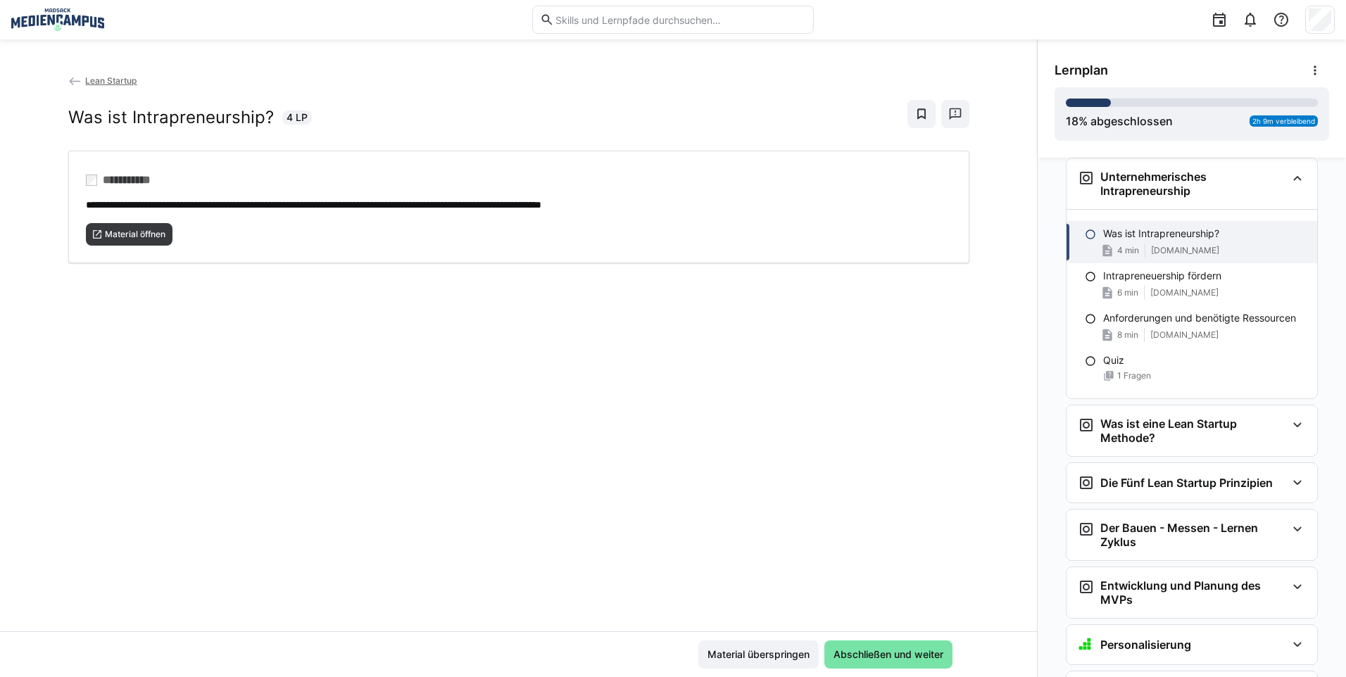
click at [96, 82] on span "Lean Startup" at bounding box center [110, 80] width 51 height 11
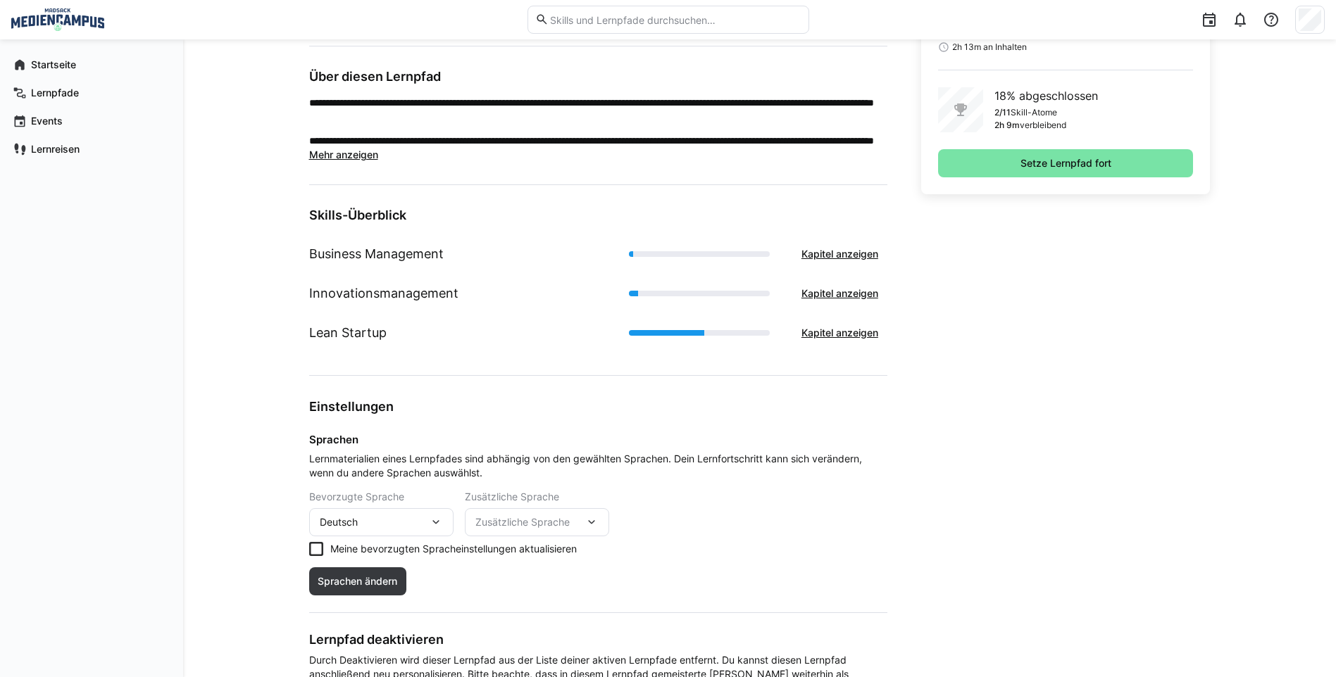
scroll to position [423, 0]
